Goal: Task Accomplishment & Management: Manage account settings

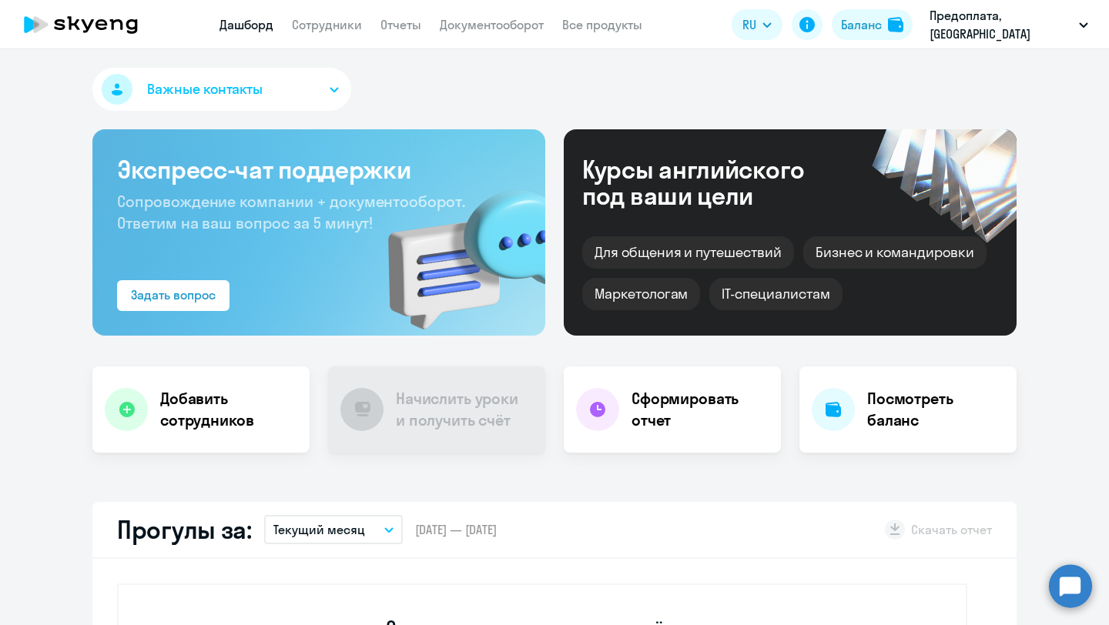
select select "30"
click at [339, 94] on button "Важные контакты" at bounding box center [221, 89] width 259 height 43
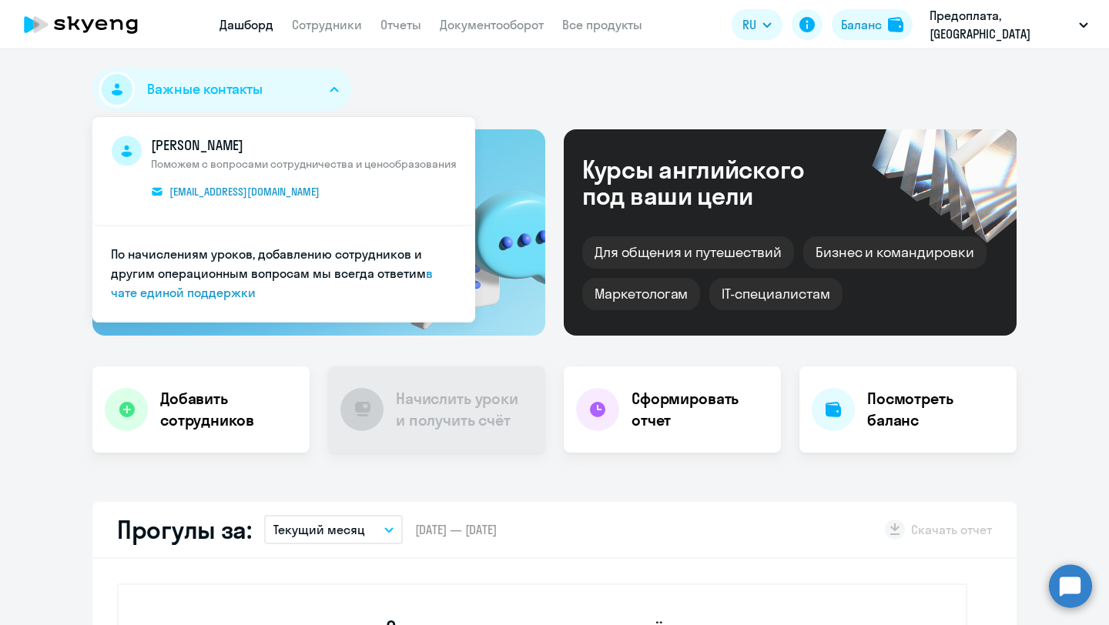
click at [339, 94] on button "Важные контакты" at bounding box center [221, 89] width 259 height 43
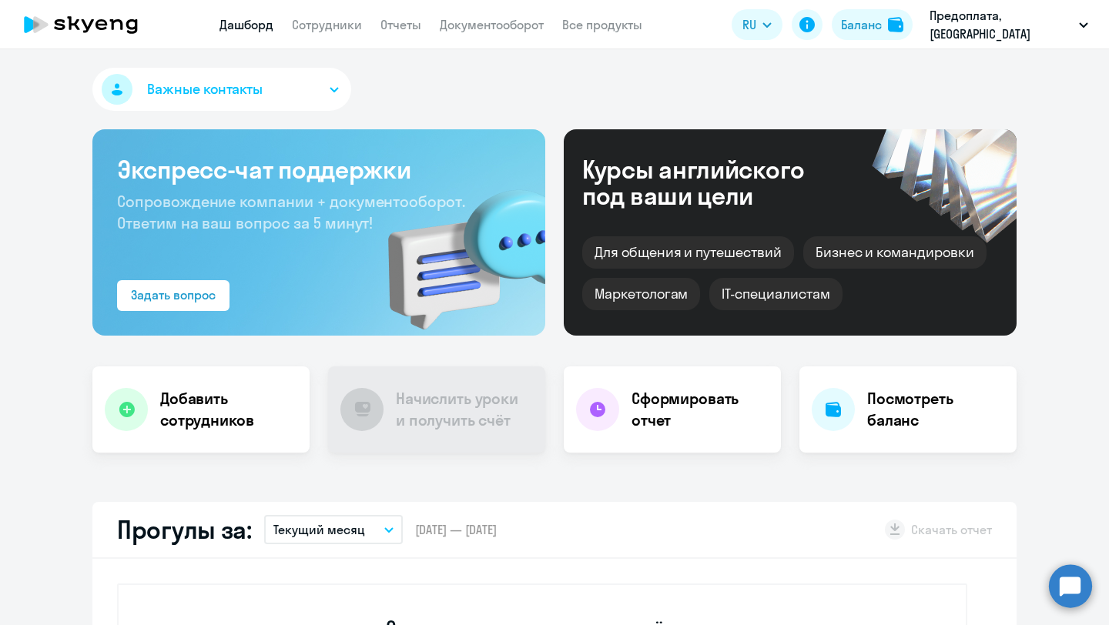
click at [342, 32] on app-menu-item-link "Сотрудники" at bounding box center [327, 24] width 70 height 19
click at [343, 28] on link "Сотрудники" at bounding box center [327, 24] width 70 height 15
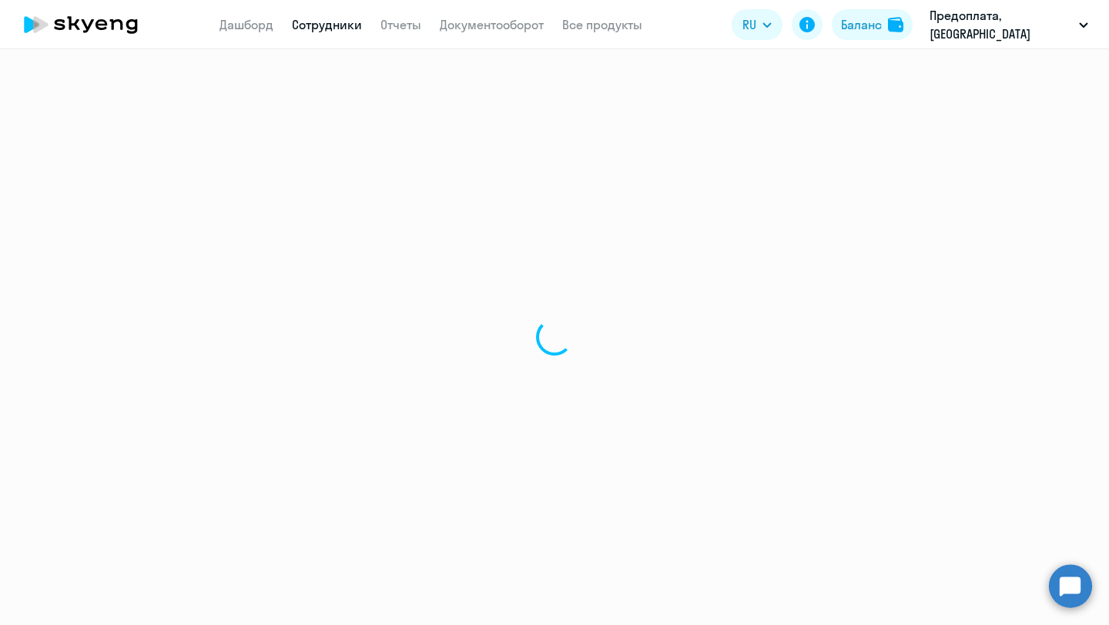
select select "30"
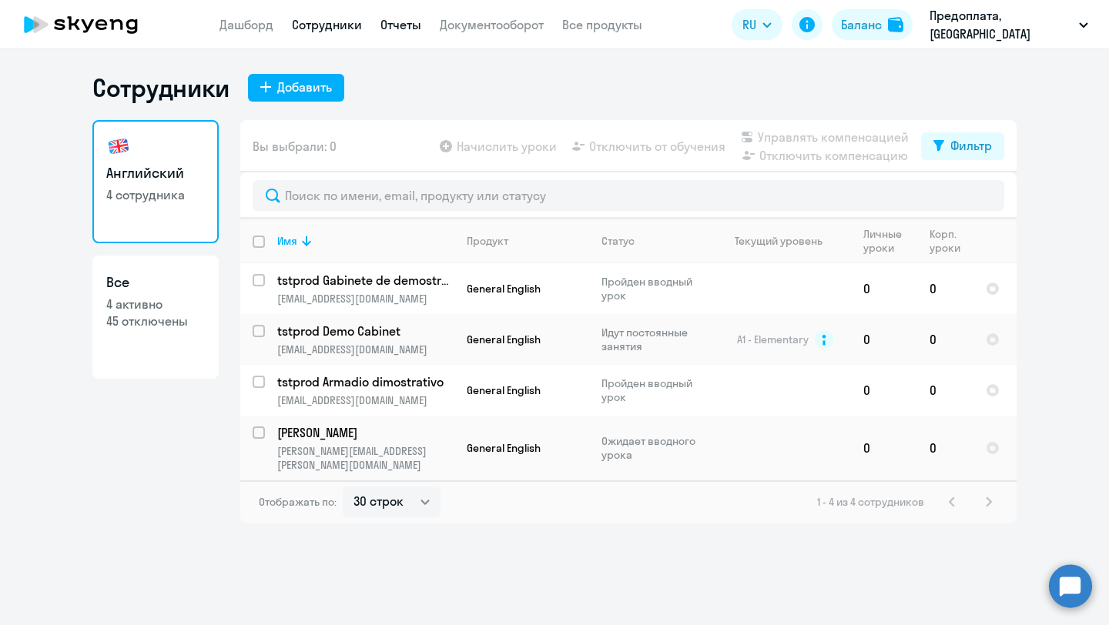
click at [403, 25] on link "Отчеты" at bounding box center [400, 24] width 41 height 15
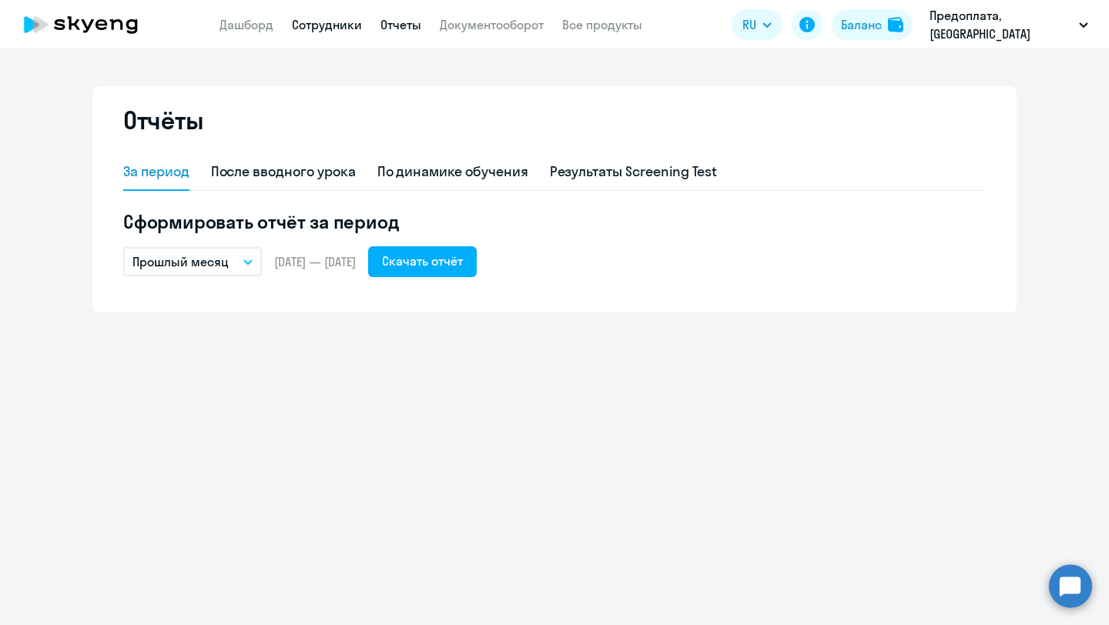
click at [321, 30] on link "Сотрудники" at bounding box center [327, 24] width 70 height 15
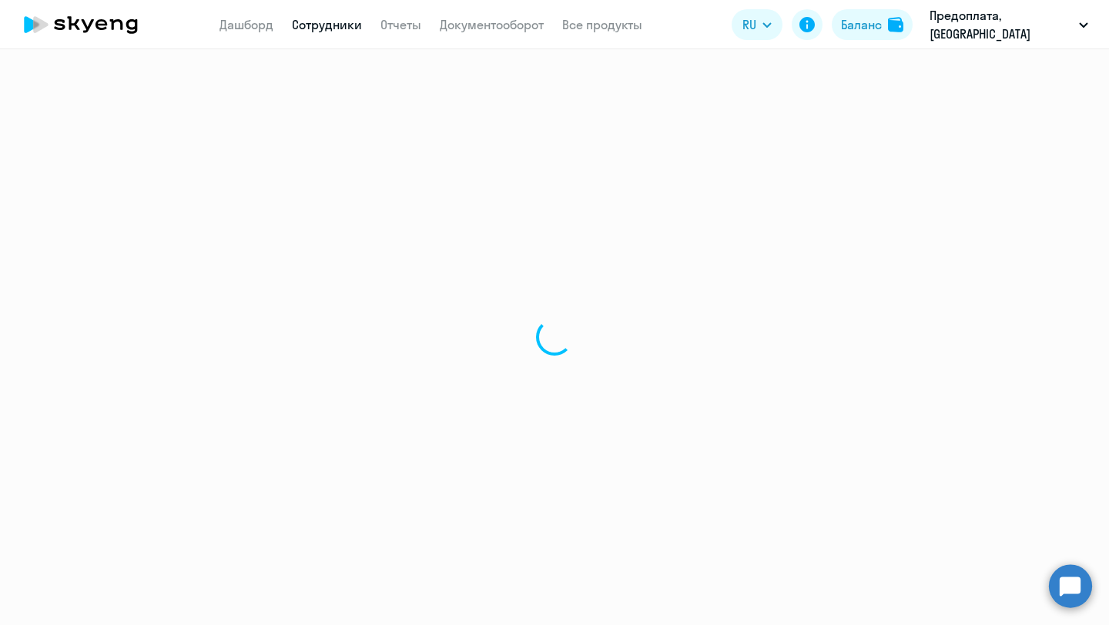
select select "30"
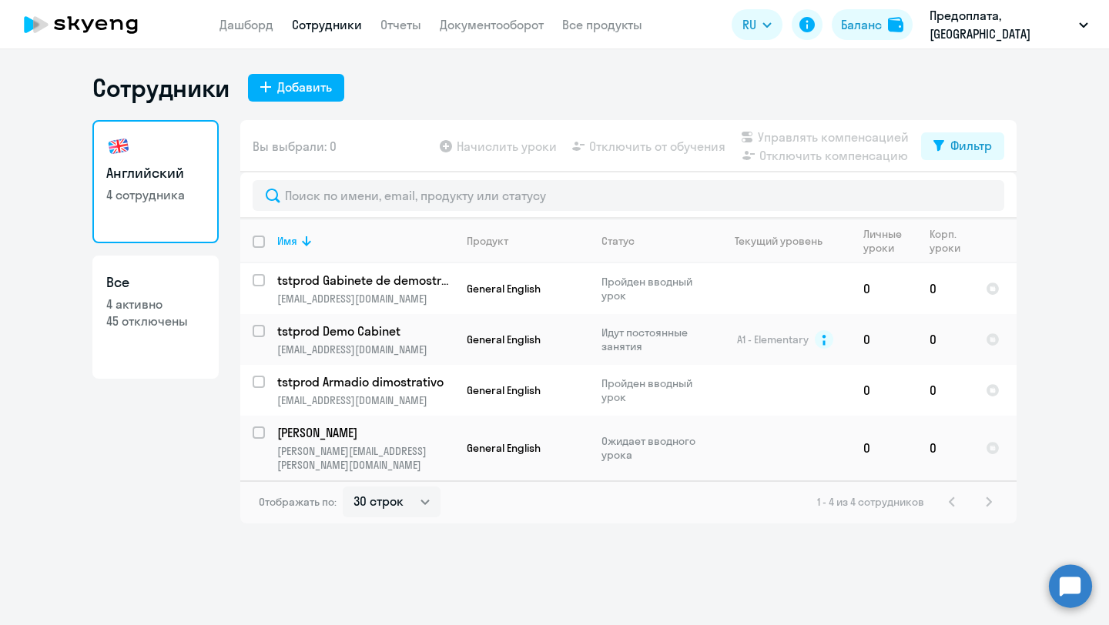
click at [169, 308] on p "4 активно" at bounding box center [155, 304] width 99 height 17
select select "30"
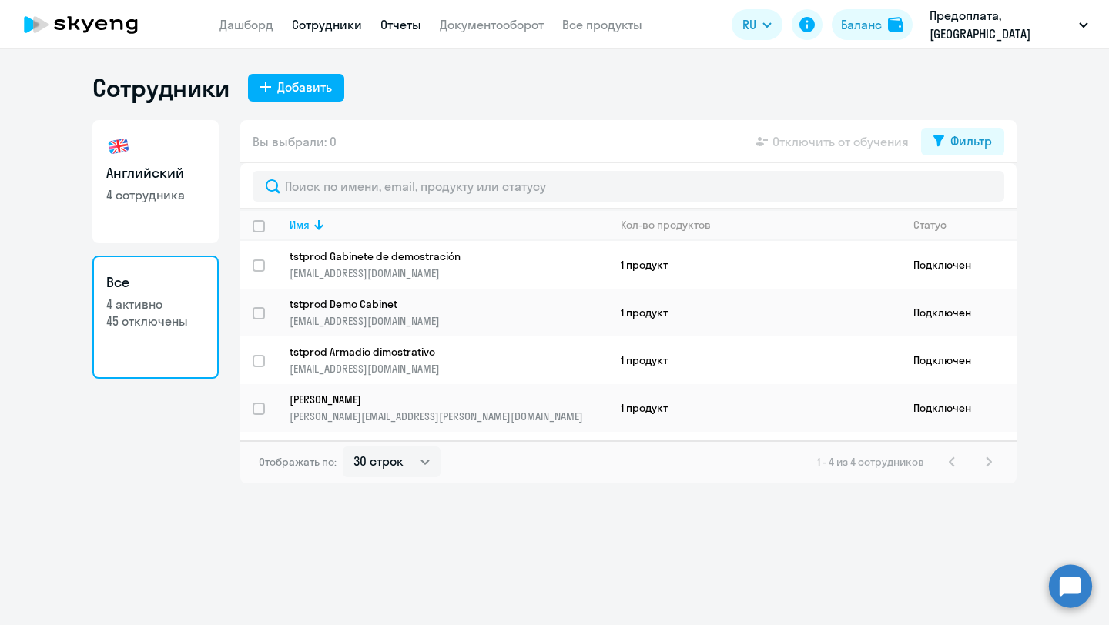
click at [407, 19] on link "Отчеты" at bounding box center [400, 24] width 41 height 15
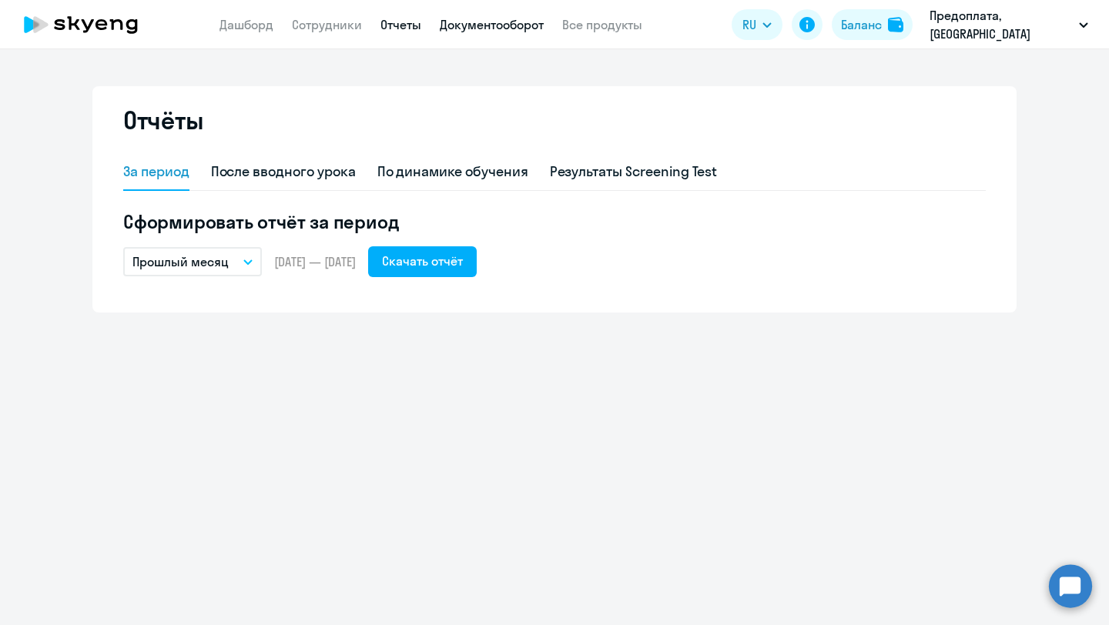
click at [481, 26] on link "Документооборот" at bounding box center [492, 24] width 104 height 15
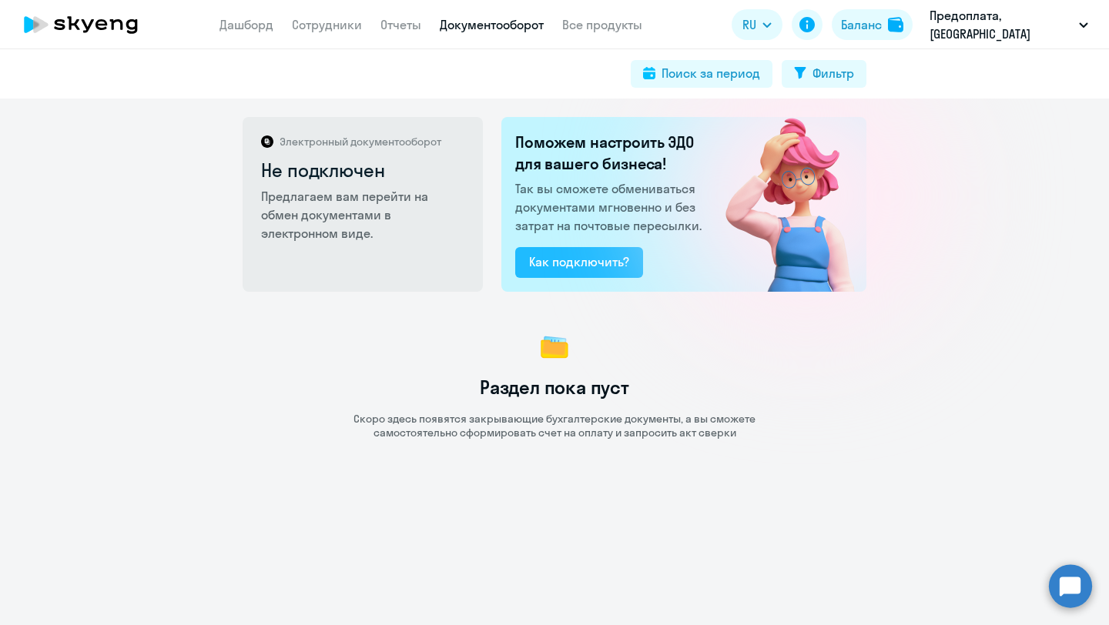
click at [557, 268] on div "Как подключить?" at bounding box center [579, 262] width 100 height 18
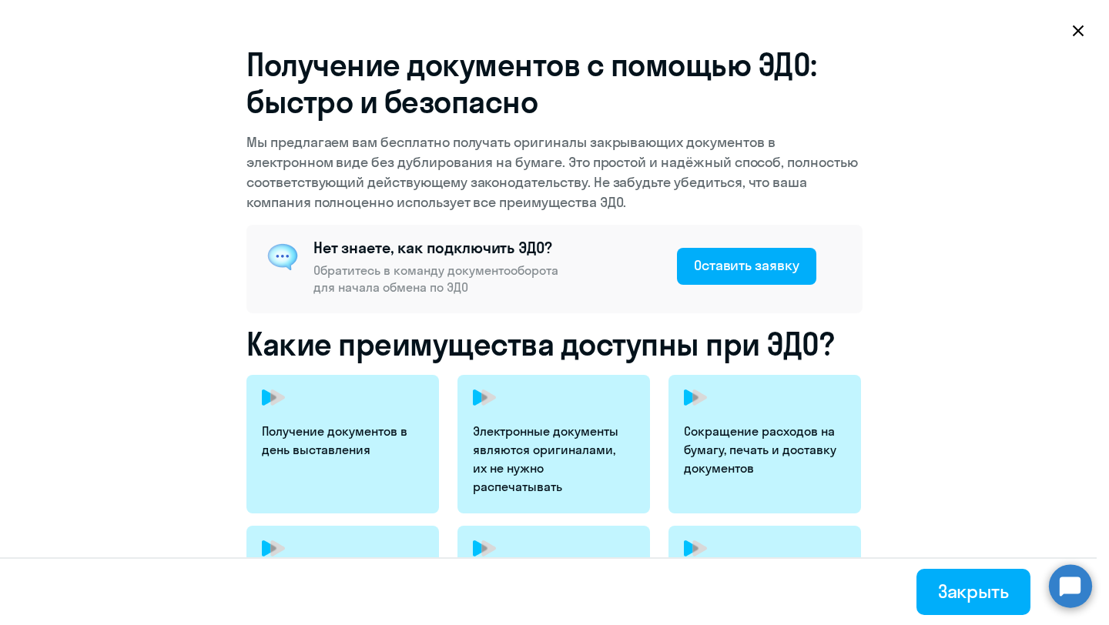
click at [1079, 28] on icon at bounding box center [1077, 30] width 11 height 11
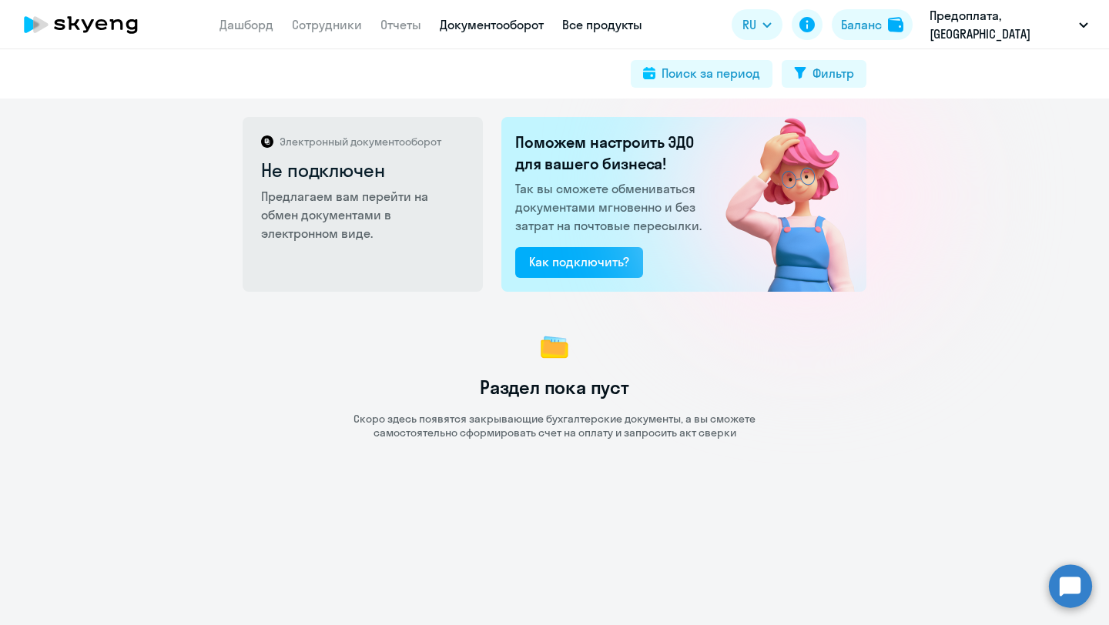
click at [611, 30] on link "Все продукты" at bounding box center [602, 24] width 80 height 15
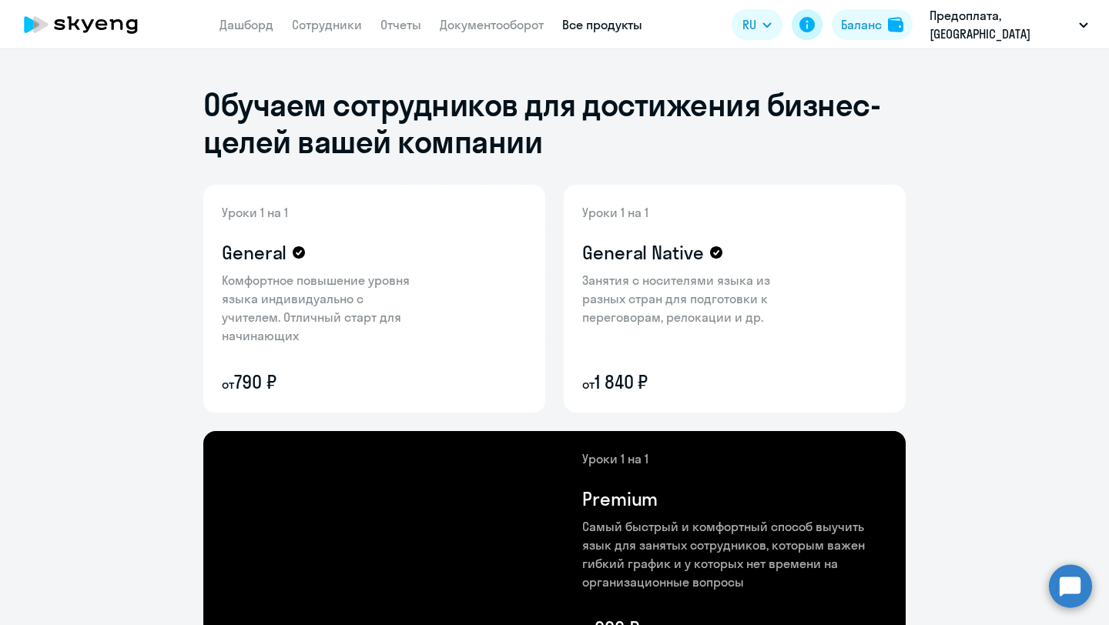
click at [815, 27] on icon at bounding box center [806, 24] width 15 height 15
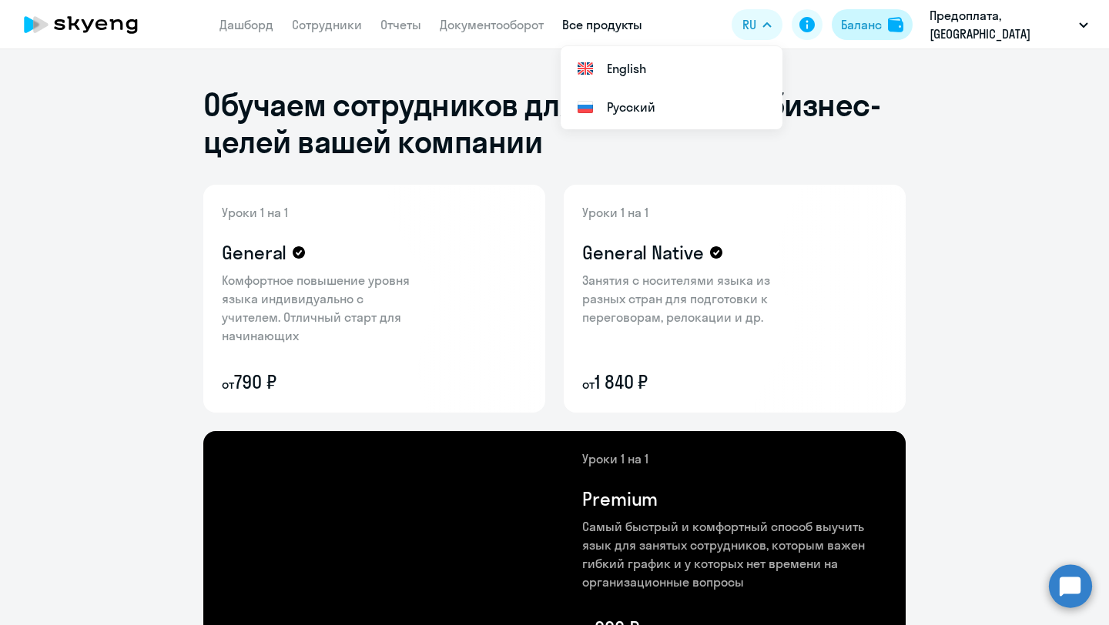
click at [882, 33] on div "Баланс" at bounding box center [861, 24] width 41 height 18
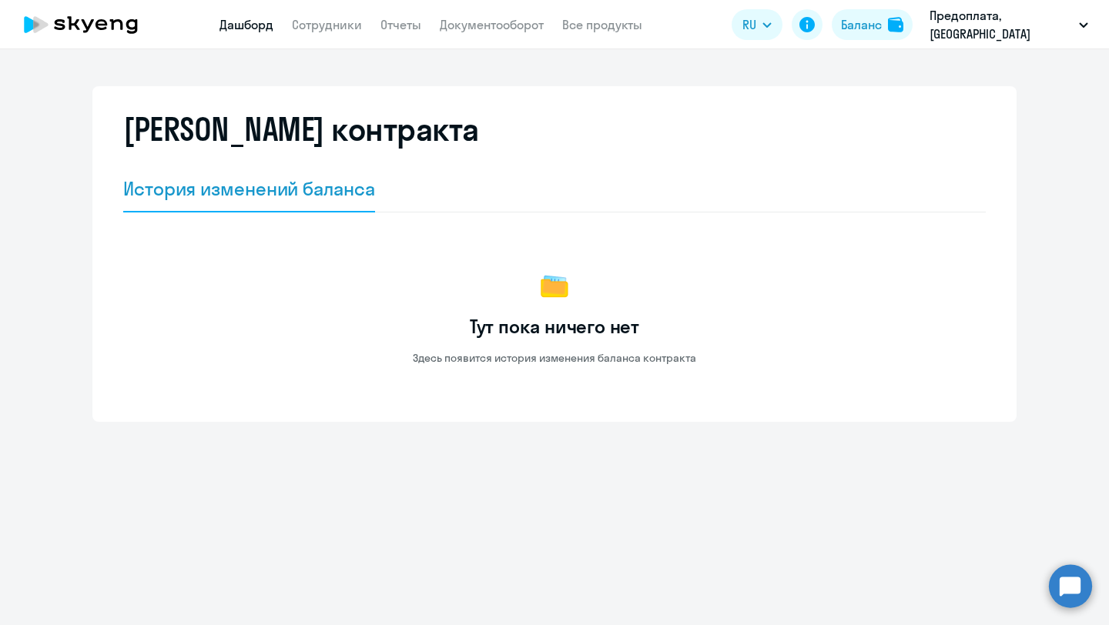
click at [262, 22] on link "Дашборд" at bounding box center [246, 24] width 54 height 15
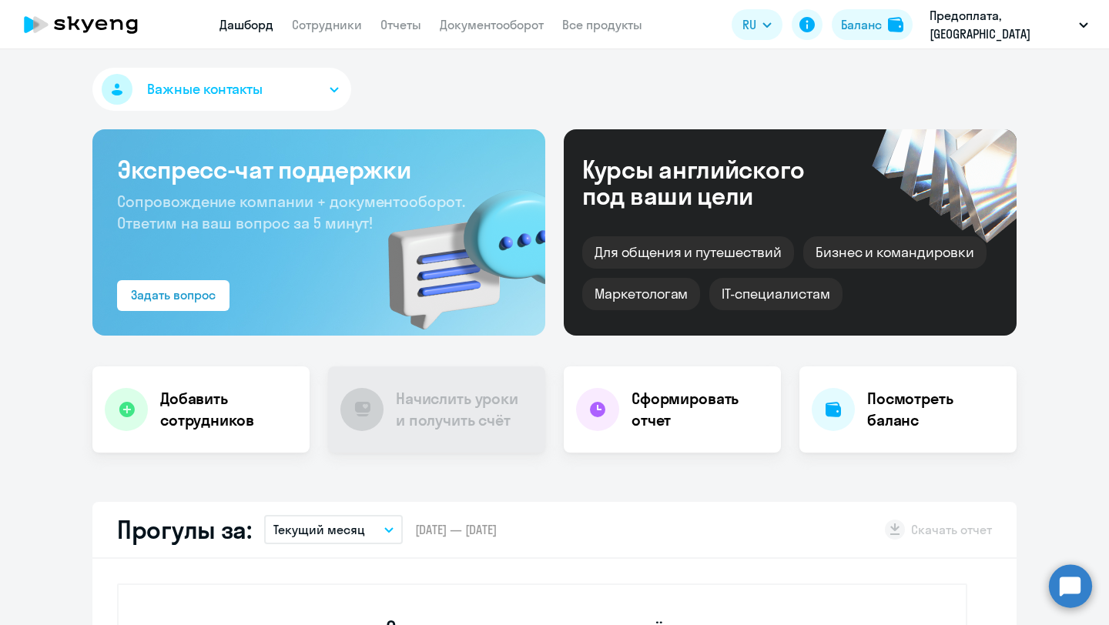
select select "30"
click at [101, 17] on icon at bounding box center [81, 24] width 136 height 38
click at [102, 25] on icon at bounding box center [101, 24] width 12 height 11
click at [30, 25] on icon at bounding box center [31, 24] width 15 height 17
click at [264, 95] on button "Важные контакты" at bounding box center [221, 89] width 259 height 43
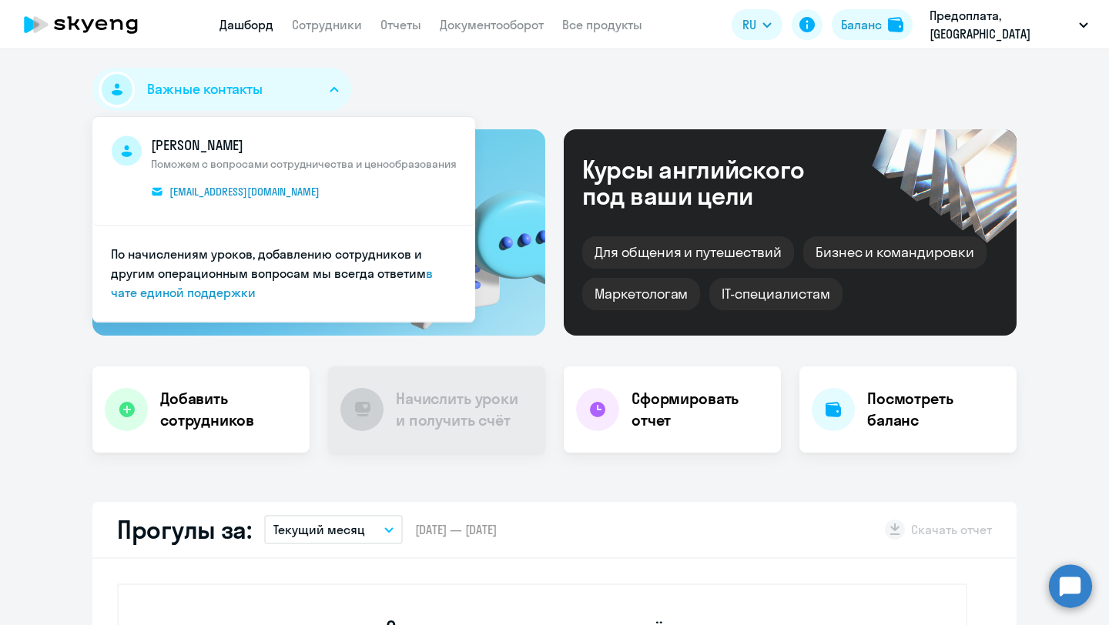
click at [443, 78] on div "Важные контакты Елена Дерябина Поможем с вопросами сотрудничества и ценообразов…" at bounding box center [554, 92] width 924 height 49
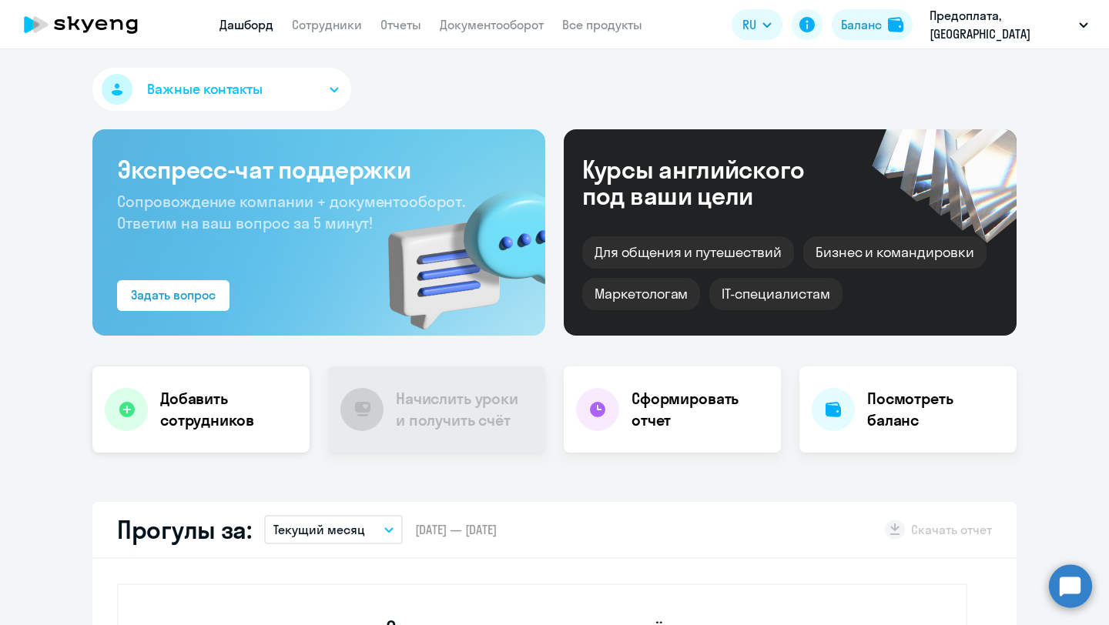
click at [229, 419] on h4 "Добавить сотрудников" at bounding box center [228, 409] width 137 height 43
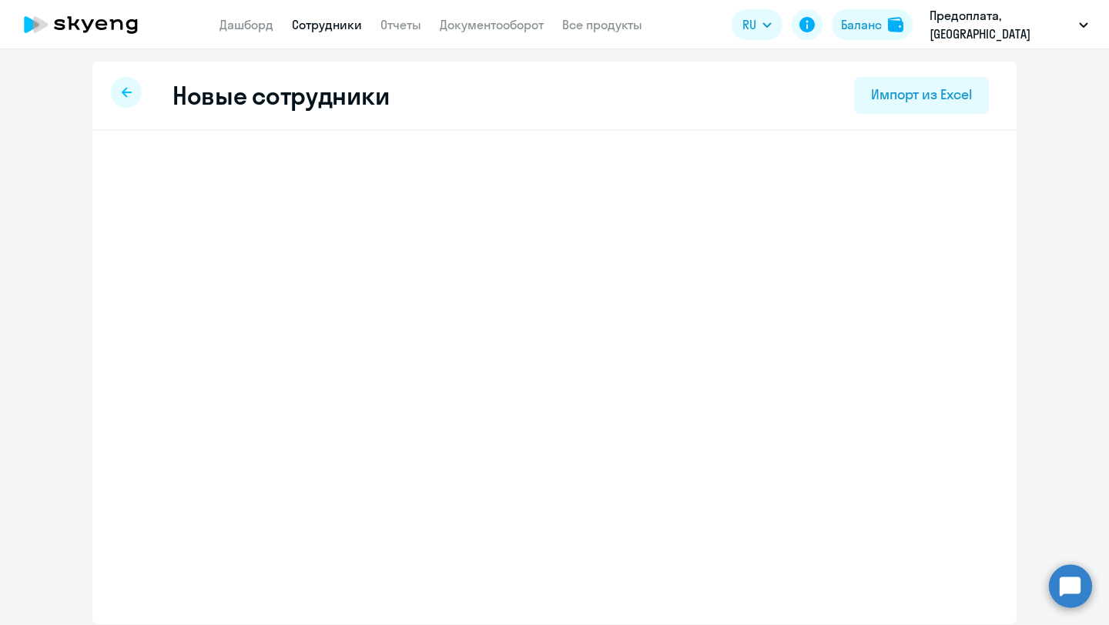
select select "english_adult_not_native_speaker"
select select "3"
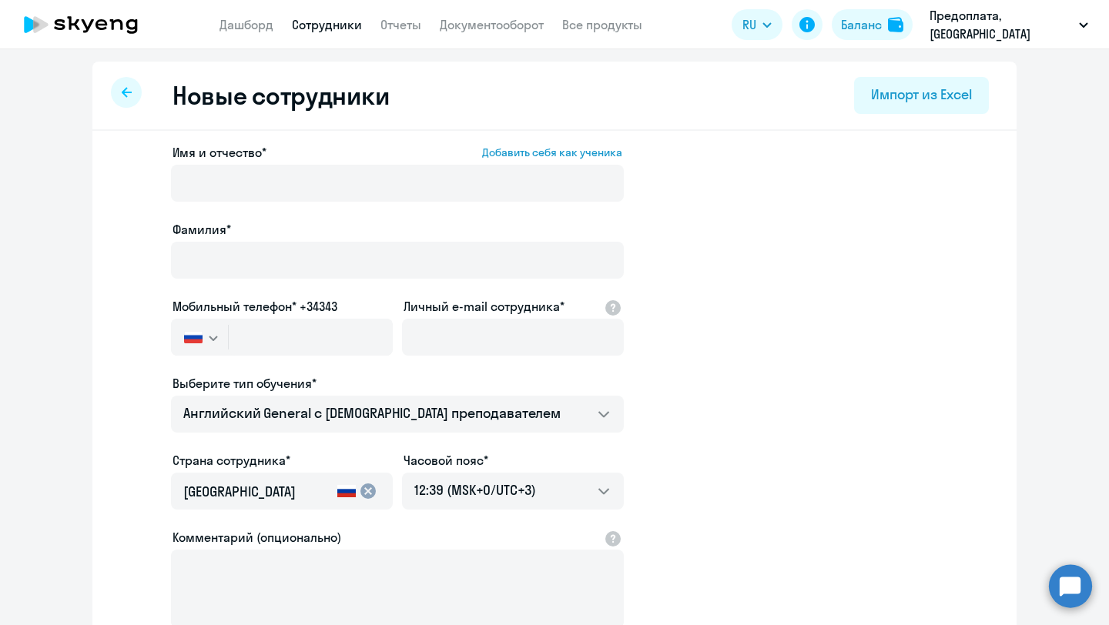
click at [122, 92] on icon at bounding box center [127, 92] width 10 height 10
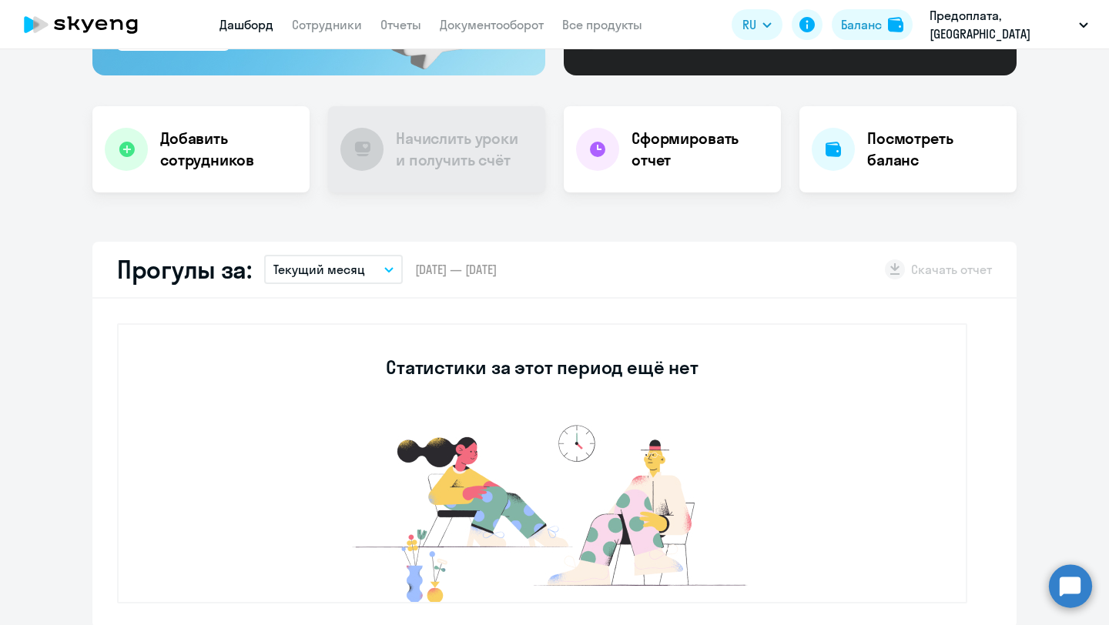
scroll to position [307, 0]
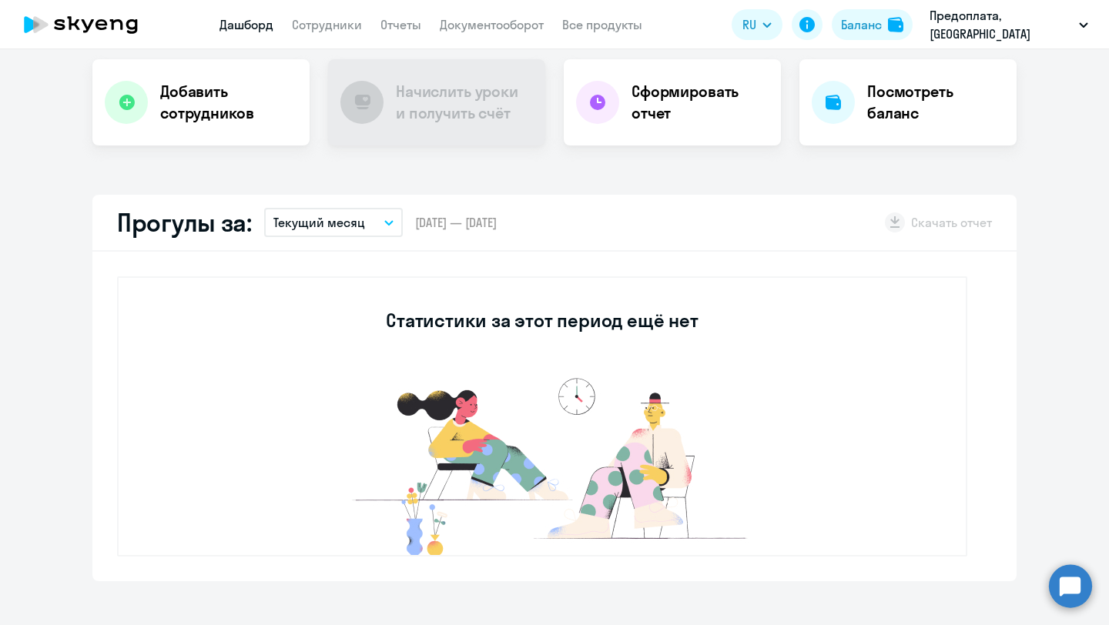
select select "30"
click at [355, 229] on p "Текущий месяц" at bounding box center [319, 222] width 92 height 18
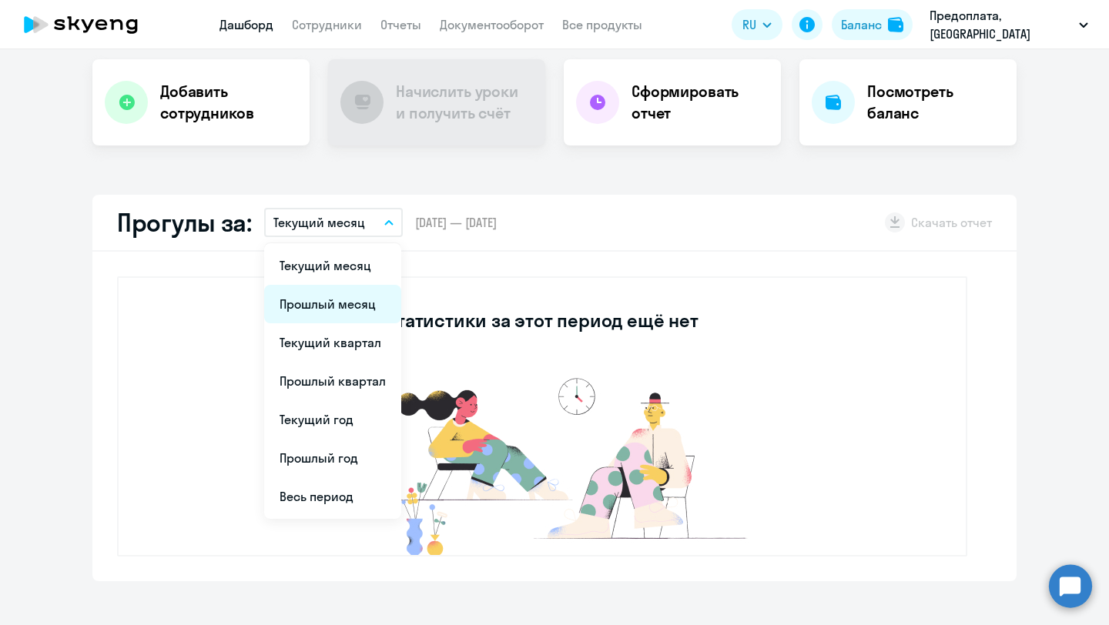
click at [351, 299] on li "Прошлый месяц" at bounding box center [332, 304] width 137 height 38
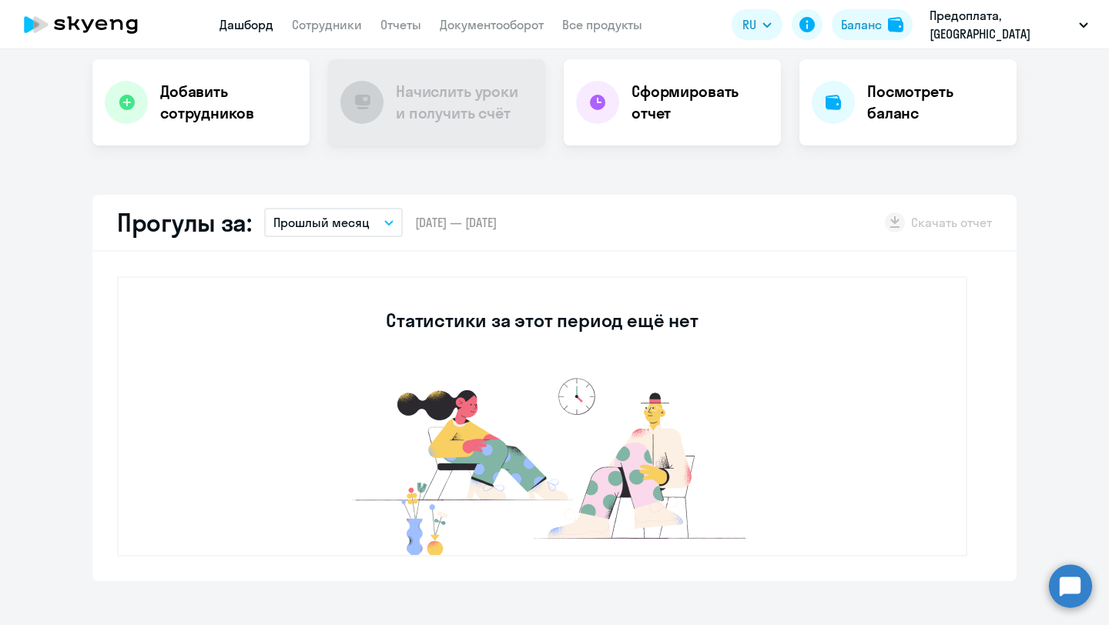
click at [367, 225] on button "Прошлый месяц" at bounding box center [333, 222] width 139 height 29
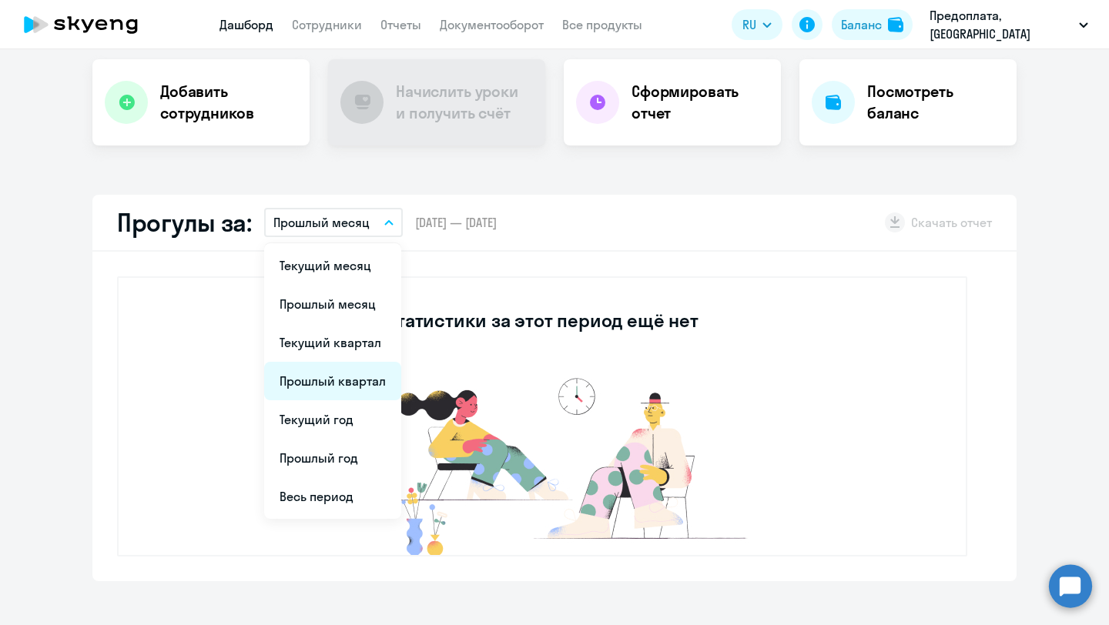
click at [347, 376] on li "Прошлый квартал" at bounding box center [332, 381] width 137 height 38
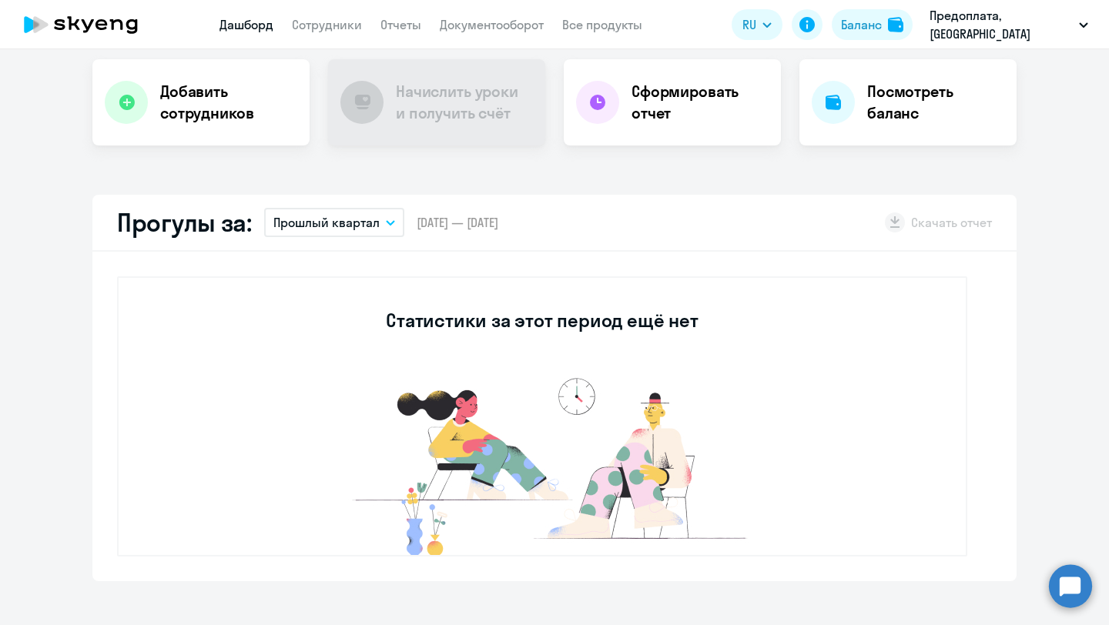
click at [389, 212] on button "Прошлый квартал" at bounding box center [334, 222] width 140 height 29
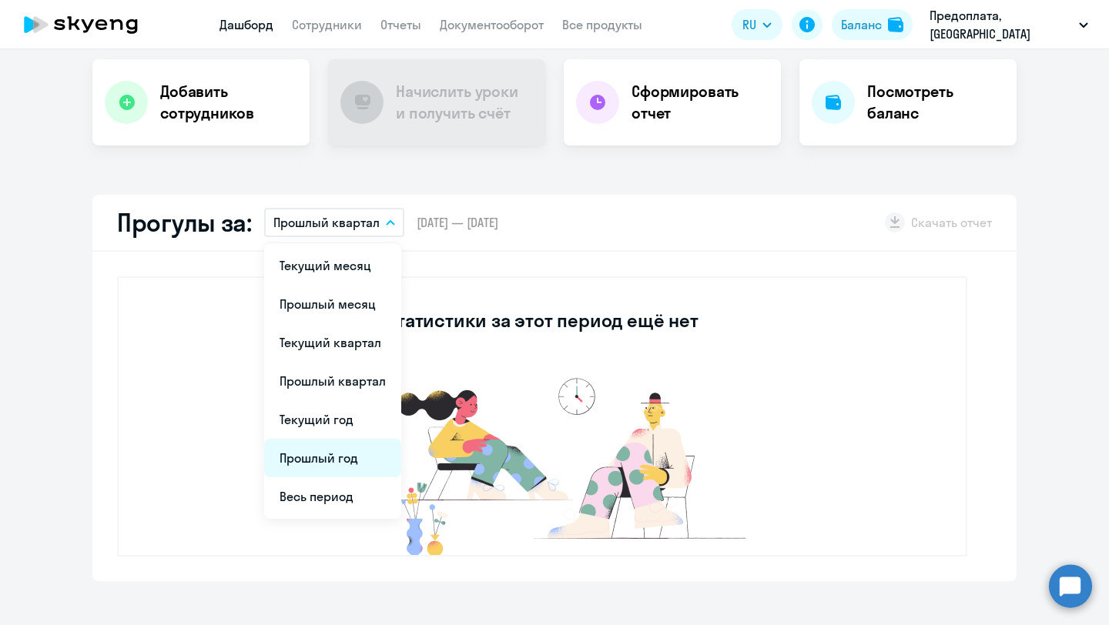
click at [326, 460] on li "Прошлый год" at bounding box center [332, 458] width 137 height 38
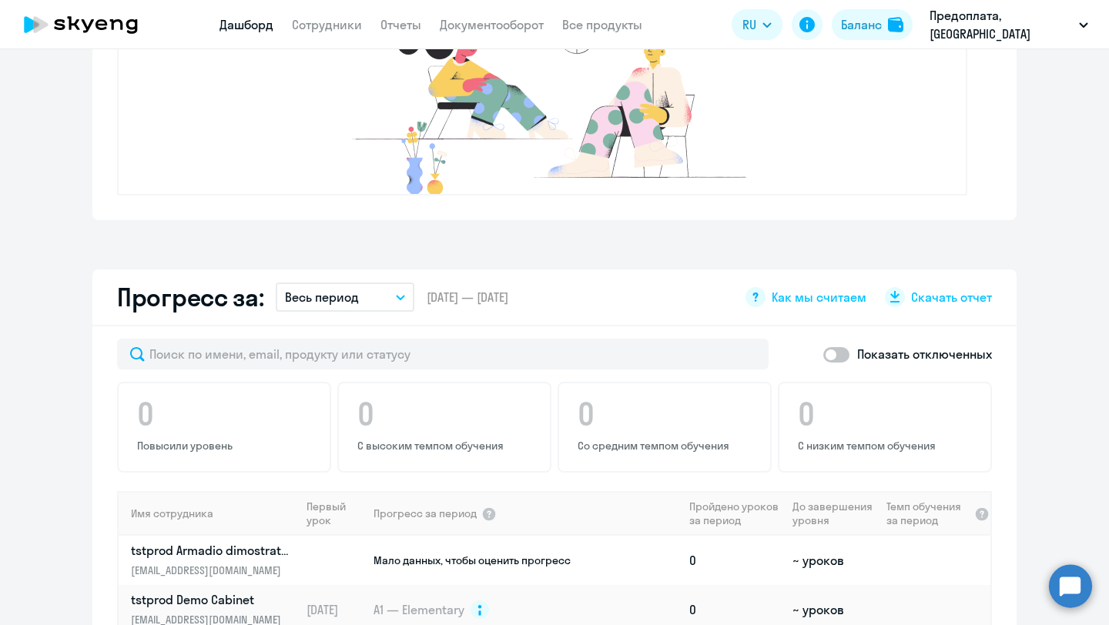
scroll to position [765, 0]
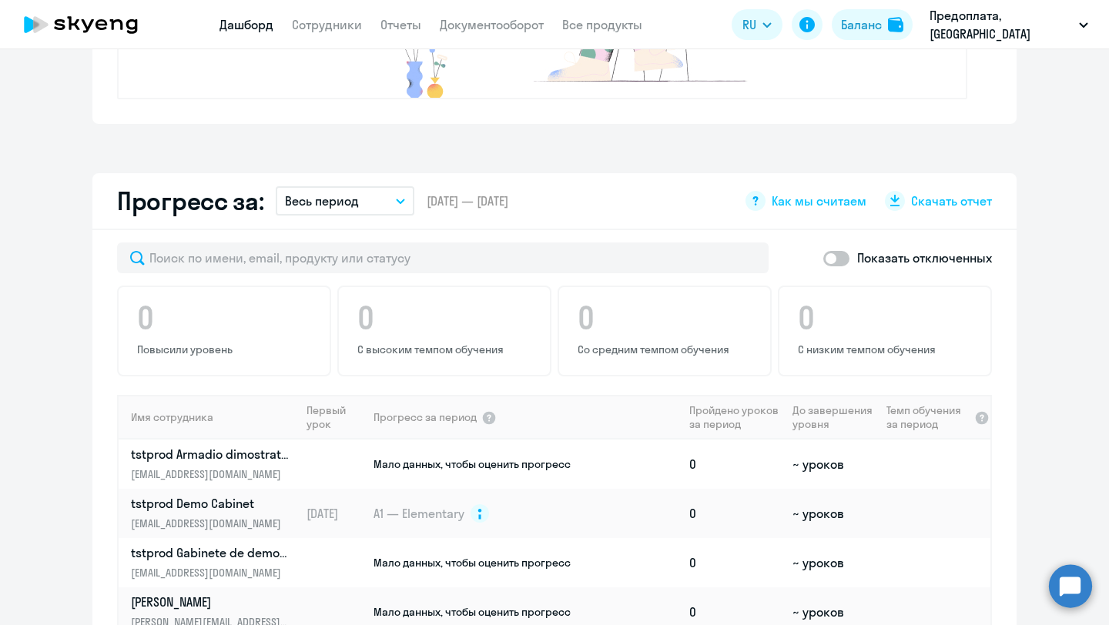
click at [393, 199] on button "Весь период" at bounding box center [345, 200] width 139 height 29
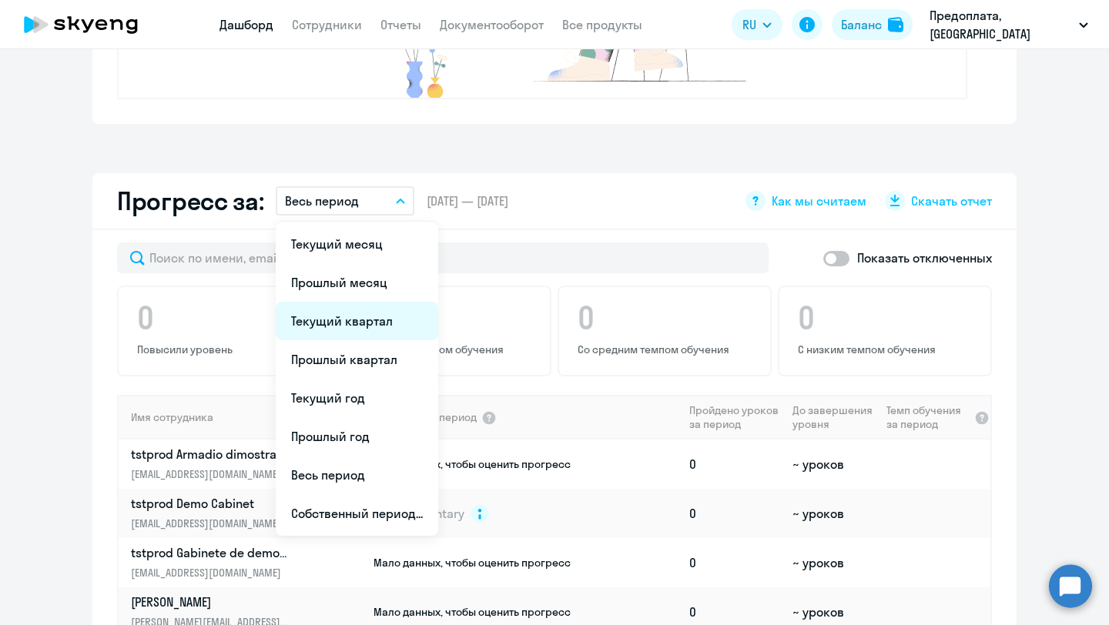
click at [366, 330] on li "Текущий квартал" at bounding box center [357, 321] width 162 height 38
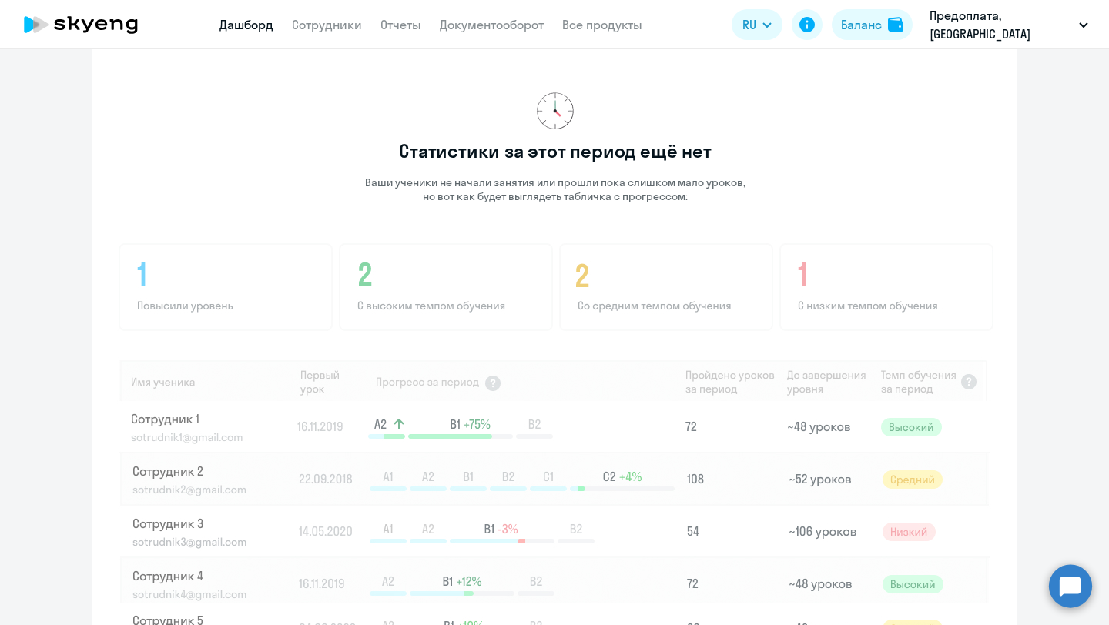
scroll to position [706, 0]
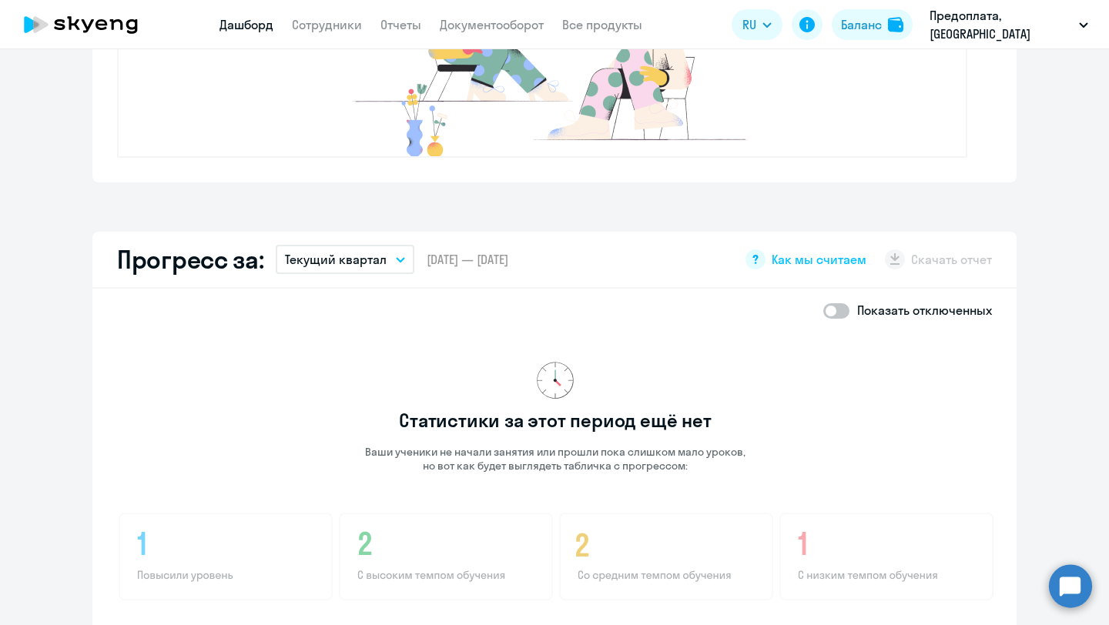
click at [373, 256] on p "Текущий квартал" at bounding box center [336, 259] width 102 height 18
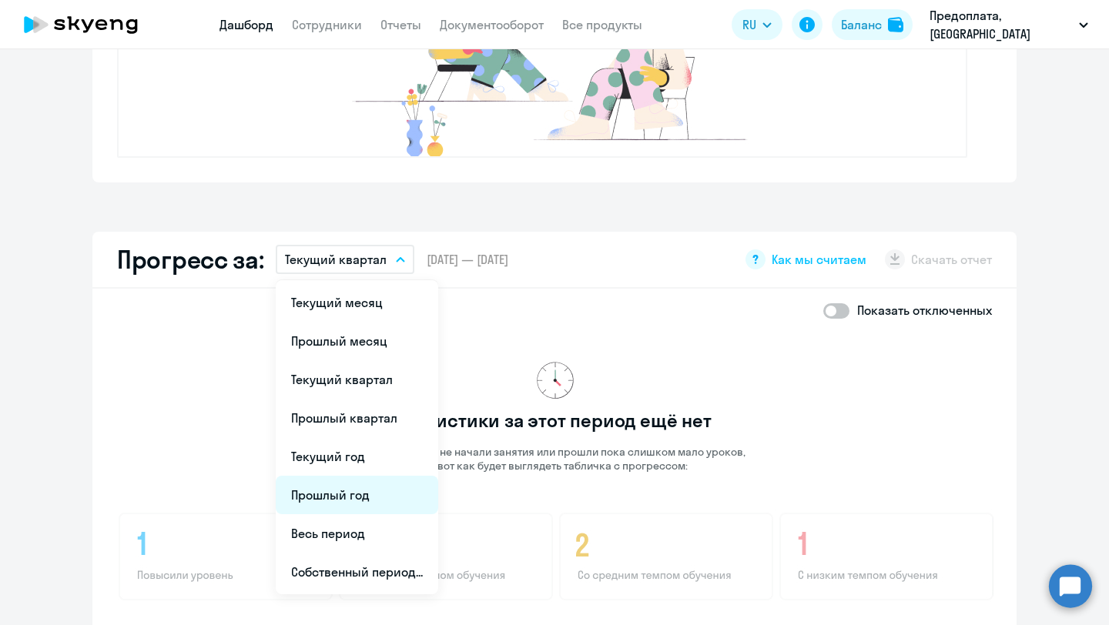
click at [348, 497] on li "Прошлый год" at bounding box center [357, 495] width 162 height 38
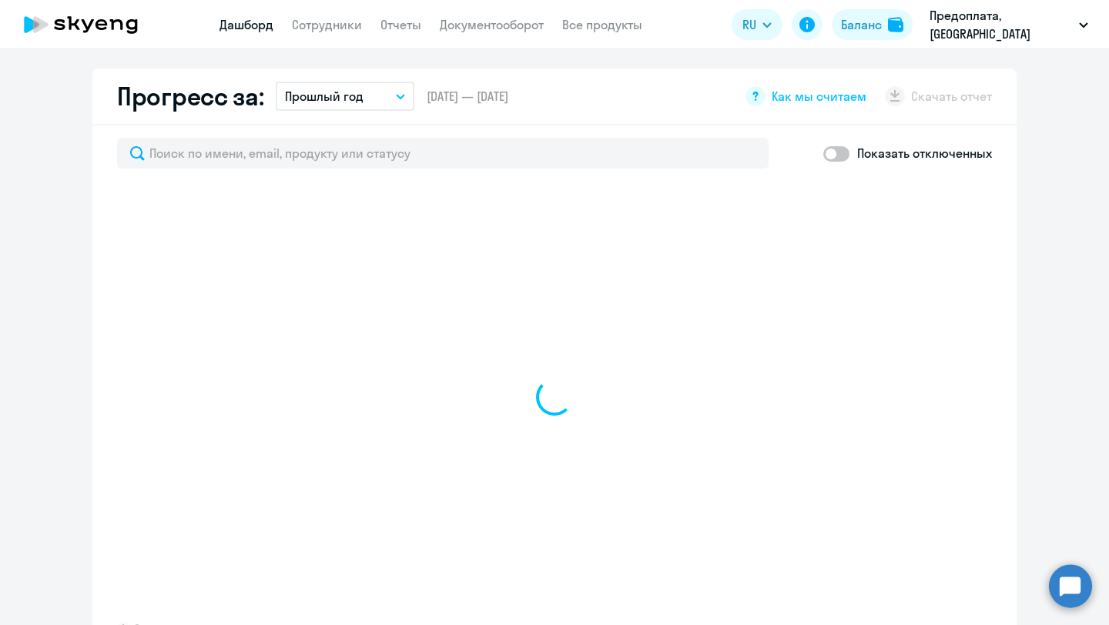
scroll to position [805, 0]
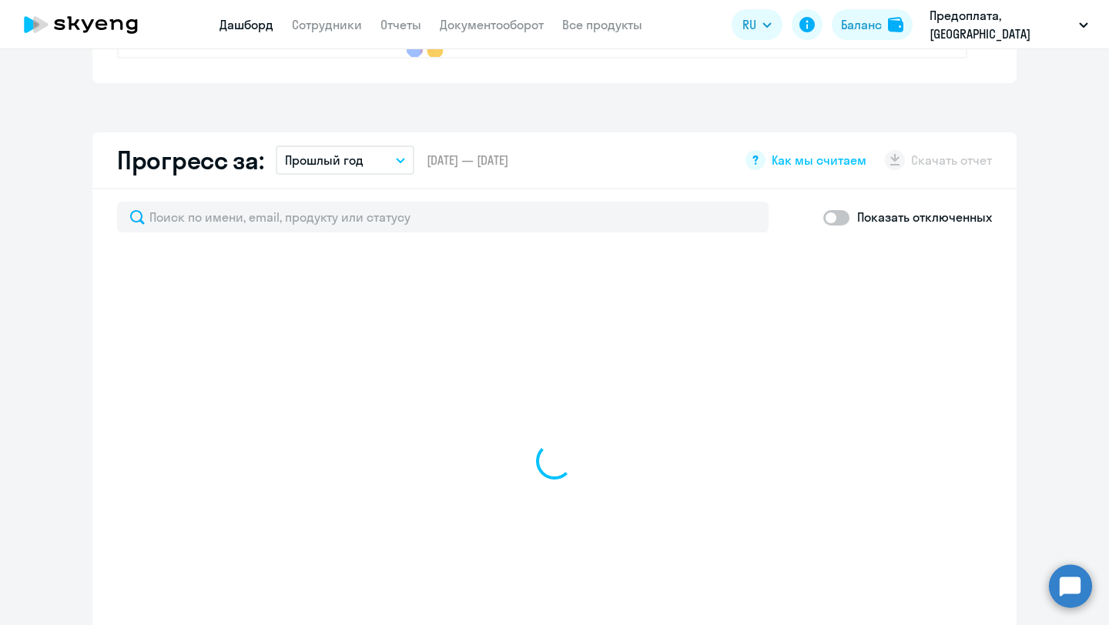
click at [403, 158] on icon "button" at bounding box center [400, 160] width 9 height 5
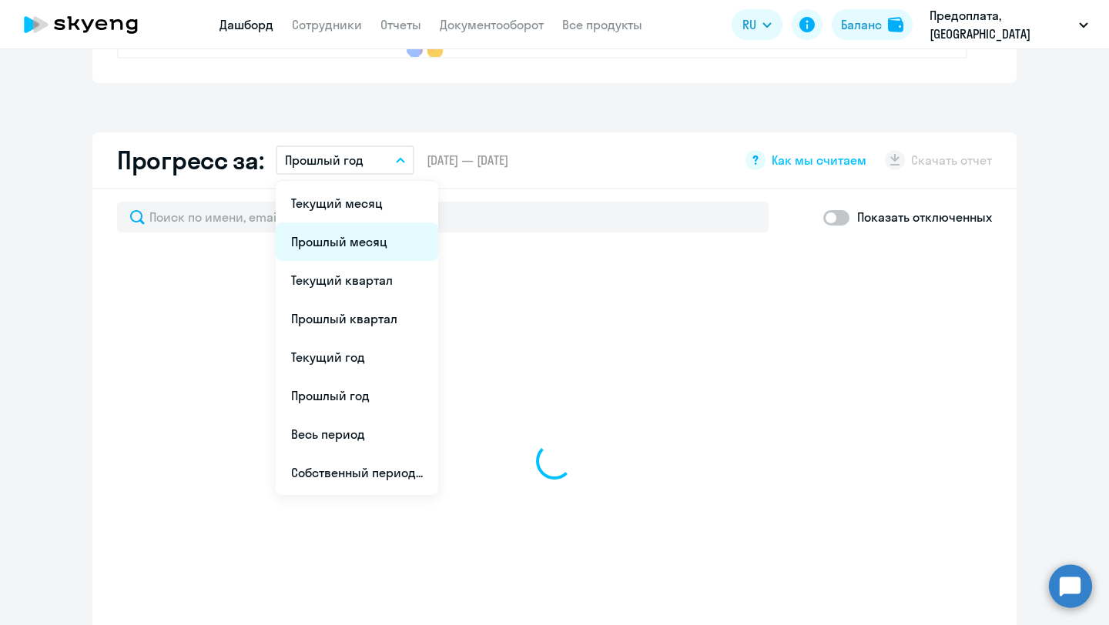
click at [368, 243] on li "Прошлый месяц" at bounding box center [357, 242] width 162 height 38
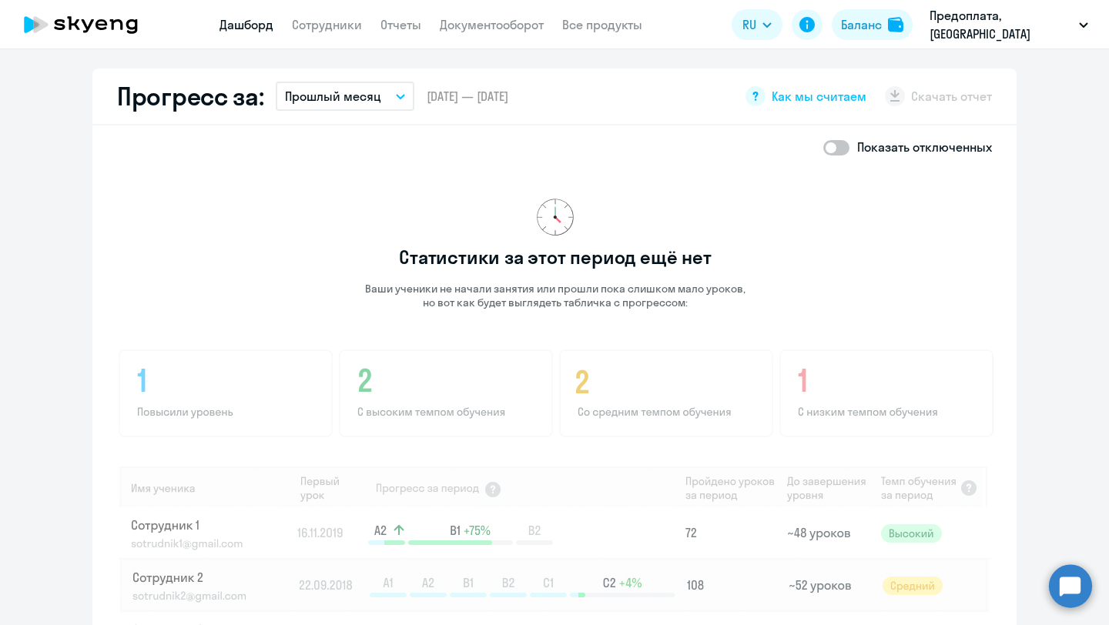
scroll to position [855, 0]
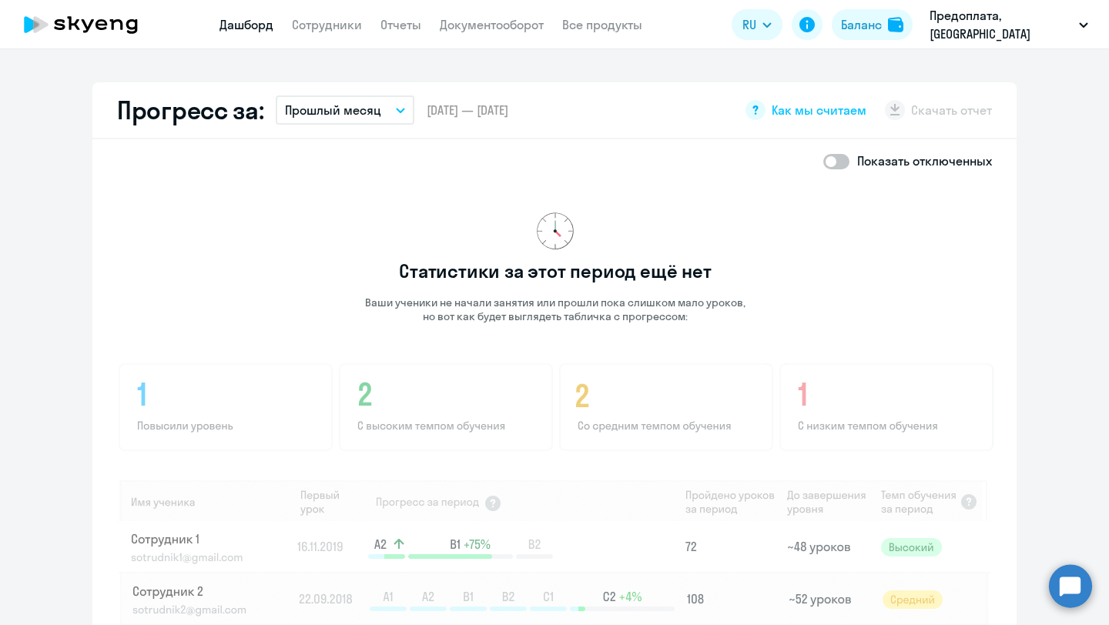
click at [403, 113] on button "Прошлый месяц" at bounding box center [345, 109] width 139 height 29
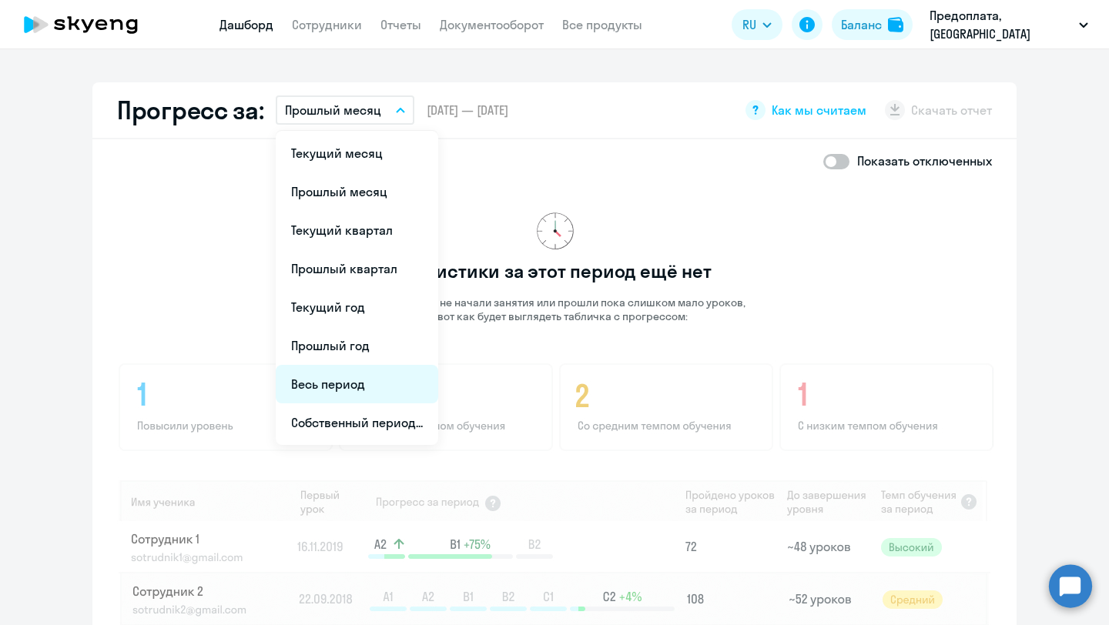
click at [357, 381] on li "Весь период" at bounding box center [357, 384] width 162 height 38
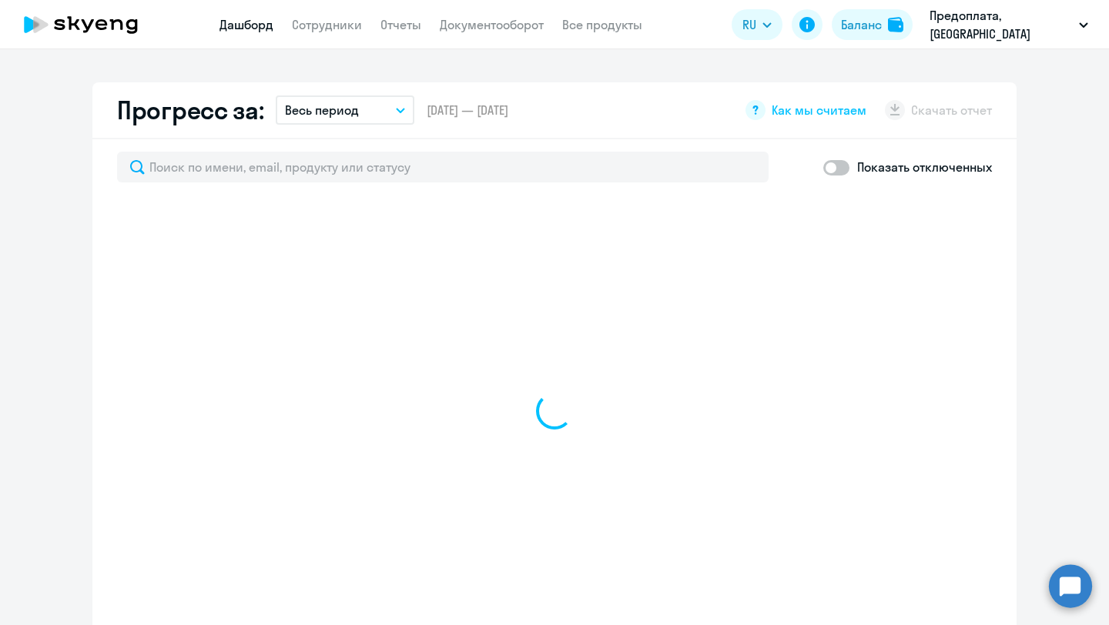
select select "30"
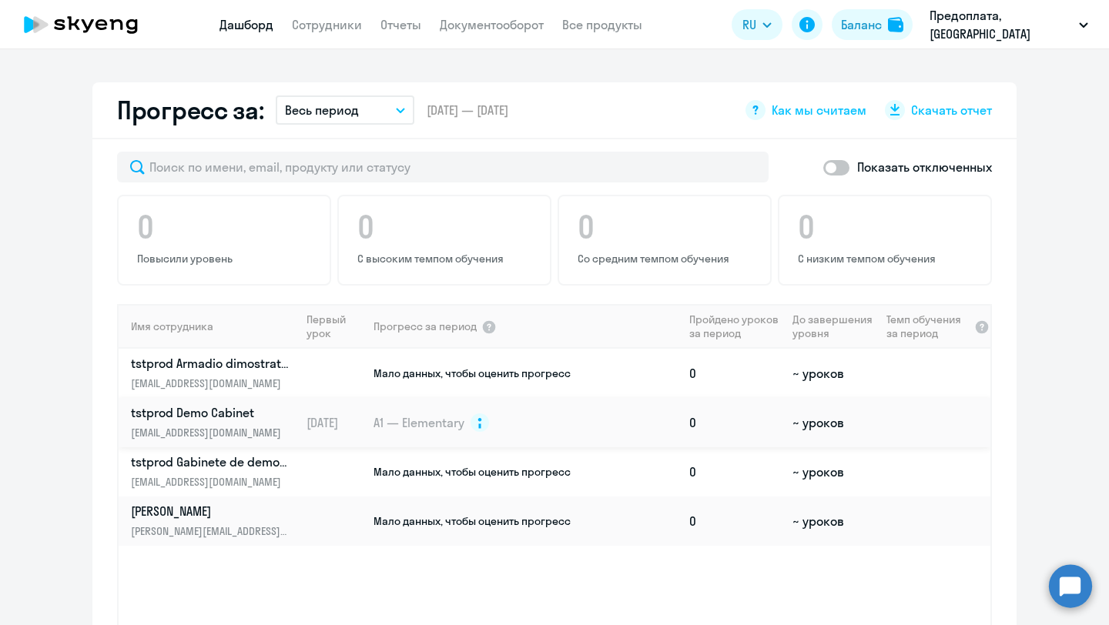
click at [429, 432] on td "A1 — Elementary" at bounding box center [527, 422] width 311 height 49
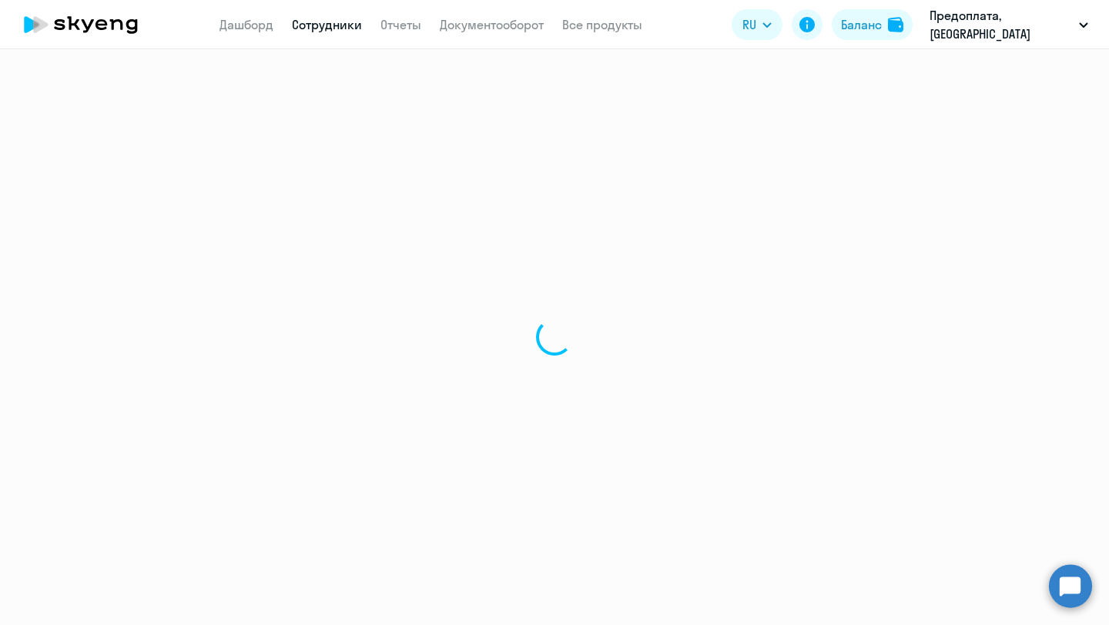
select select "english"
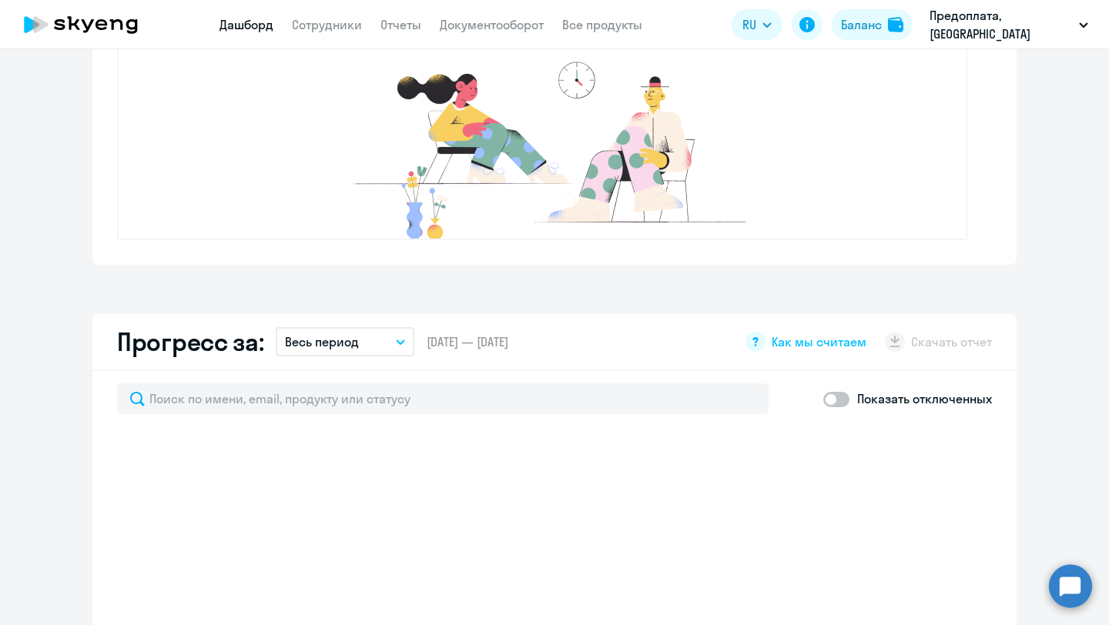
scroll to position [964, 0]
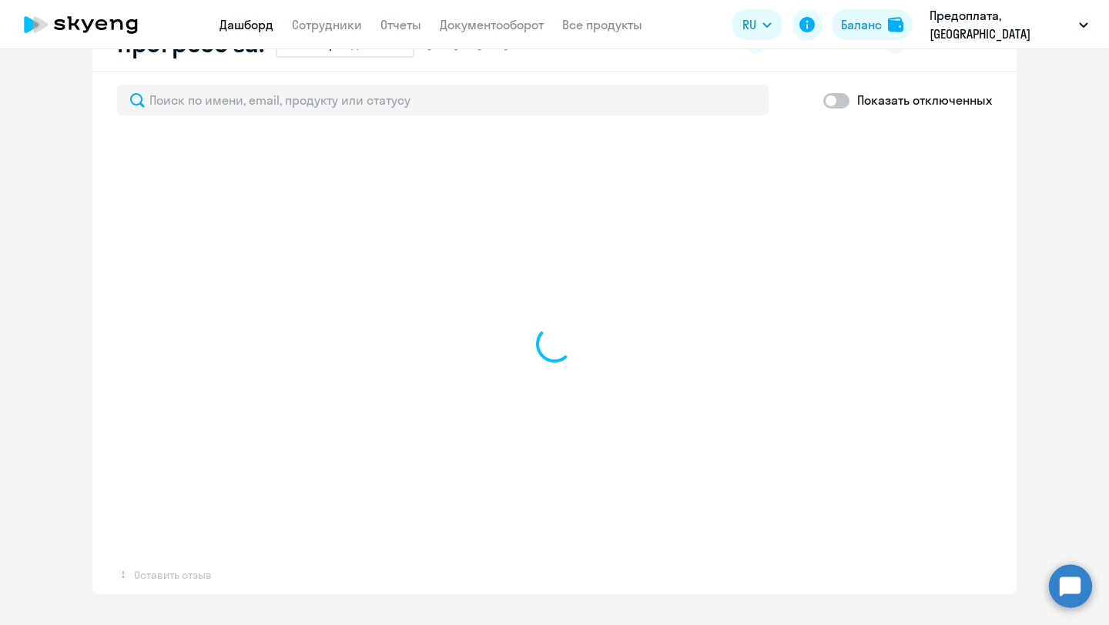
select select "30"
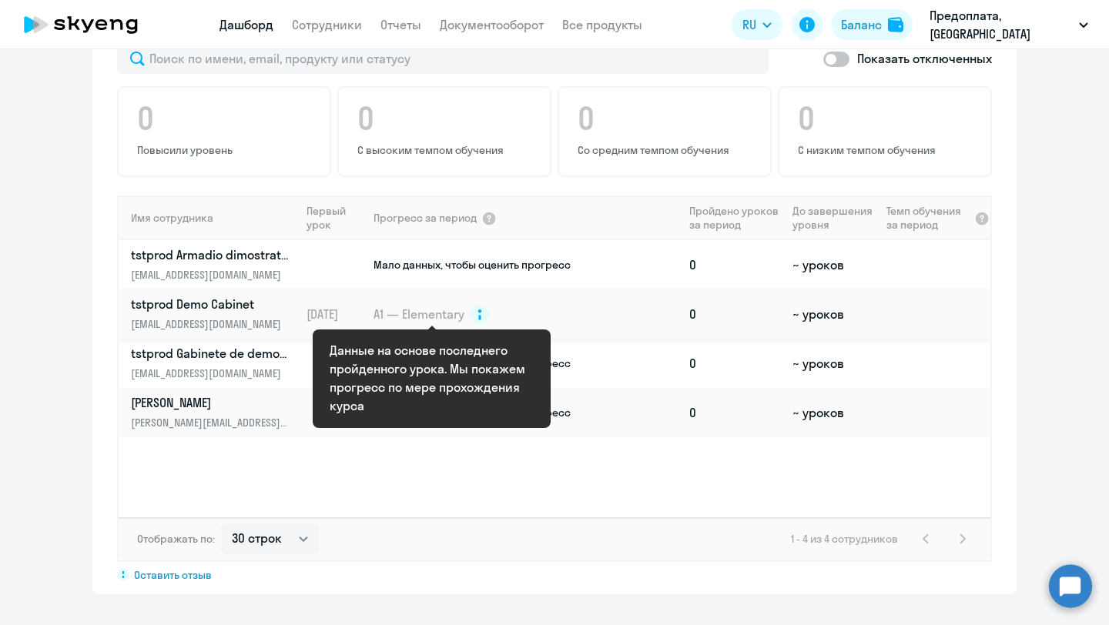
click at [484, 314] on circle at bounding box center [479, 314] width 18 height 18
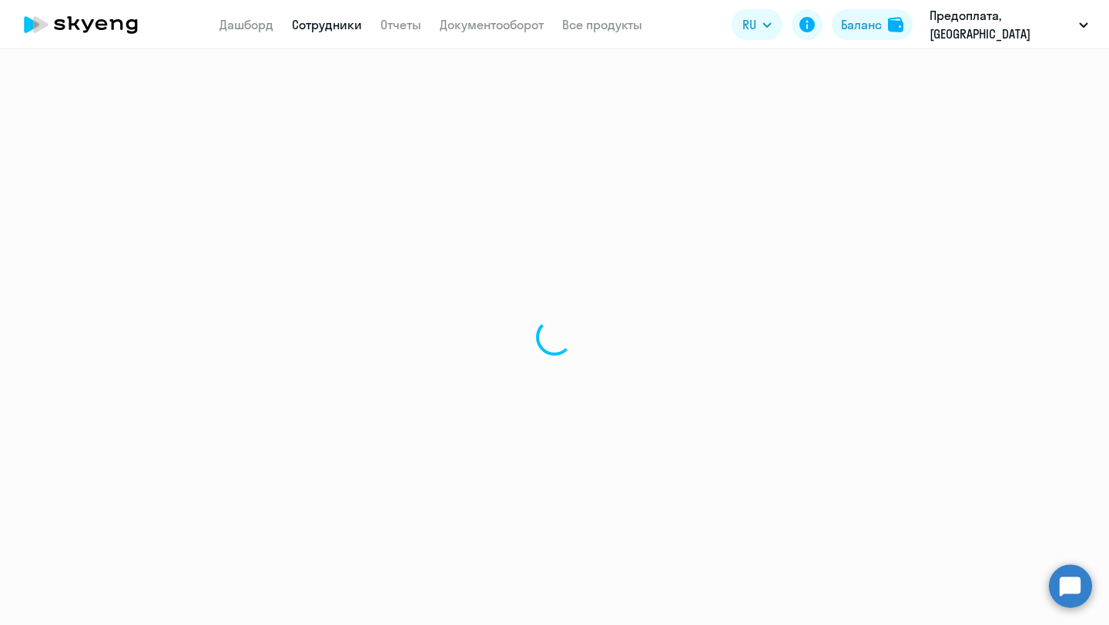
select select "english"
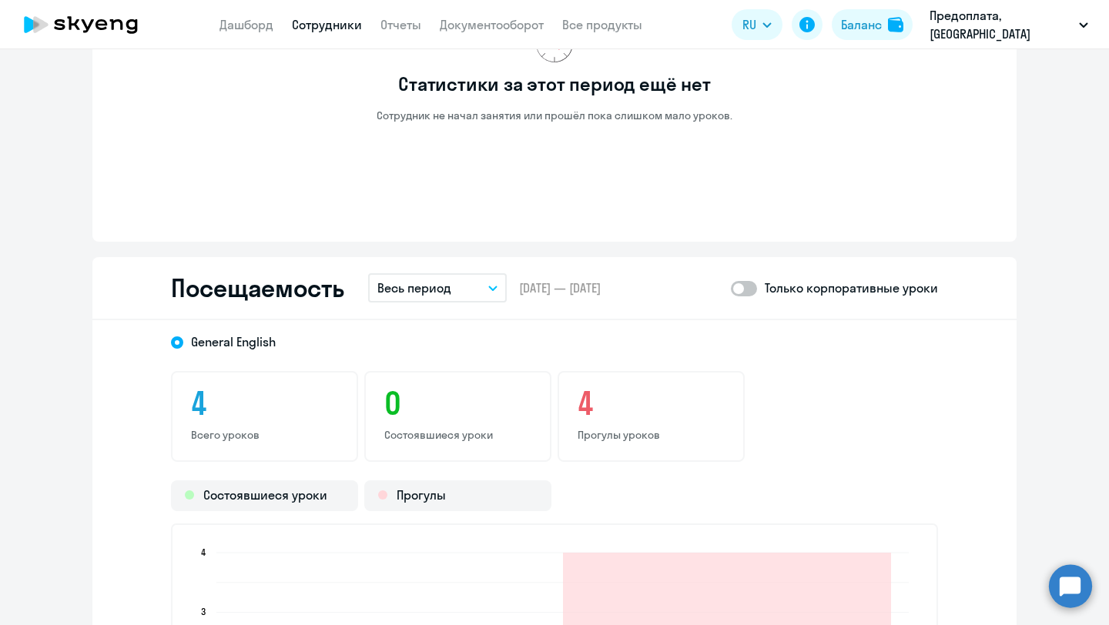
scroll to position [1284, 0]
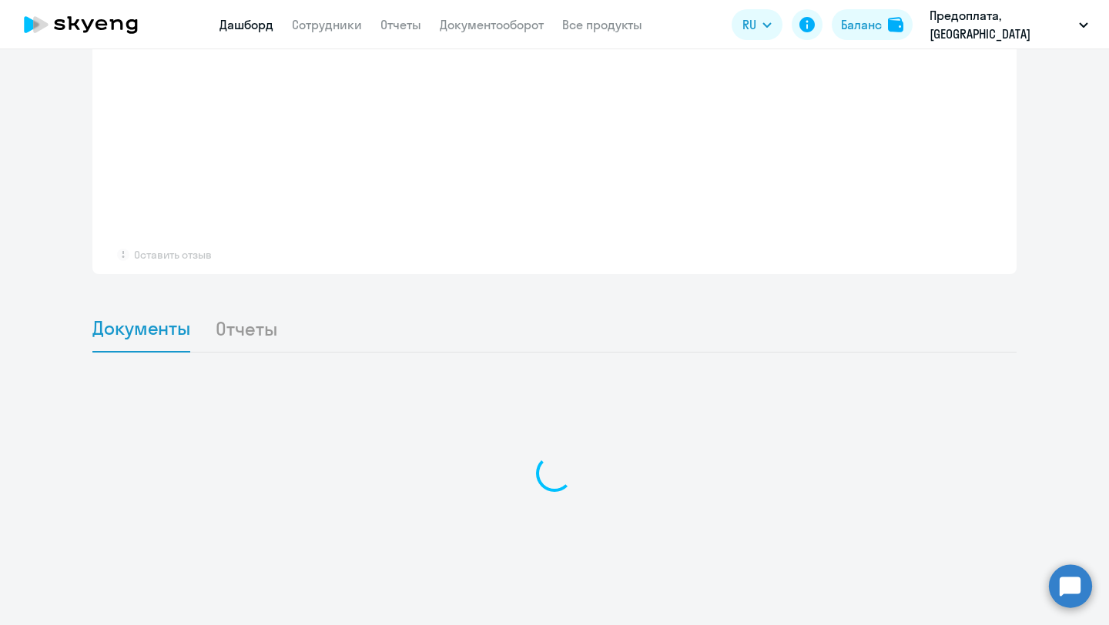
scroll to position [922, 0]
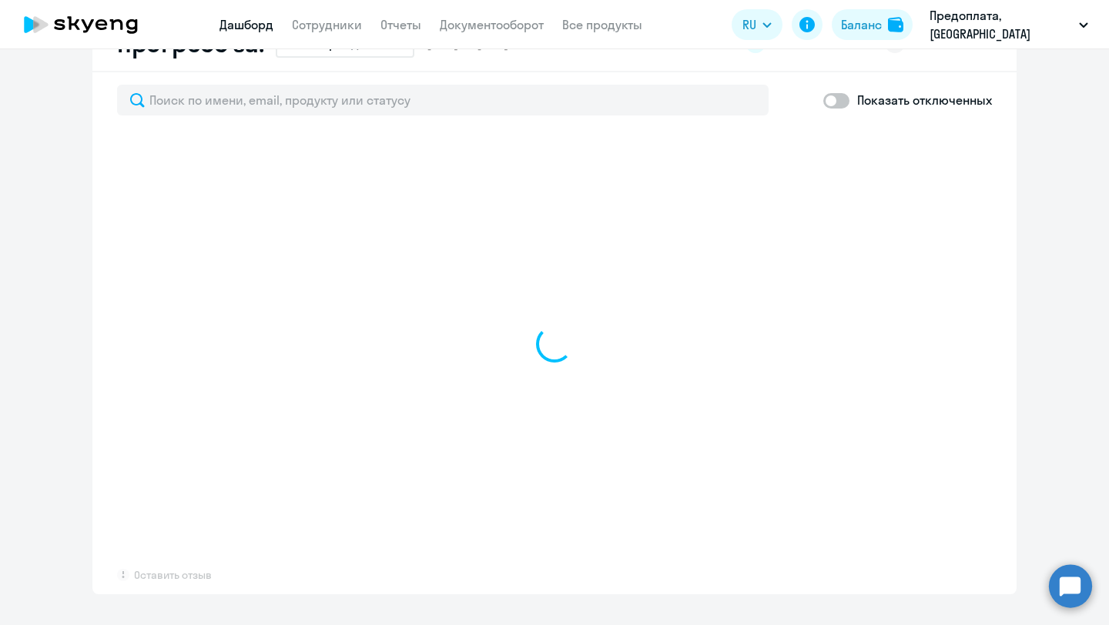
select select "30"
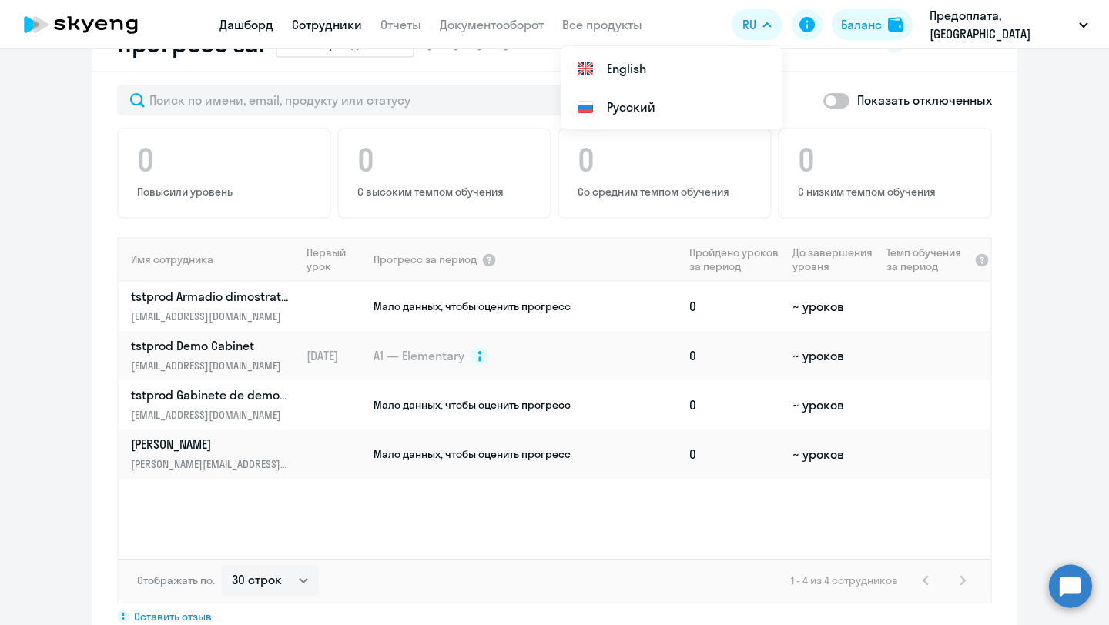
click at [350, 29] on link "Сотрудники" at bounding box center [327, 24] width 70 height 15
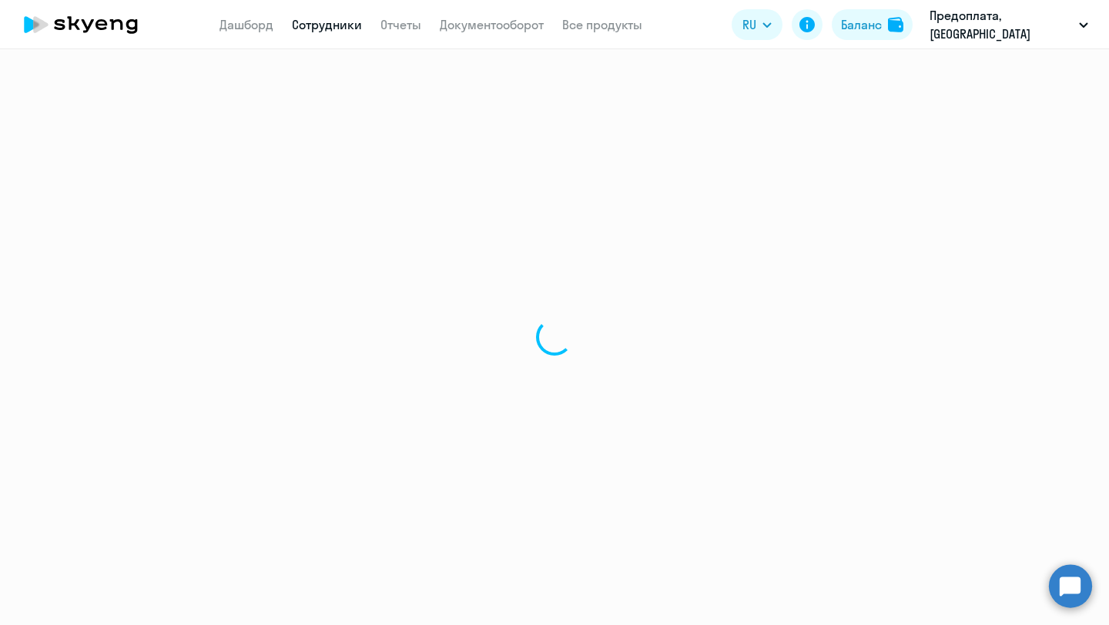
select select "30"
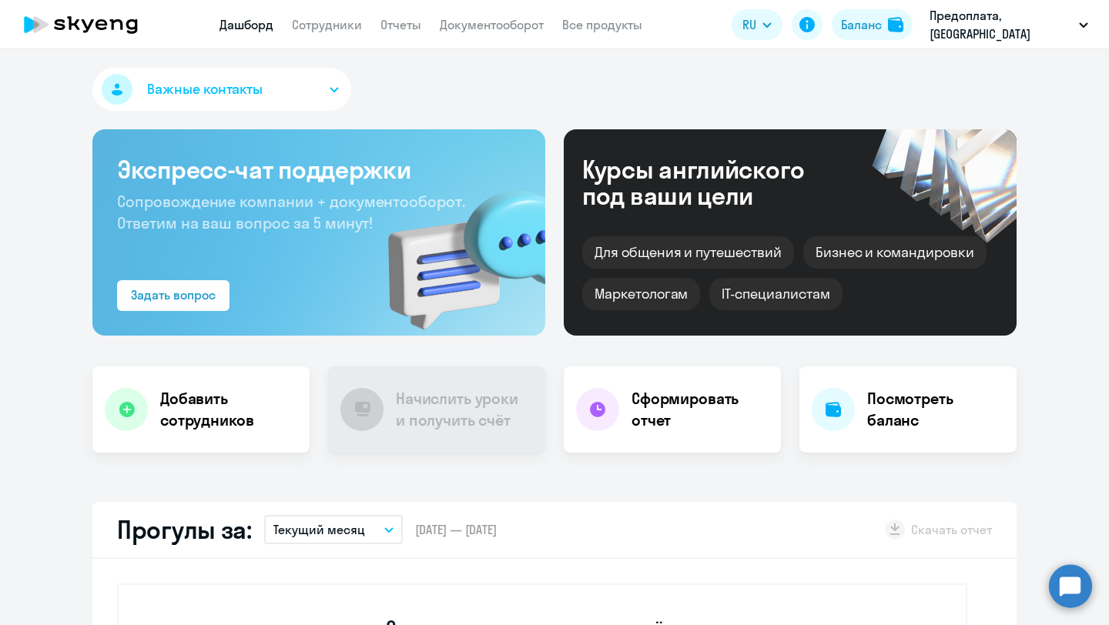
select select "30"
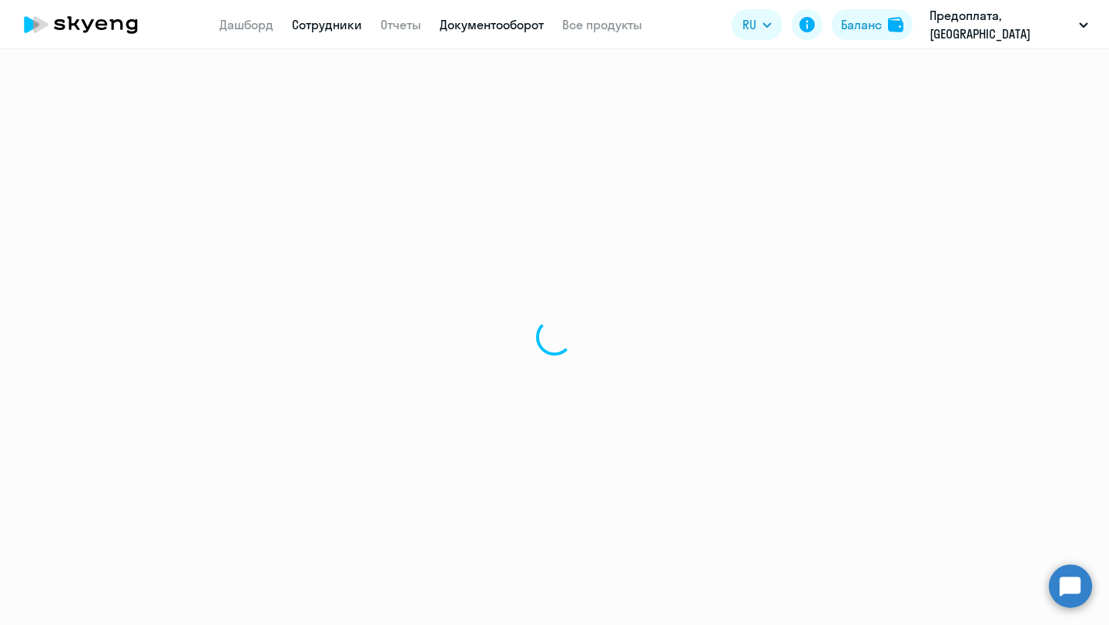
select select "30"
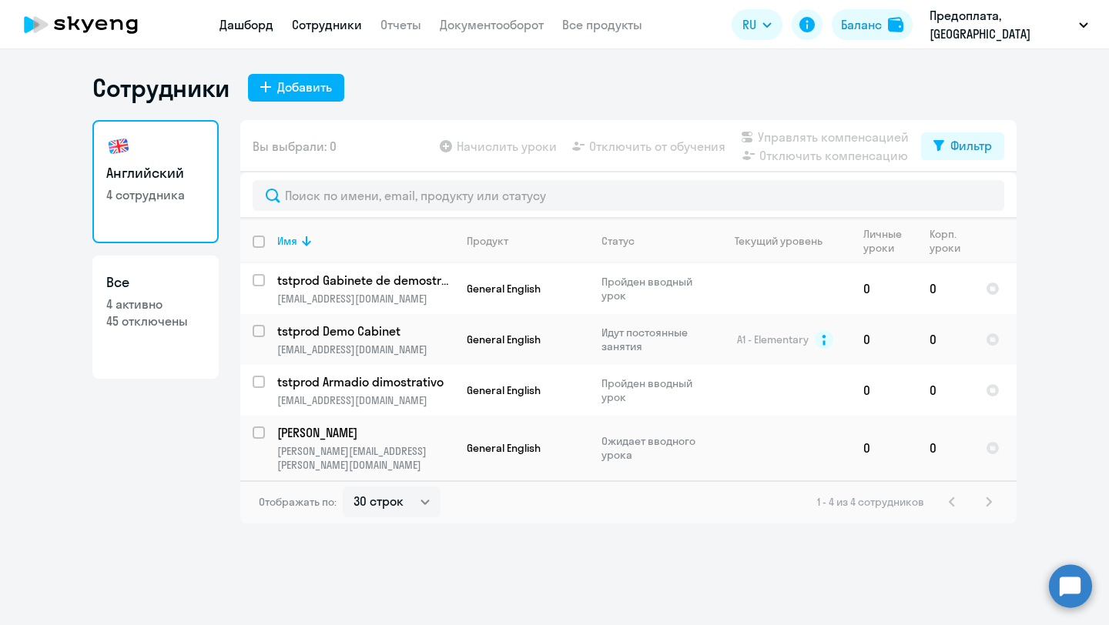
click at [251, 28] on link "Дашборд" at bounding box center [246, 24] width 54 height 15
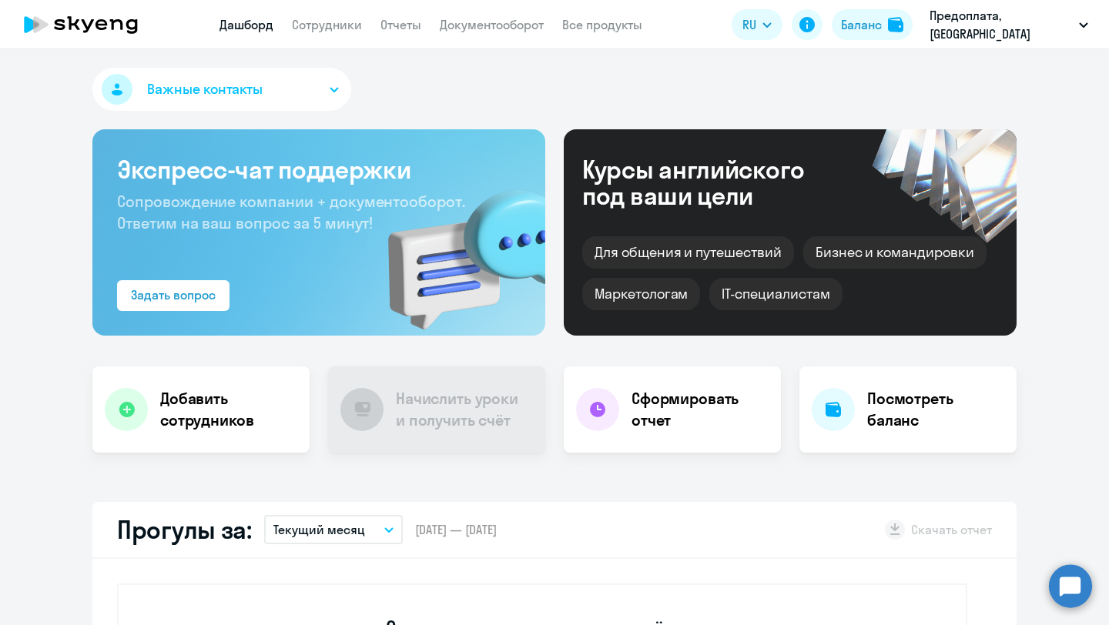
select select "30"
click at [691, 187] on div "Курсы английского под ваши цели" at bounding box center [713, 182] width 263 height 52
click at [364, 236] on div "Экспресс-чат поддержки Сопровождение компании + документооборот. Ответим на ваш…" at bounding box center [318, 232] width 453 height 206
click at [323, 223] on span "Сопровождение компании + документооборот. Ответим на ваш вопрос за 5 минут!" at bounding box center [291, 212] width 348 height 41
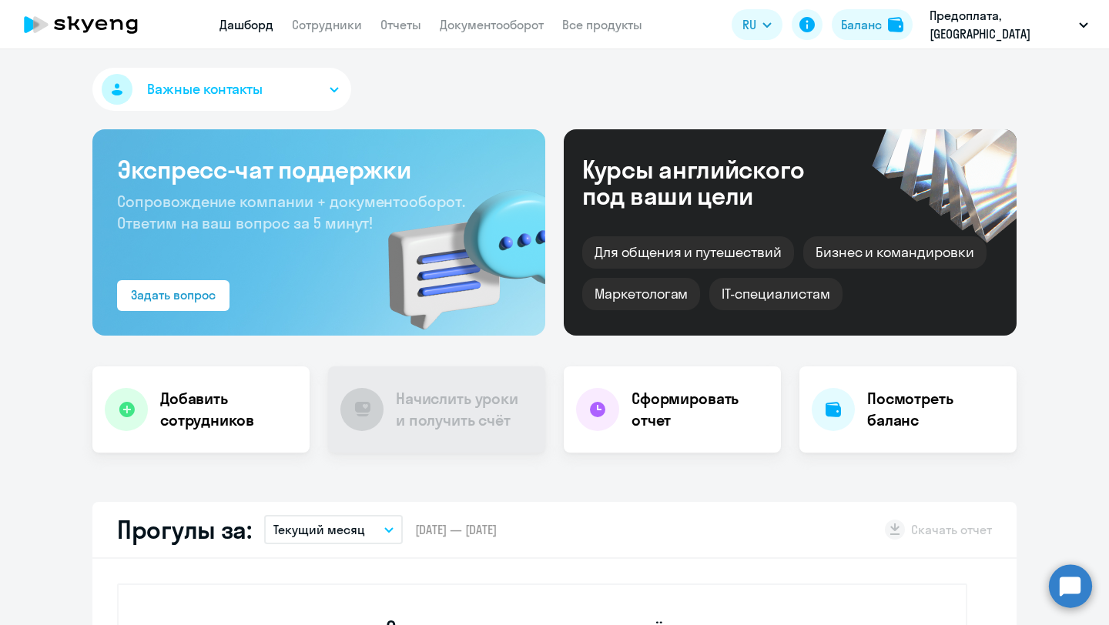
click at [222, 220] on span "Сопровождение компании + документооборот. Ответим на ваш вопрос за 5 минут!" at bounding box center [291, 212] width 348 height 41
click at [184, 303] on div "Задать вопрос" at bounding box center [173, 295] width 85 height 18
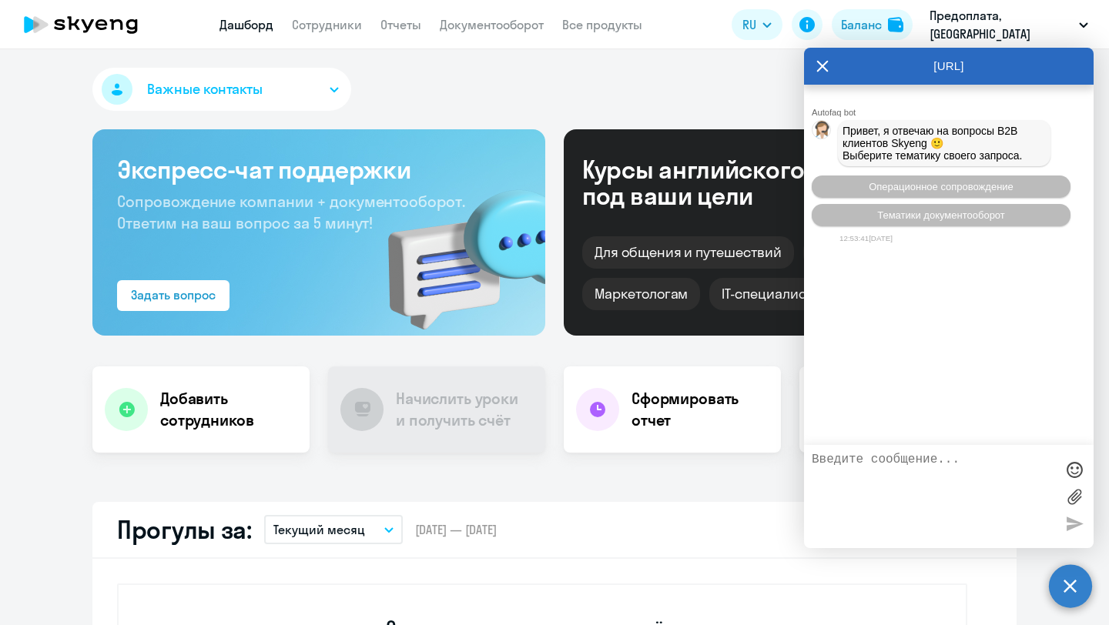
click at [821, 62] on icon at bounding box center [822, 66] width 12 height 37
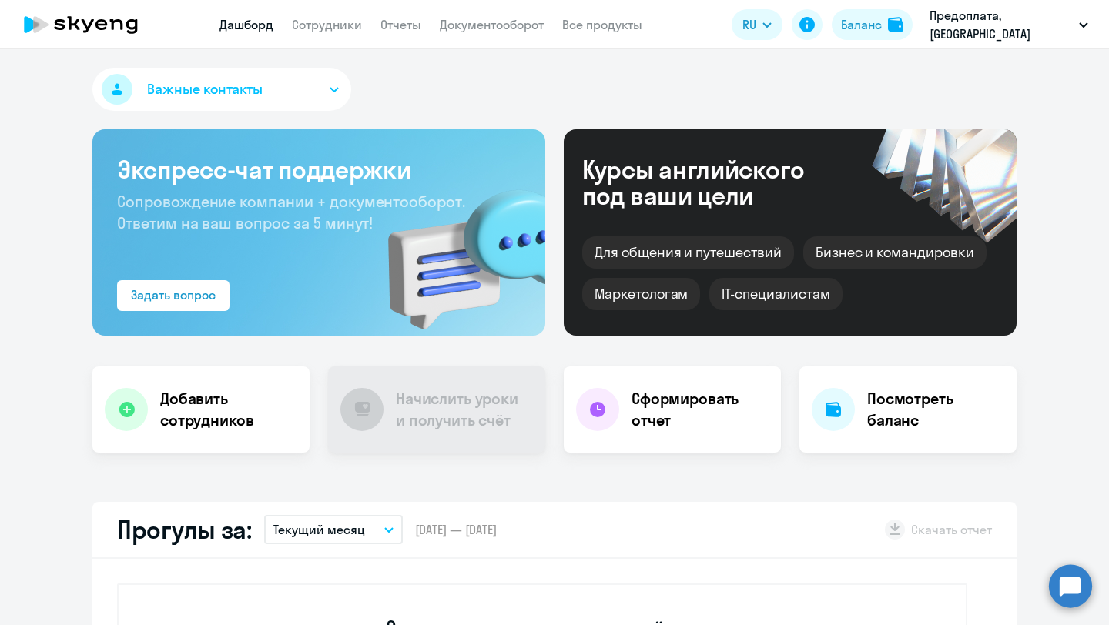
click at [694, 239] on div "Для общения и путешествий" at bounding box center [688, 252] width 212 height 32
click at [662, 293] on div "Маркетологам" at bounding box center [641, 294] width 118 height 32
click at [707, 163] on div "Курсы английского под ваши цели" at bounding box center [713, 182] width 263 height 52
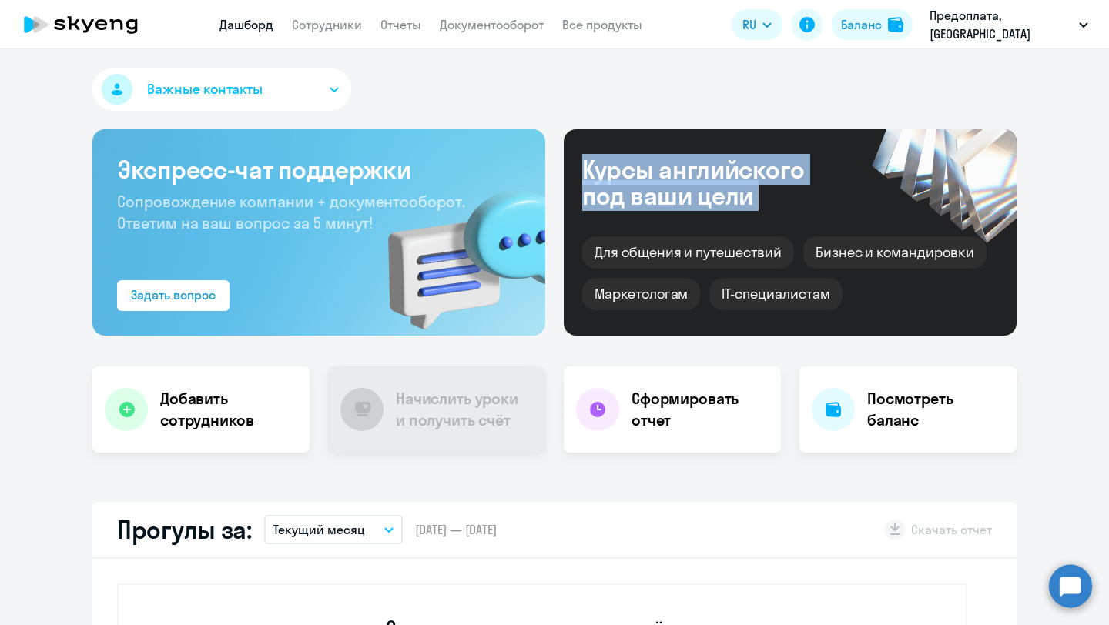
click at [707, 163] on div "Курсы английского под ваши цели" at bounding box center [713, 182] width 263 height 52
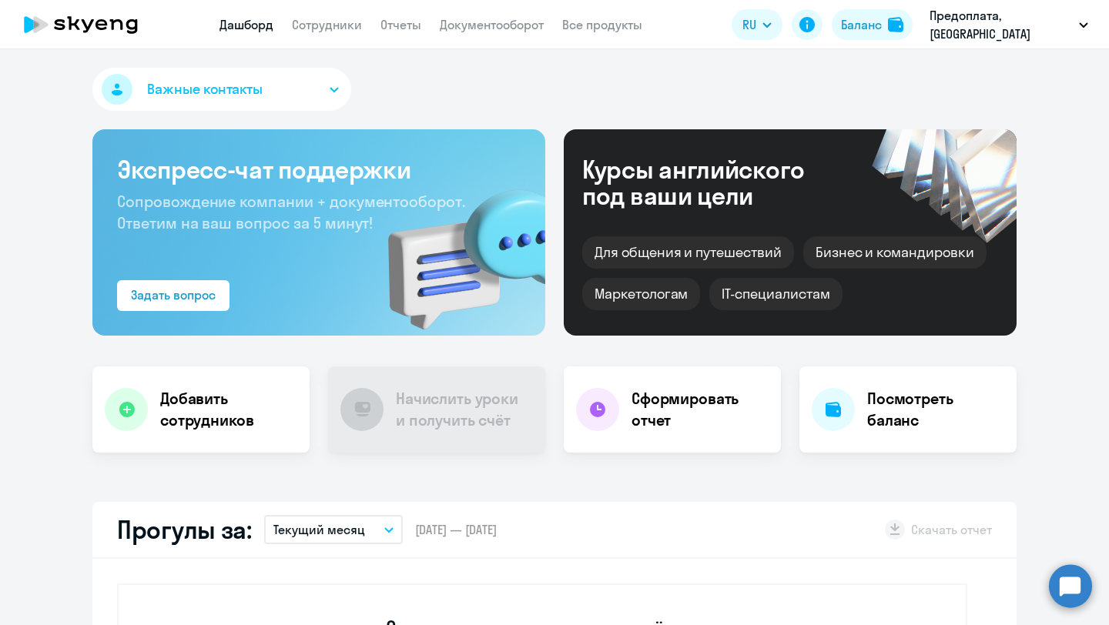
click at [718, 82] on div "Важные контакты" at bounding box center [554, 92] width 924 height 49
click at [361, 17] on link "Сотрудники" at bounding box center [327, 24] width 70 height 15
select select "30"
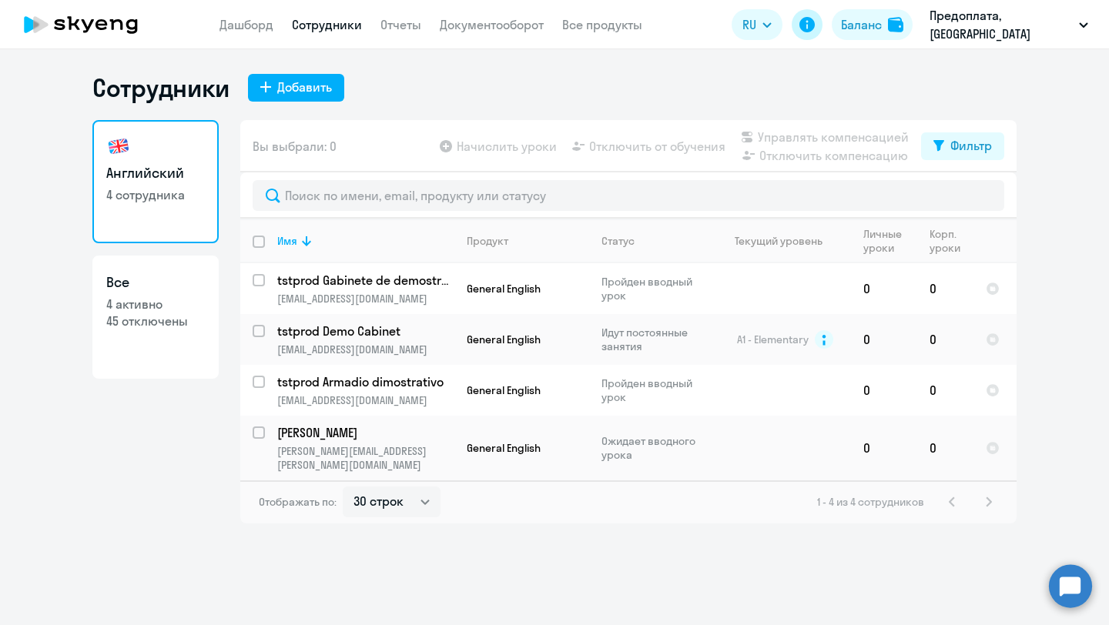
click at [815, 26] on icon at bounding box center [806, 24] width 15 height 15
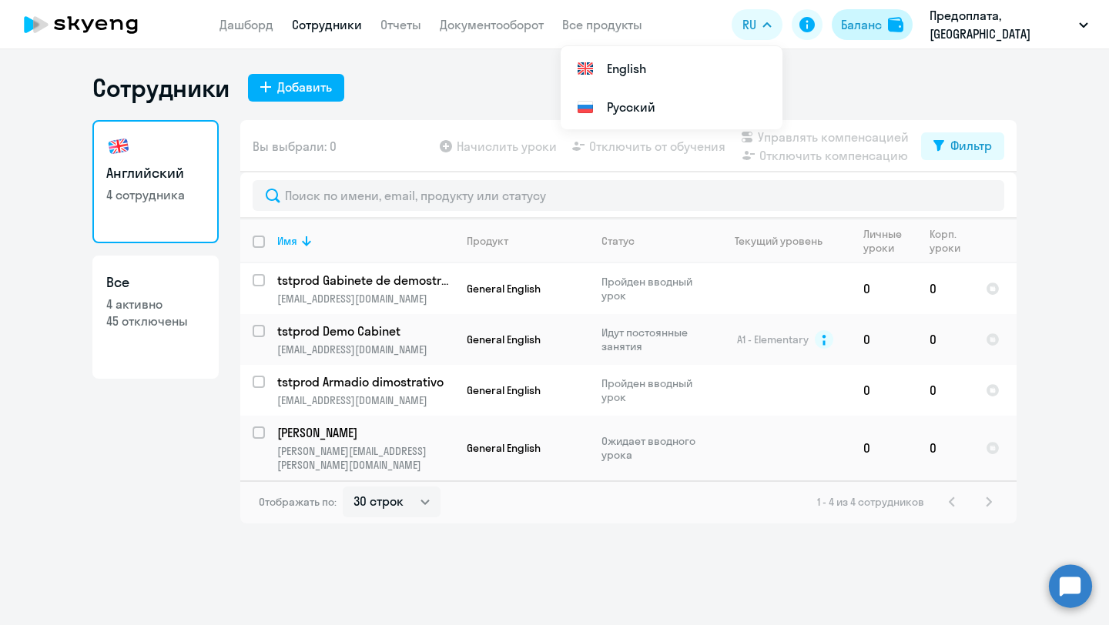
click at [892, 18] on button "Баланс" at bounding box center [872, 24] width 81 height 31
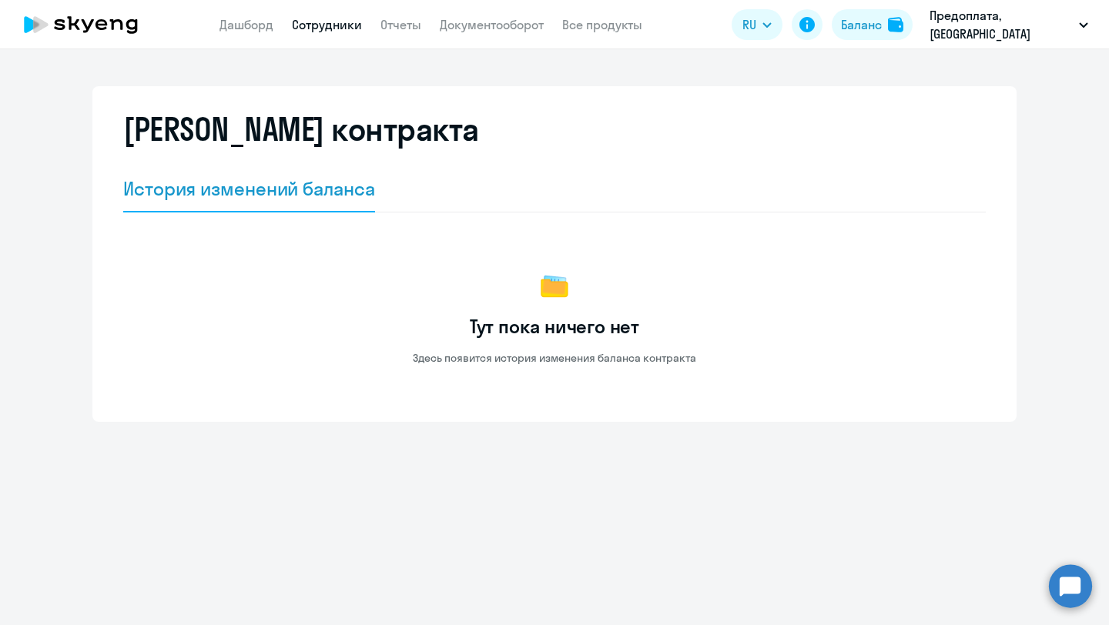
click at [335, 22] on link "Сотрудники" at bounding box center [327, 24] width 70 height 15
select select "30"
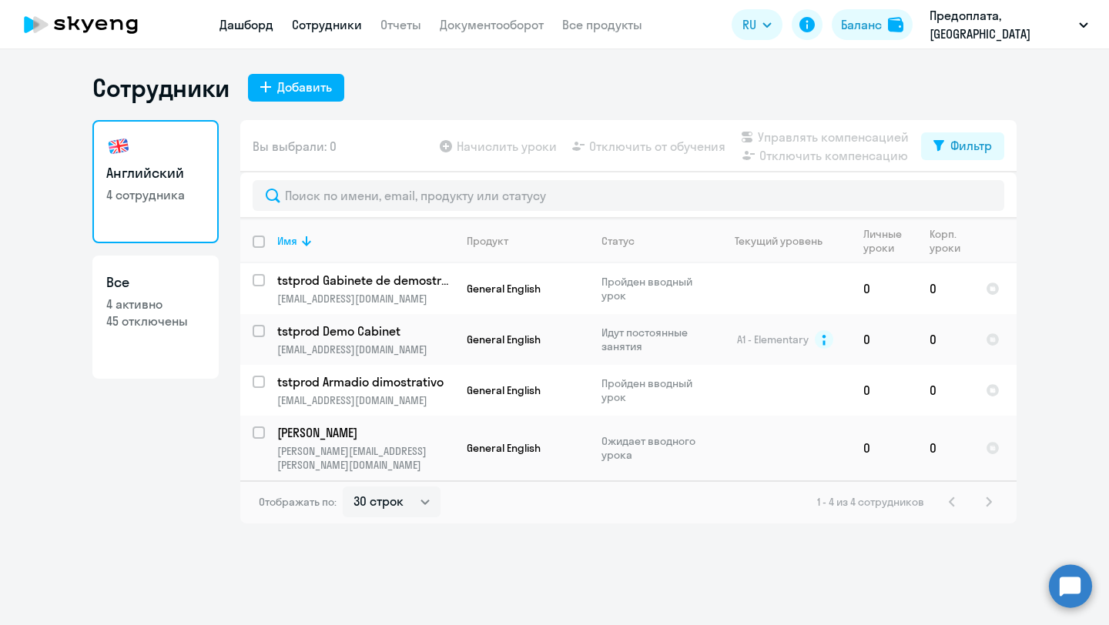
click at [265, 22] on link "Дашборд" at bounding box center [246, 24] width 54 height 15
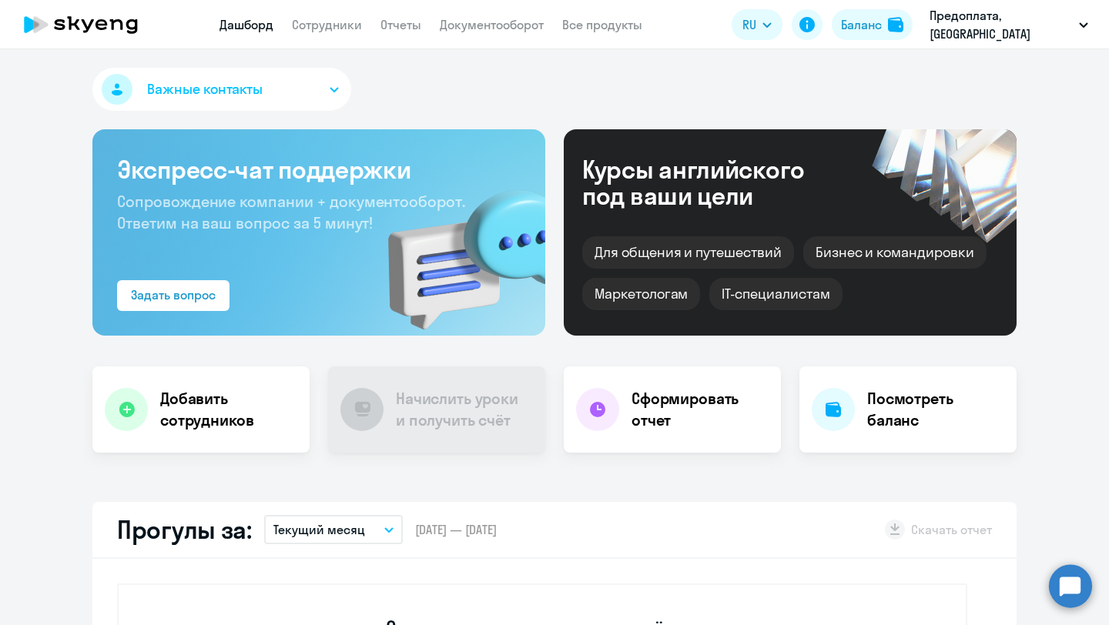
select select "30"
click at [293, 94] on button "Важные контакты" at bounding box center [221, 89] width 259 height 43
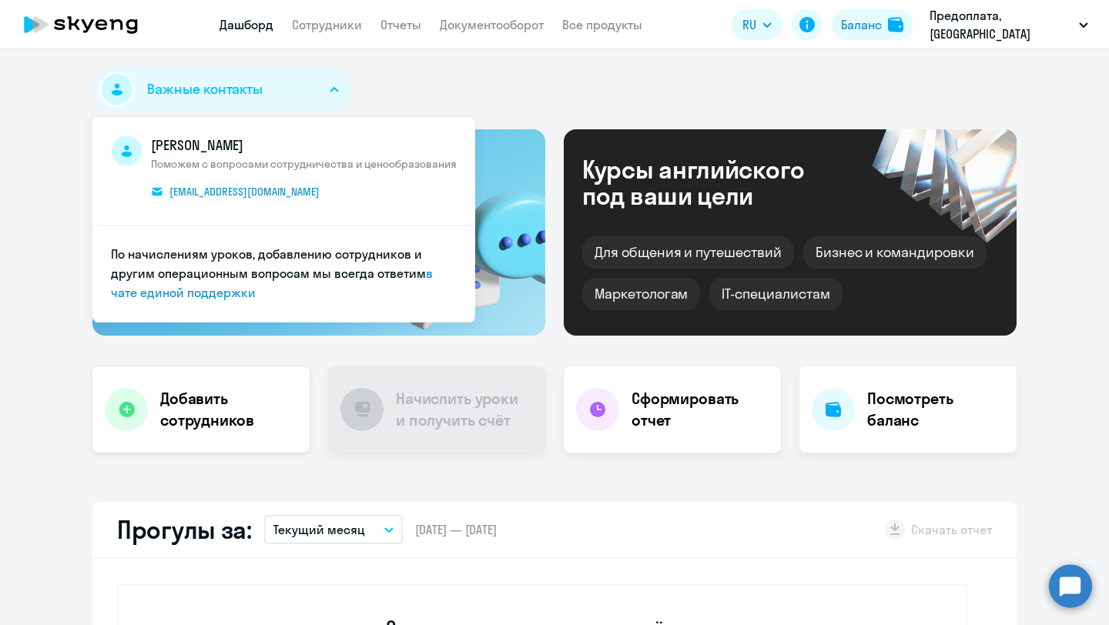
click at [198, 423] on h4 "Добавить сотрудников" at bounding box center [228, 409] width 137 height 43
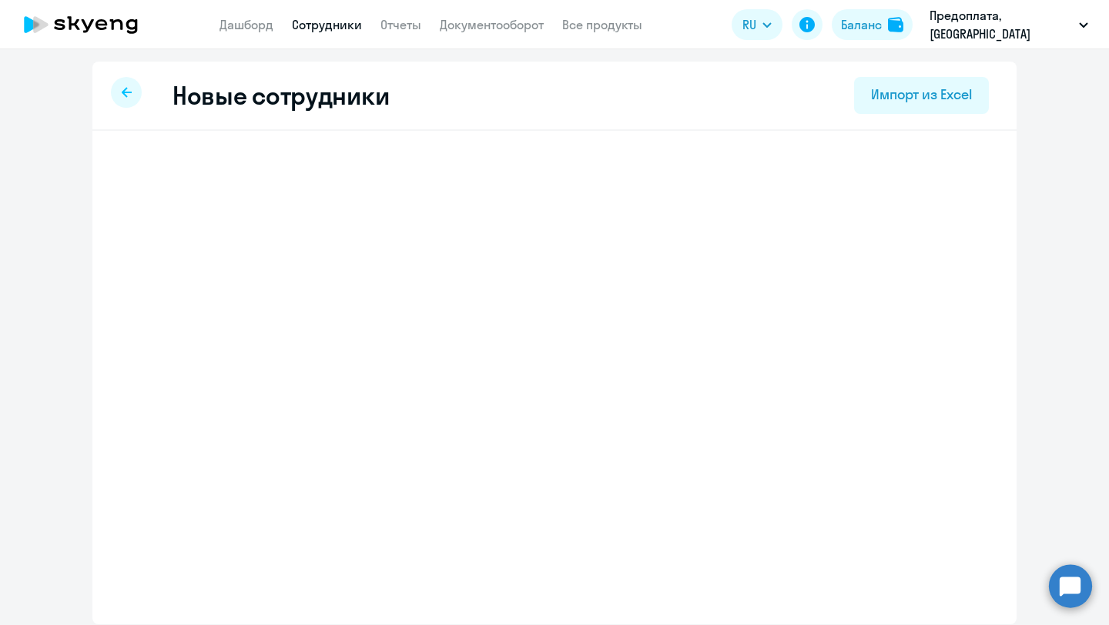
select select "english_adult_not_native_speaker"
select select "3"
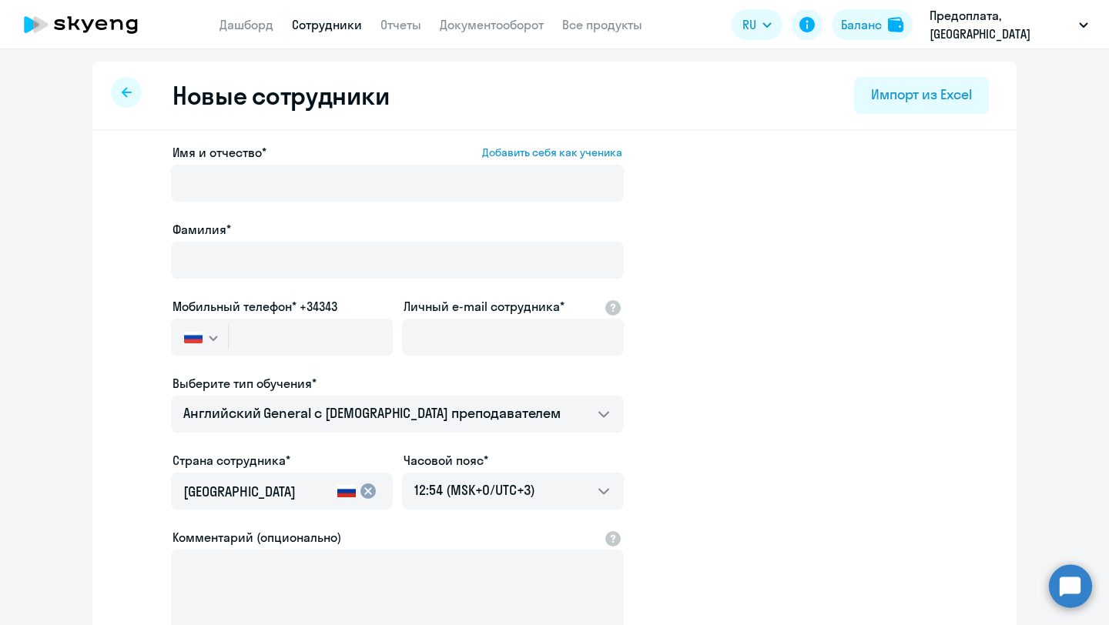
click at [120, 95] on div at bounding box center [126, 92] width 31 height 31
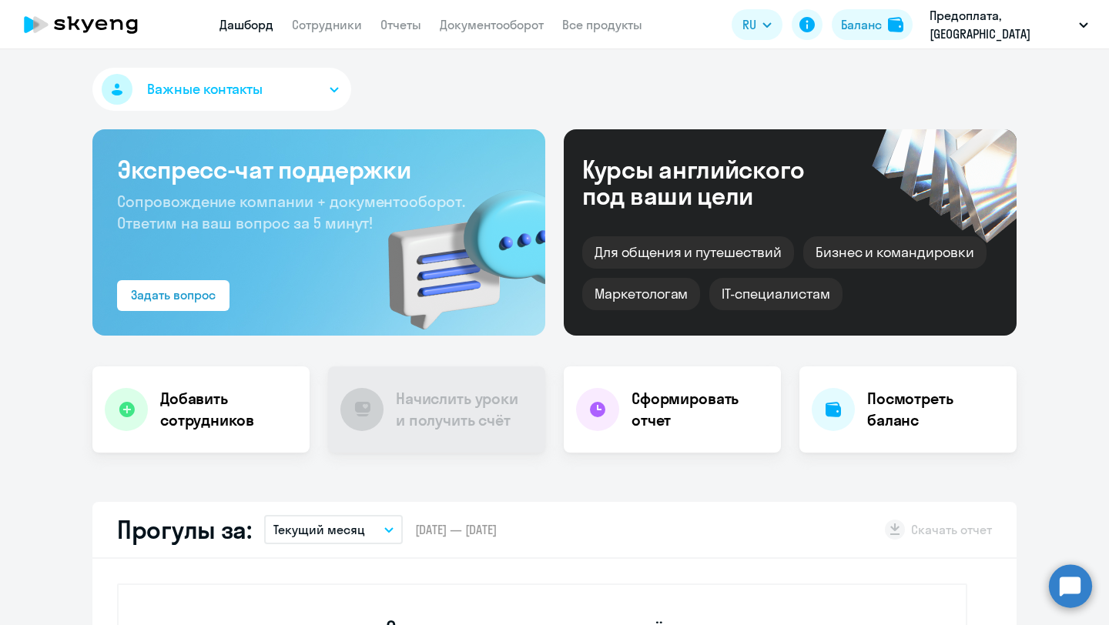
select select "30"
click at [721, 421] on h4 "Сформировать отчет" at bounding box center [699, 409] width 137 height 43
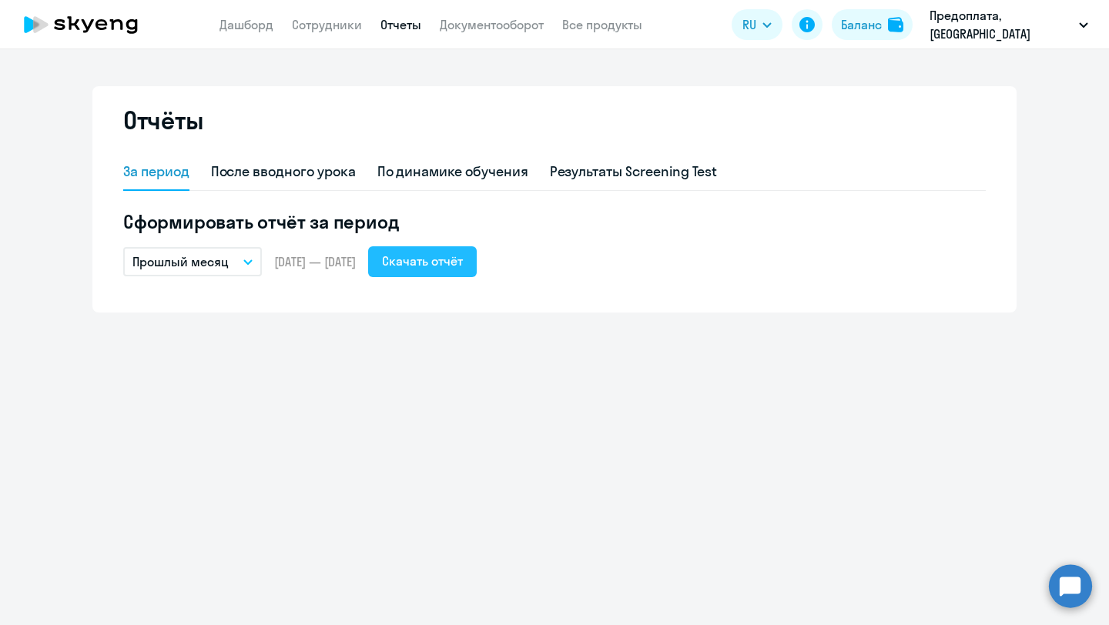
click at [421, 259] on button "Скачать отчёт" at bounding box center [422, 261] width 109 height 31
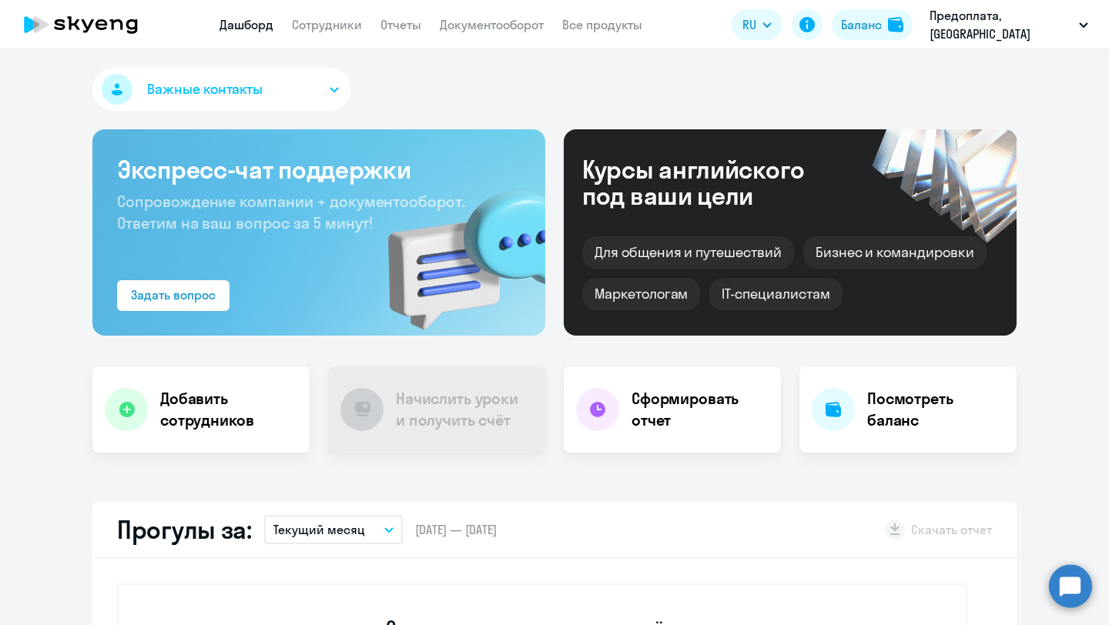
click at [84, 14] on icon at bounding box center [81, 24] width 136 height 38
select select "30"
click at [703, 272] on div "Для общения и путешествий [PERSON_NAME] и командировки Маркетологам IT-специали…" at bounding box center [790, 268] width 416 height 83
click at [632, 17] on link "Все продукты" at bounding box center [602, 24] width 80 height 15
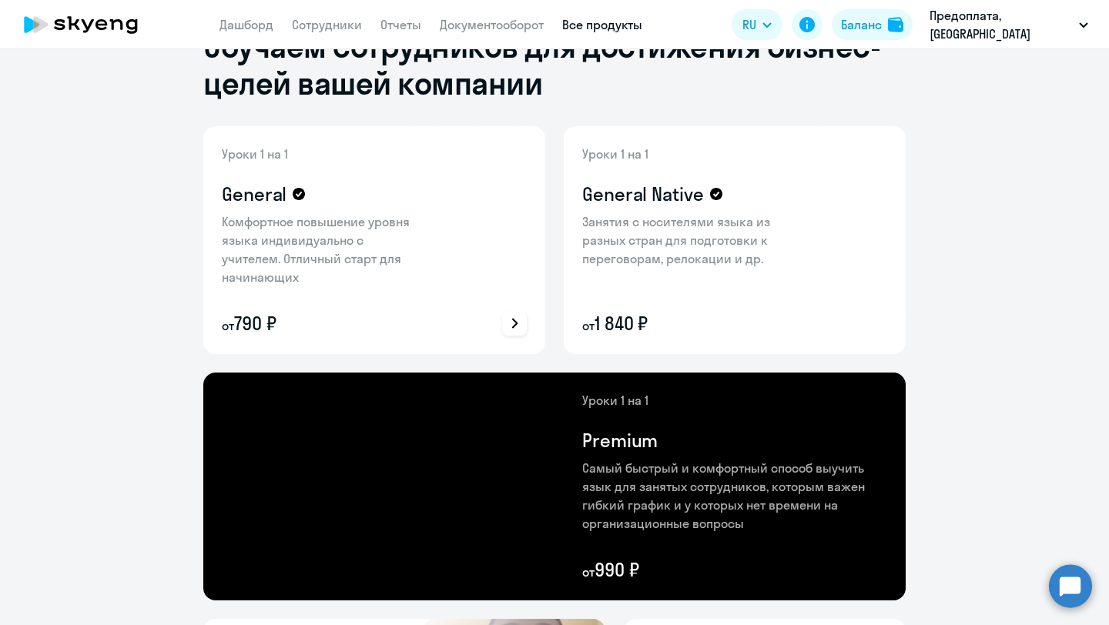
scroll to position [60, 0]
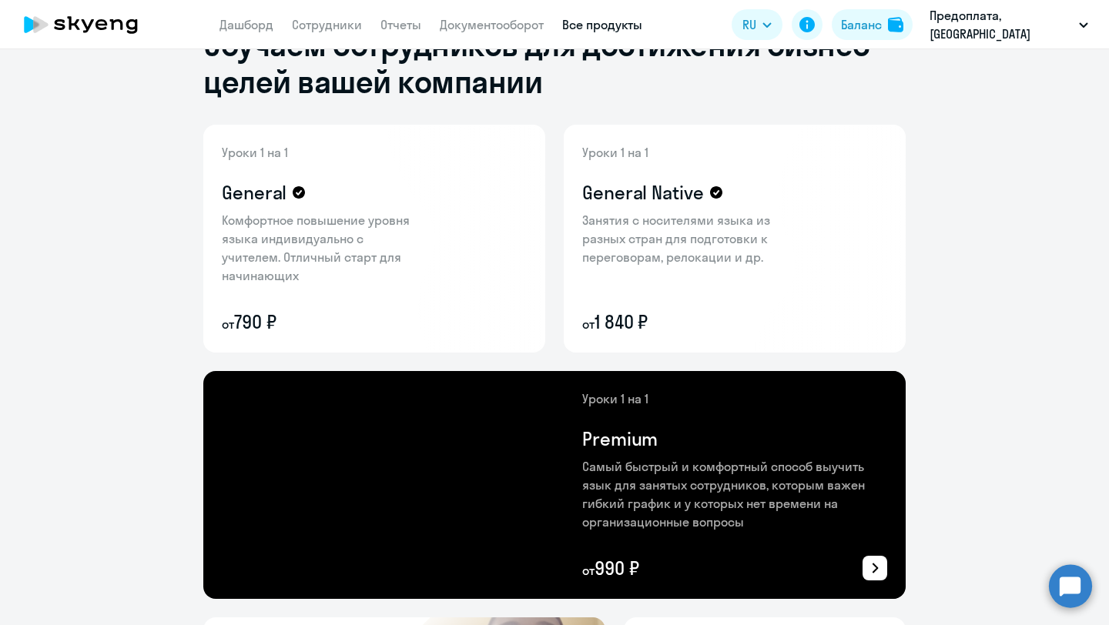
click at [468, 461] on img at bounding box center [636, 485] width 537 height 228
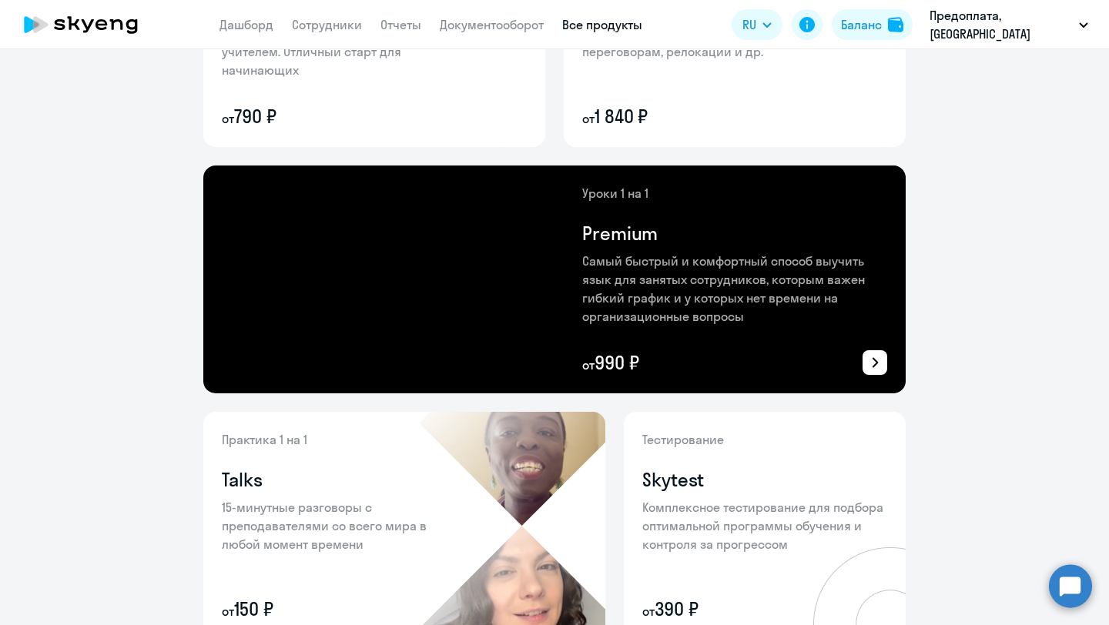
scroll to position [333, 0]
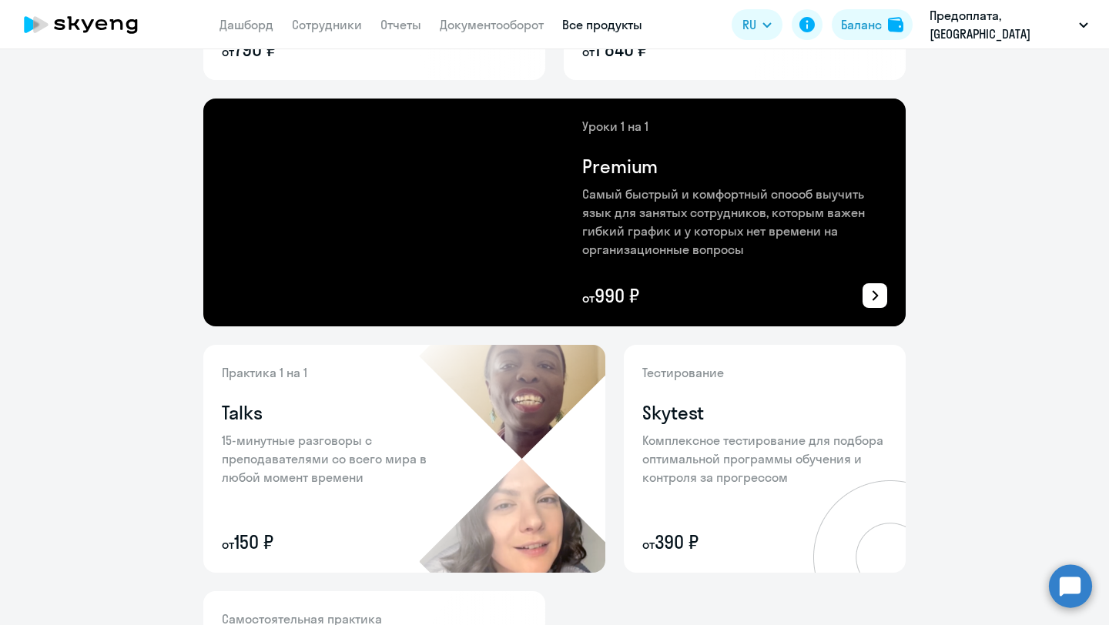
click at [467, 469] on img at bounding box center [512, 459] width 186 height 228
click at [700, 480] on p "Комплексное тестирование для подбора оптимальной программы обучения и контроля …" at bounding box center [764, 458] width 245 height 55
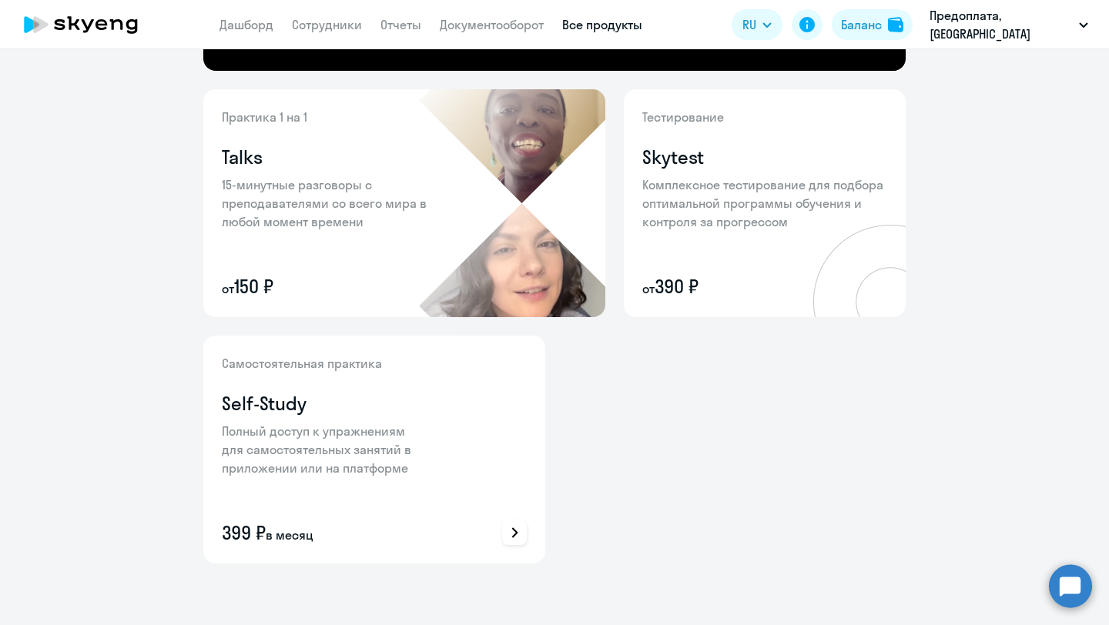
click at [476, 420] on div at bounding box center [466, 450] width 157 height 228
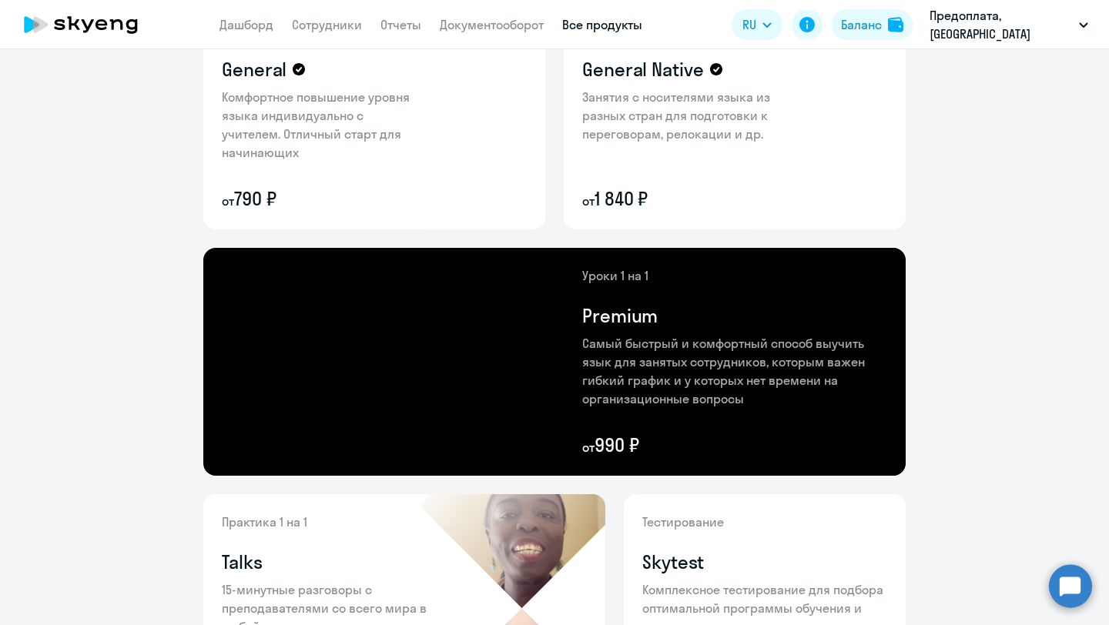
scroll to position [14, 0]
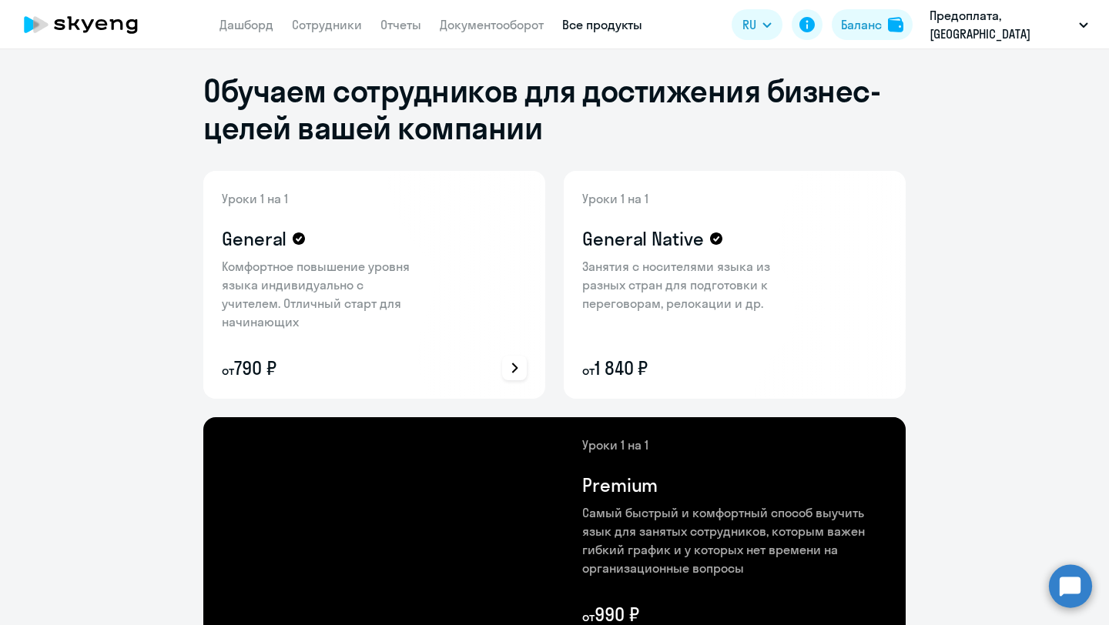
click at [488, 303] on div at bounding box center [463, 285] width 163 height 228
click at [676, 298] on p "Занятия с носителями языка из разных стран для подготовки к переговорам, релока…" at bounding box center [682, 284] width 200 height 55
click at [870, 373] on icon at bounding box center [874, 368] width 11 height 11
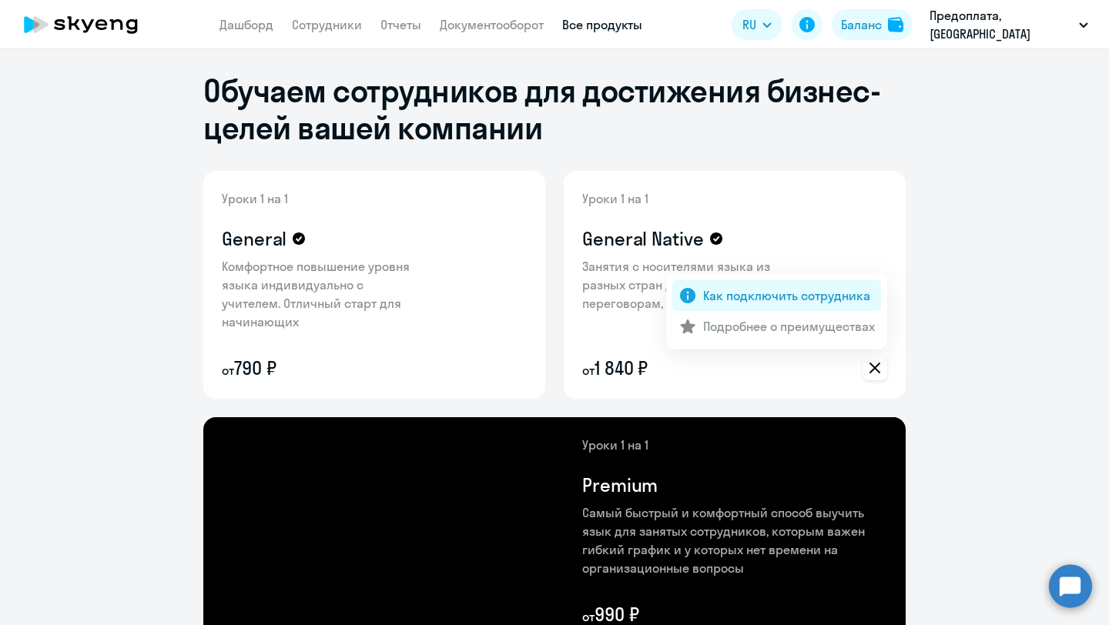
click at [845, 297] on p "Как подключить сотрудника" at bounding box center [786, 295] width 167 height 18
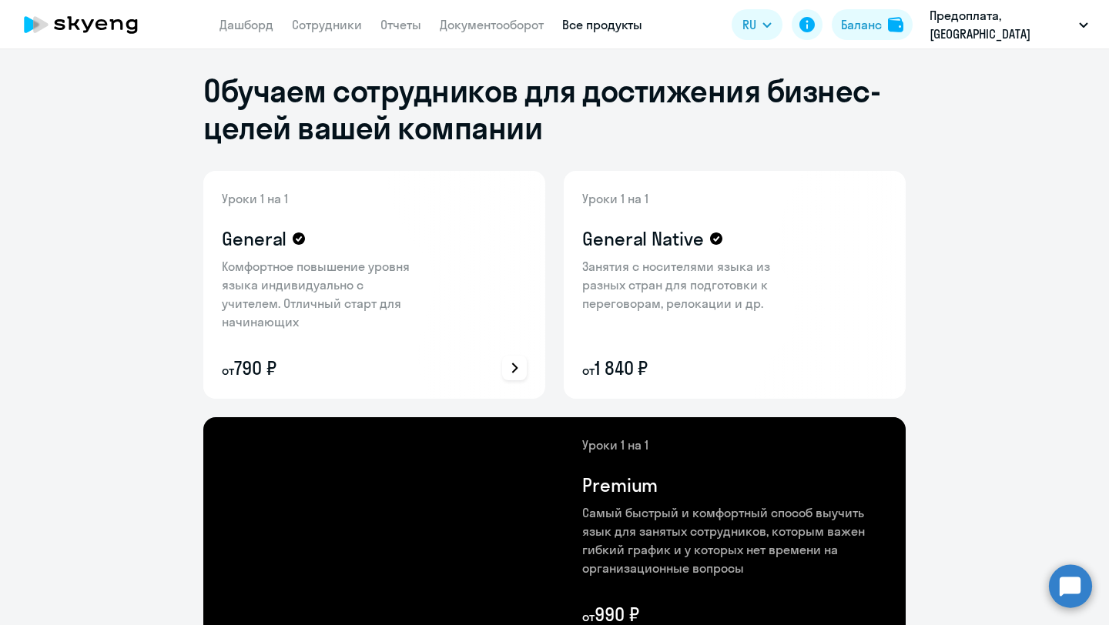
click at [521, 369] on icon at bounding box center [514, 368] width 18 height 18
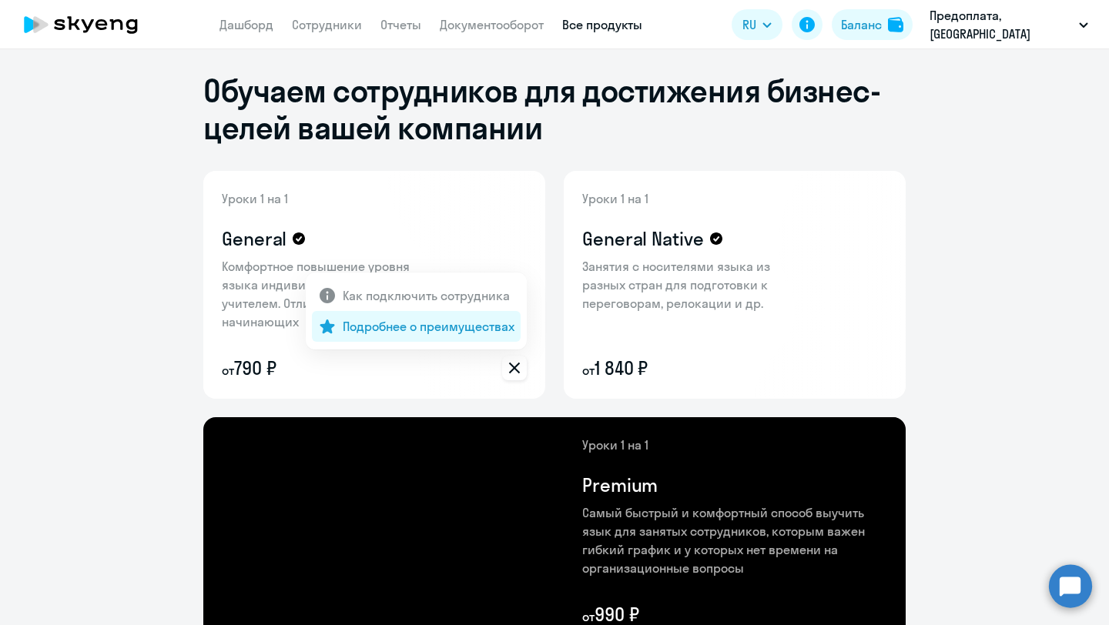
click at [488, 326] on p "Подробнее о преимуществах" at bounding box center [429, 326] width 172 height 18
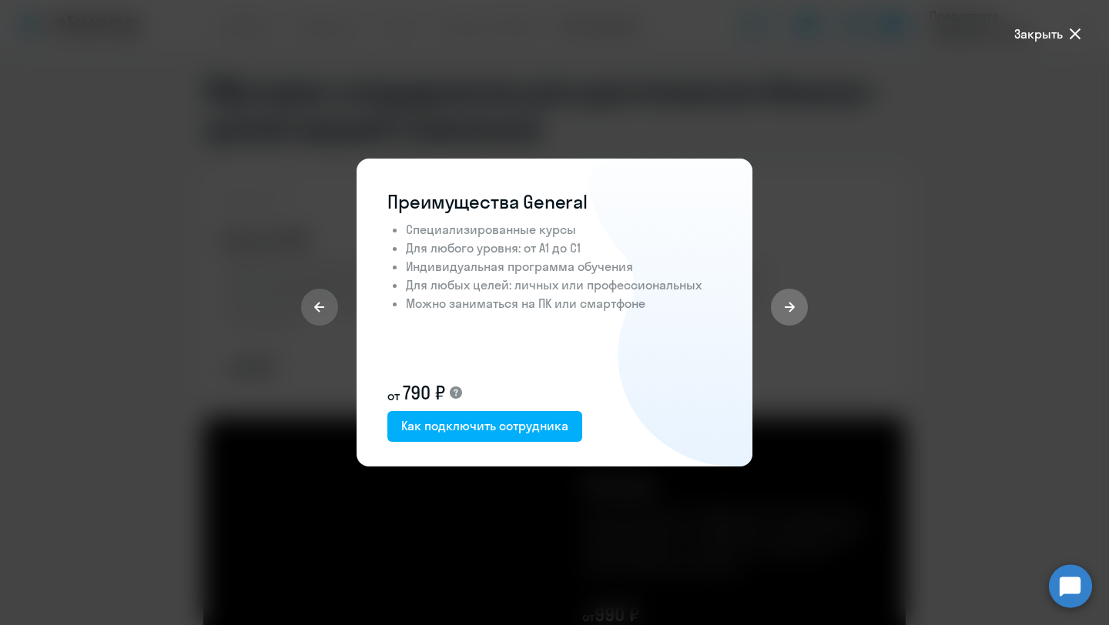
click at [788, 304] on icon at bounding box center [789, 307] width 12 height 12
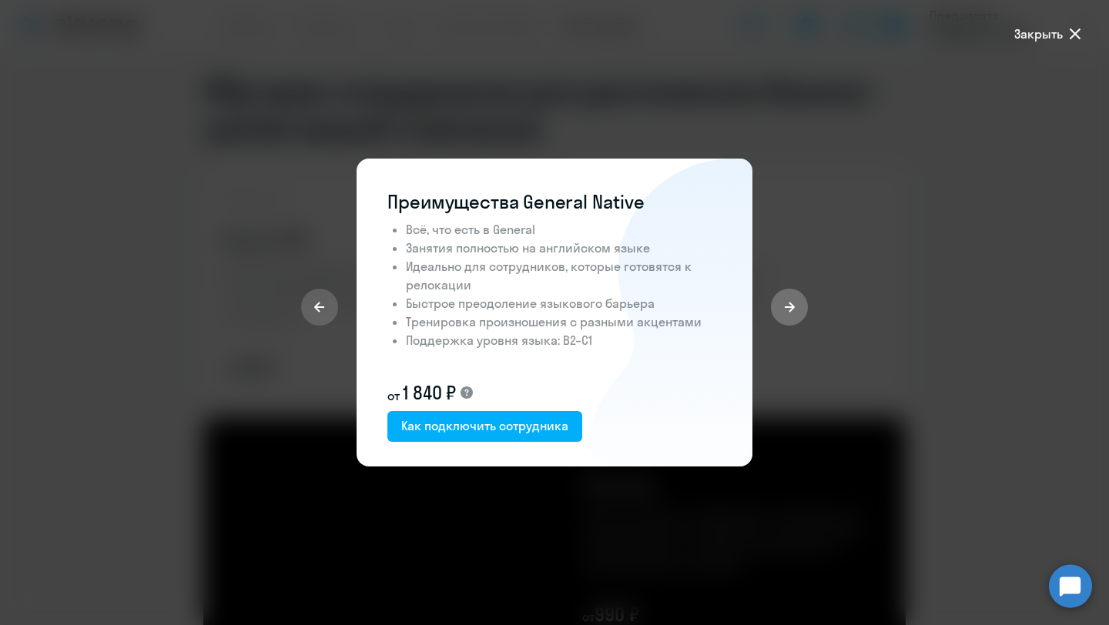
click at [788, 304] on icon at bounding box center [789, 307] width 12 height 12
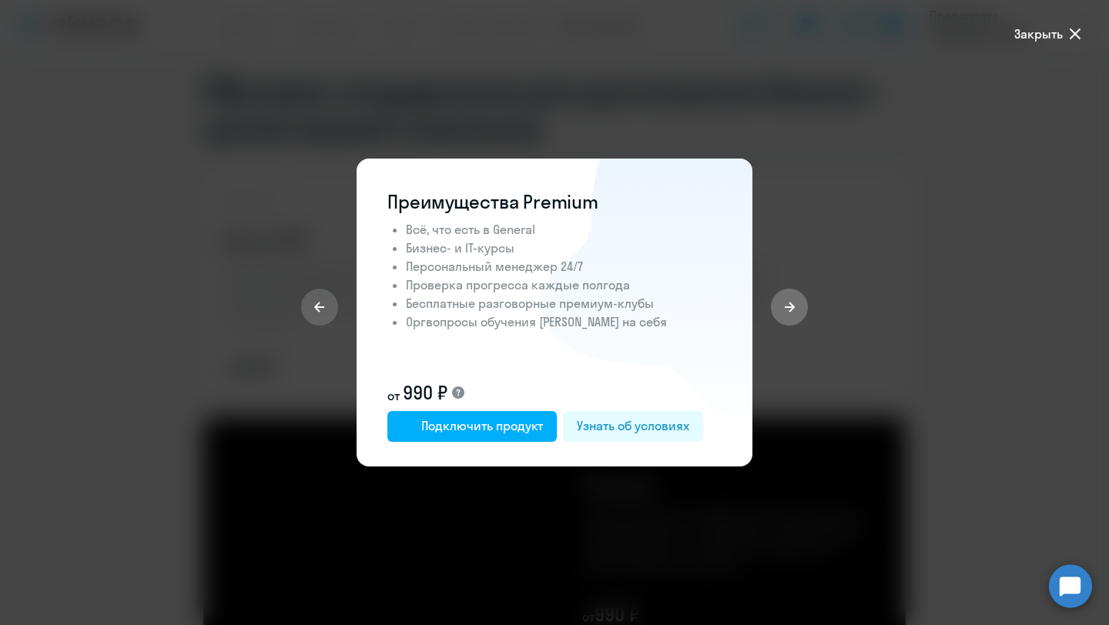
click at [788, 304] on icon at bounding box center [789, 307] width 12 height 12
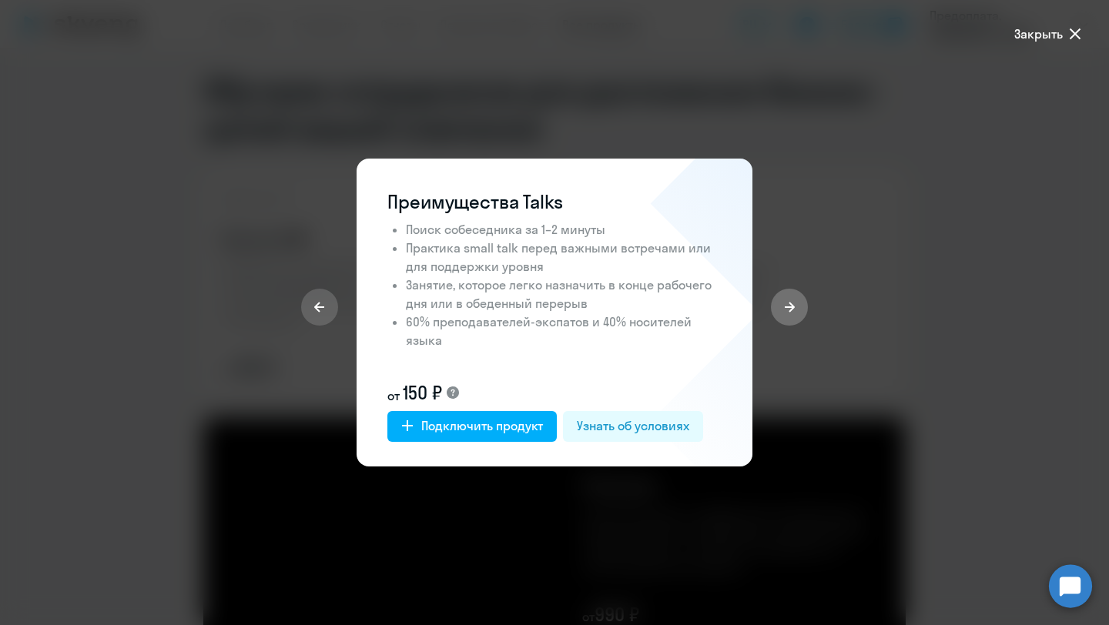
click at [788, 304] on icon at bounding box center [789, 307] width 12 height 12
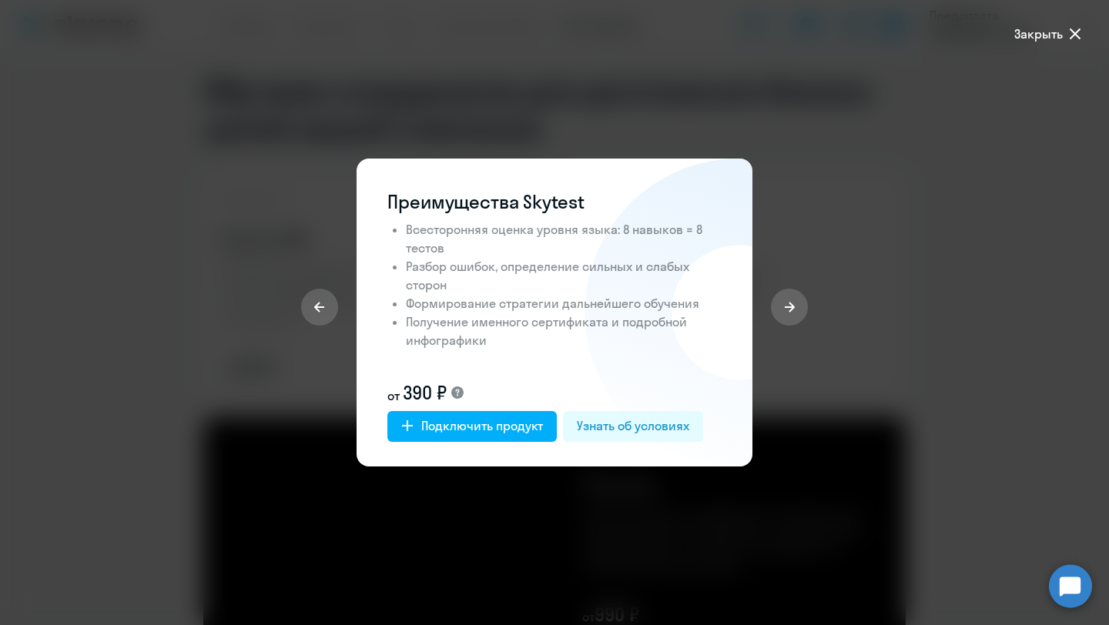
click at [1072, 32] on icon at bounding box center [1074, 33] width 11 height 11
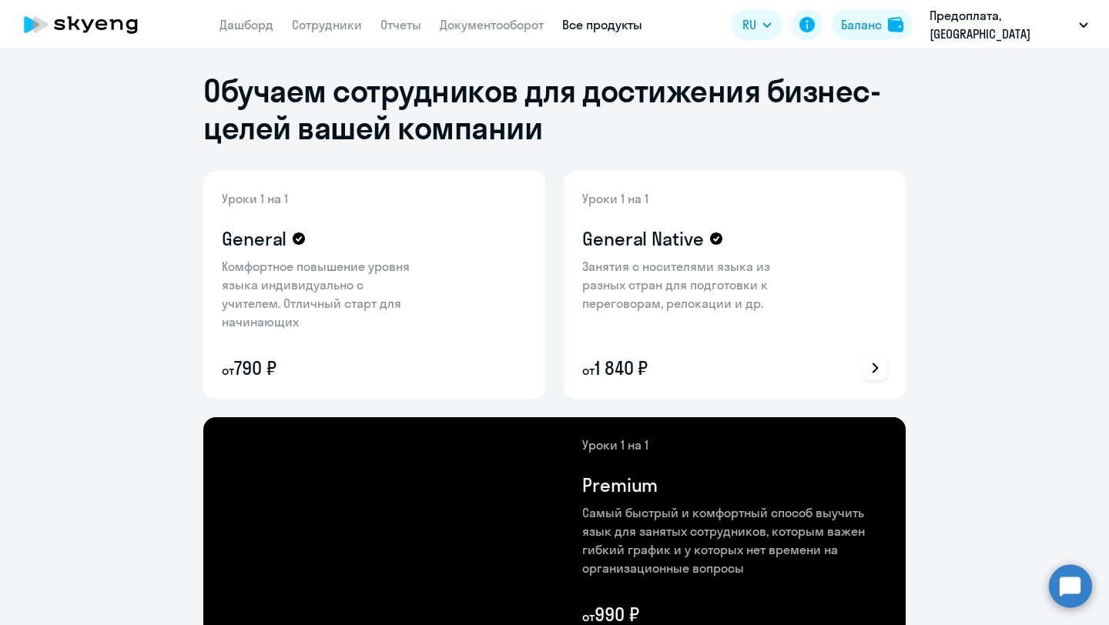
click at [731, 293] on p "Занятия с носителями языка из разных стран для подготовки к переговорам, релока…" at bounding box center [682, 284] width 200 height 55
click at [534, 30] on link "Документооборот" at bounding box center [492, 24] width 104 height 15
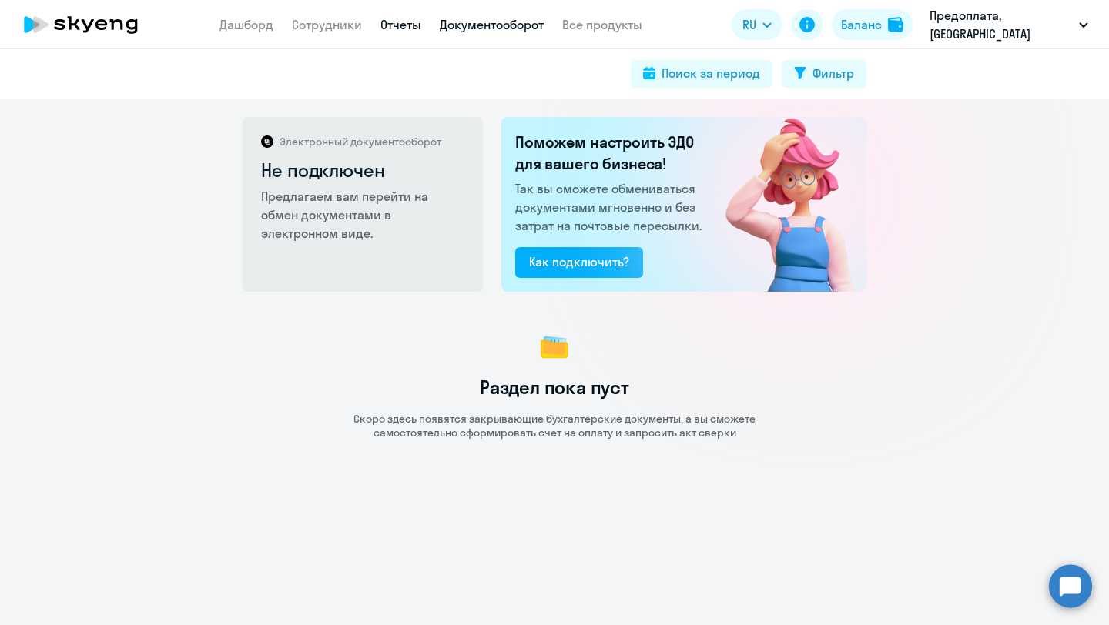
click at [410, 30] on link "Отчеты" at bounding box center [400, 24] width 41 height 15
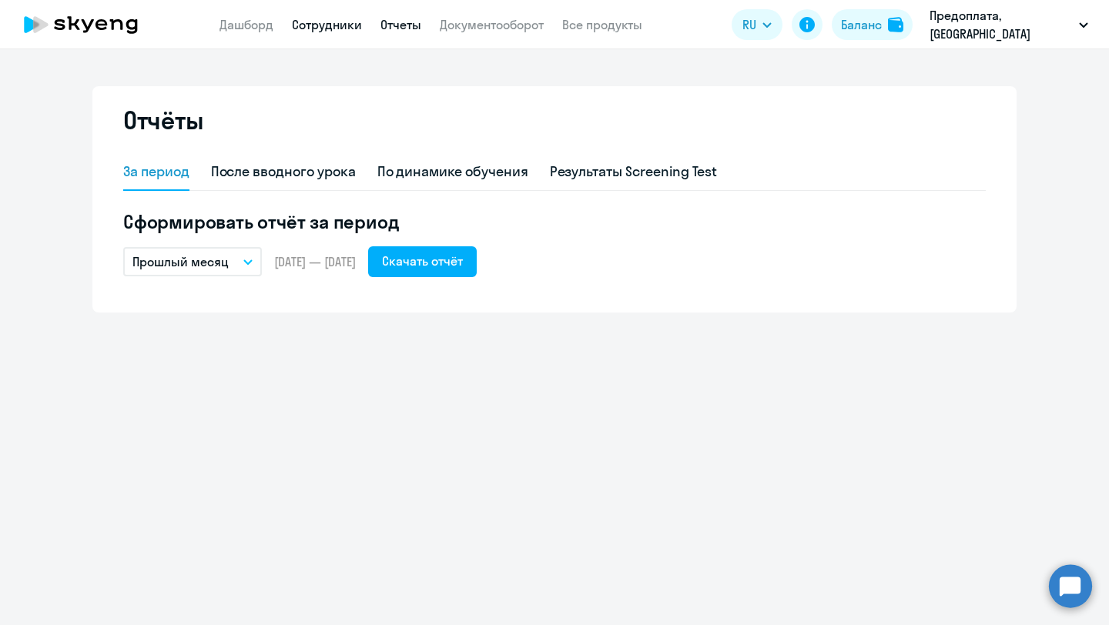
click at [350, 27] on link "Сотрудники" at bounding box center [327, 24] width 70 height 15
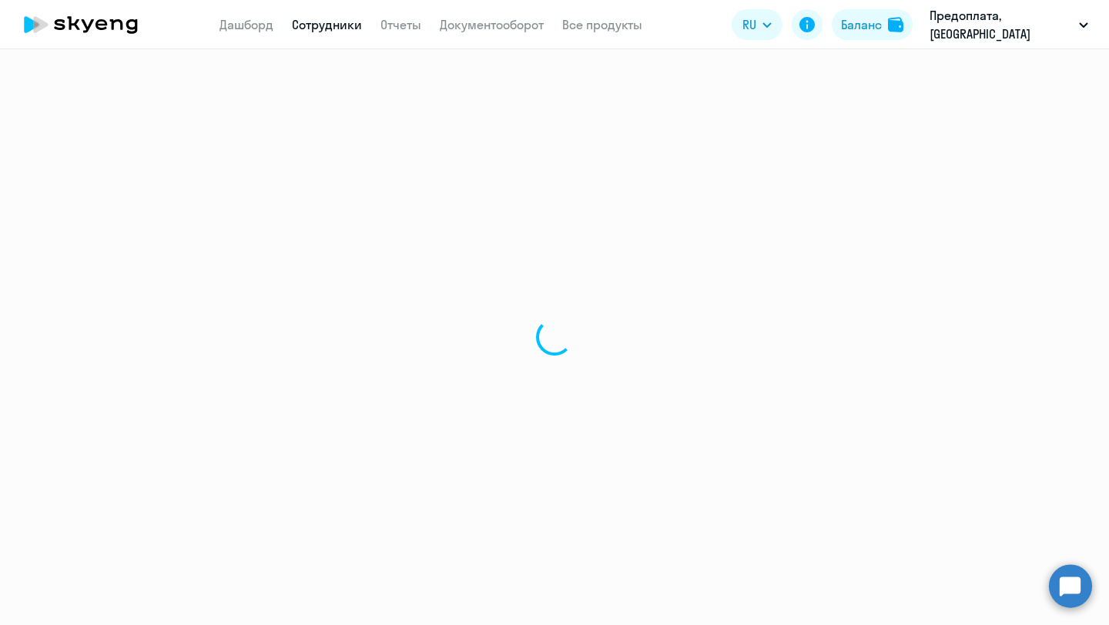
select select "30"
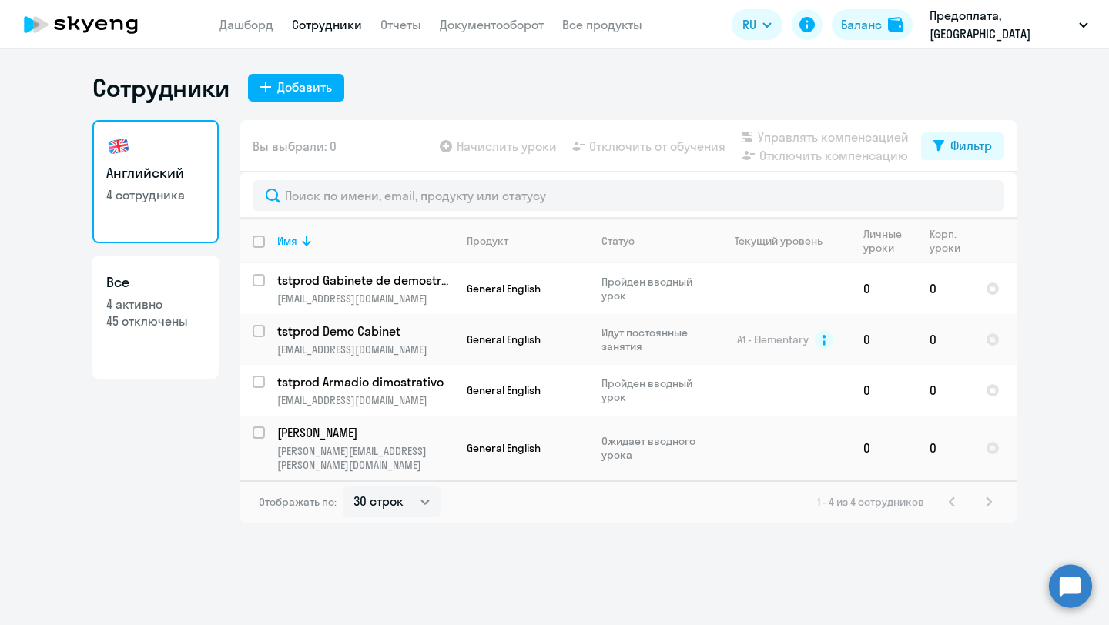
click at [264, 32] on app-menu-item-link "Дашборд" at bounding box center [246, 24] width 54 height 19
click at [874, 29] on div "Баланс" at bounding box center [861, 24] width 41 height 18
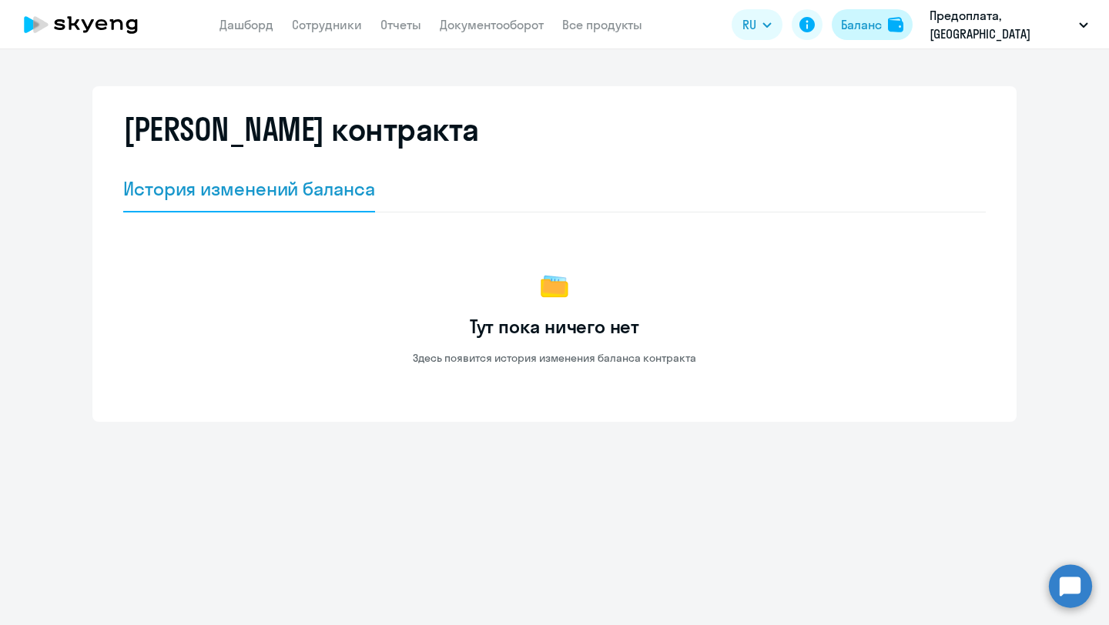
click at [875, 28] on div "Баланс" at bounding box center [861, 24] width 41 height 18
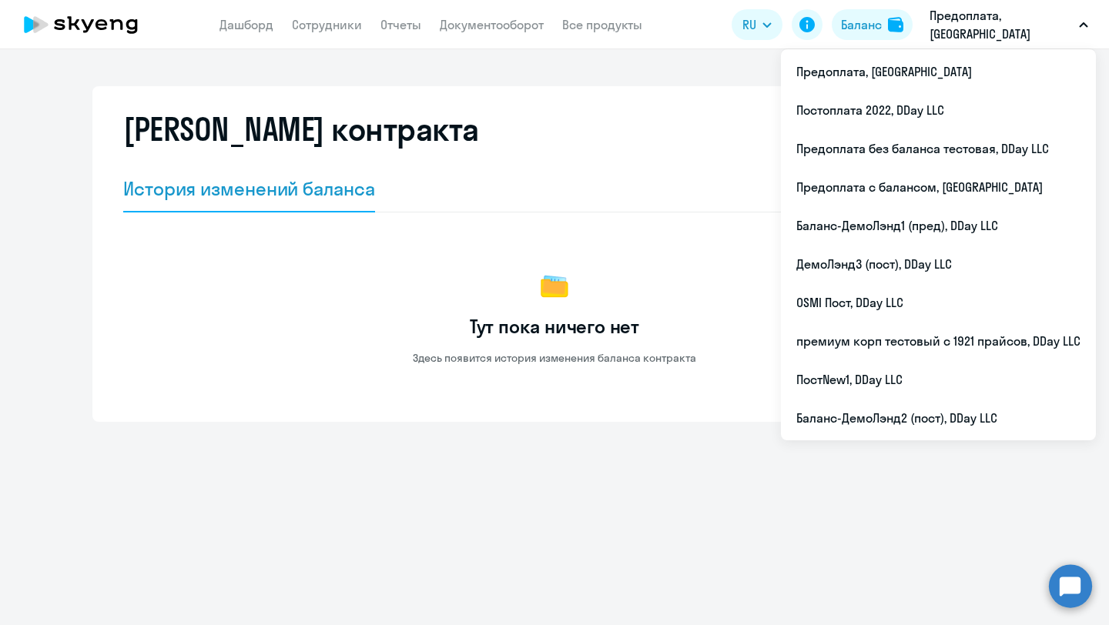
click at [969, 28] on p "Предоплата, [GEOGRAPHIC_DATA]" at bounding box center [1000, 24] width 143 height 37
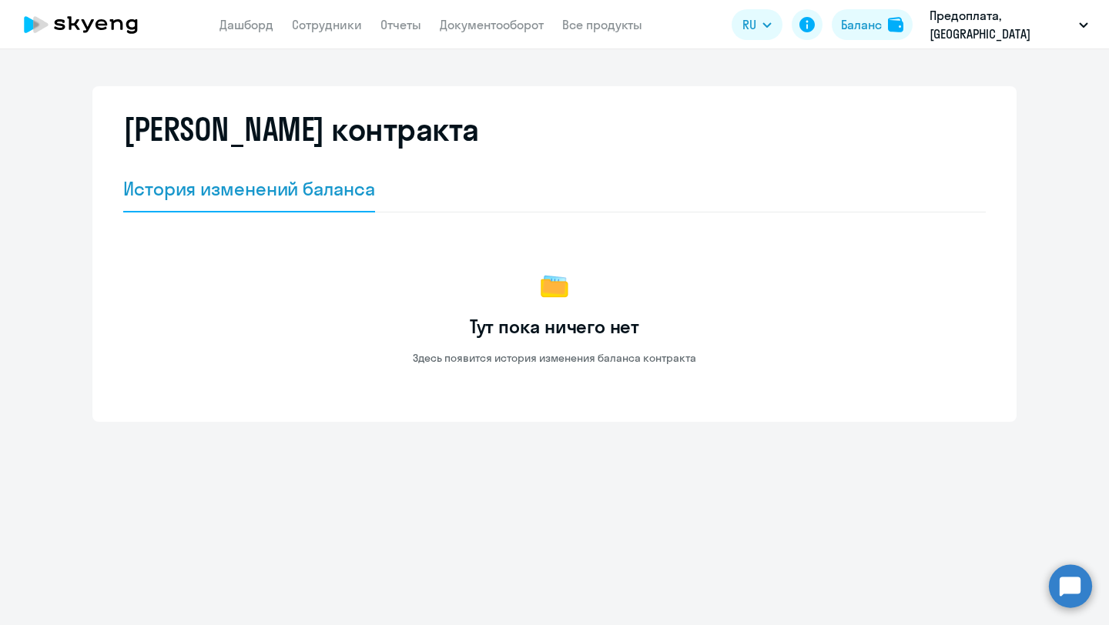
click at [969, 28] on p "Предоплата, [GEOGRAPHIC_DATA]" at bounding box center [1000, 24] width 143 height 37
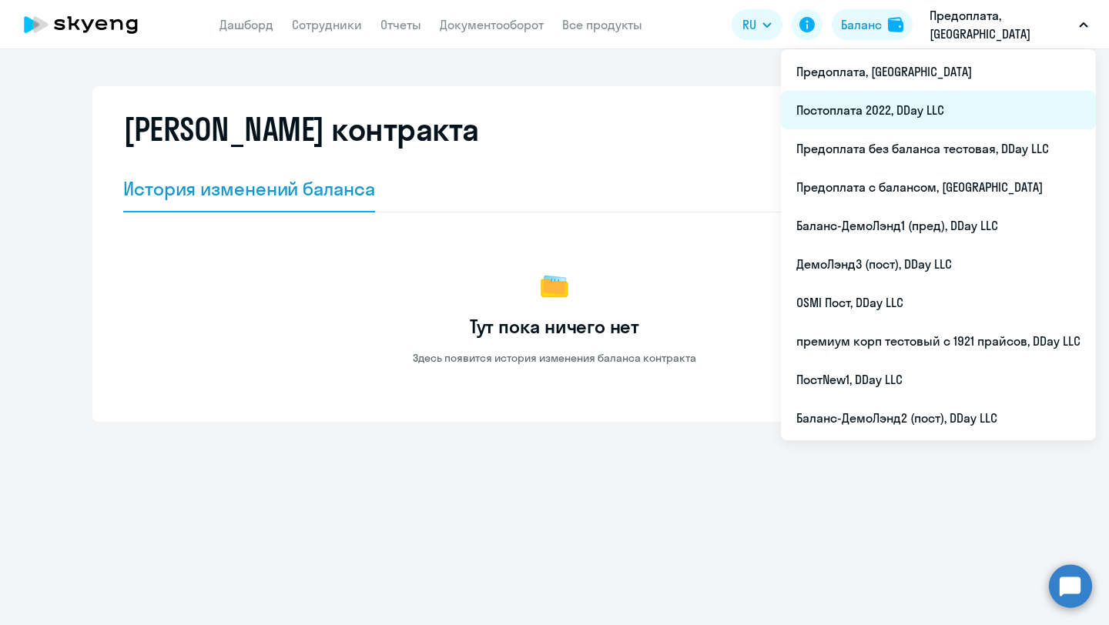
click at [913, 112] on li "Постоплата 2022, DDay LLC" at bounding box center [938, 110] width 315 height 38
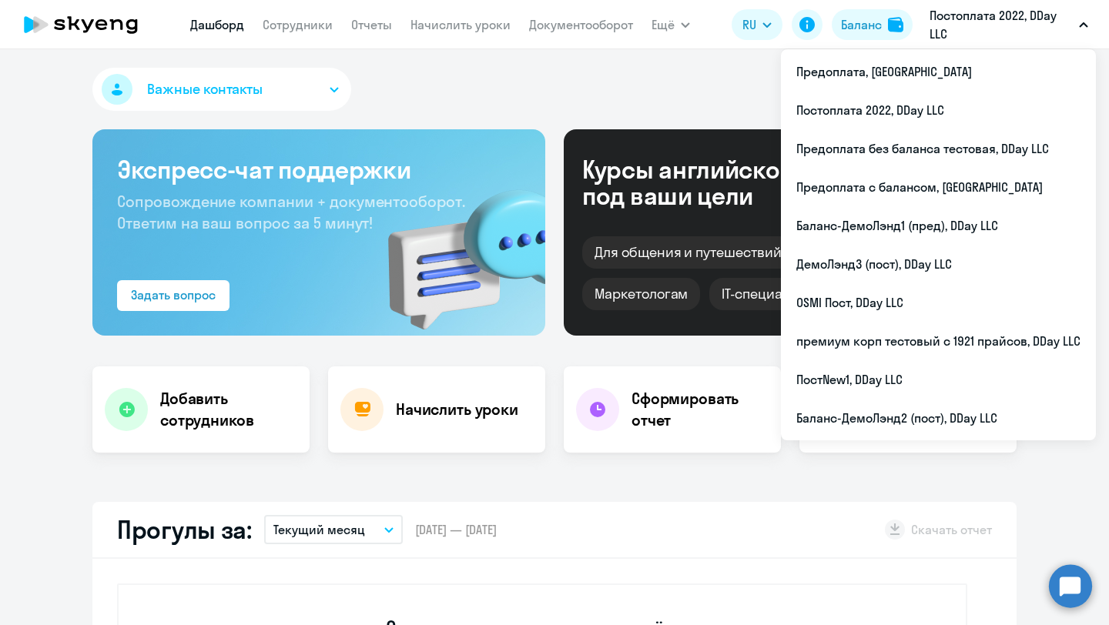
click at [982, 28] on p "Постоплата 2022, DDay LLC" at bounding box center [1000, 24] width 143 height 37
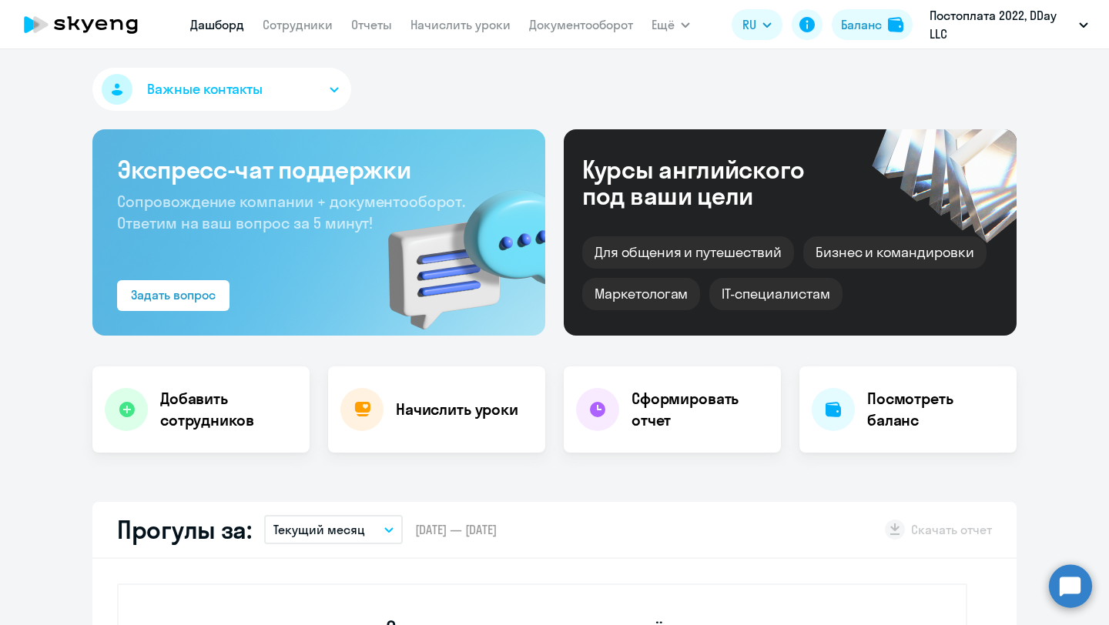
select select "30"
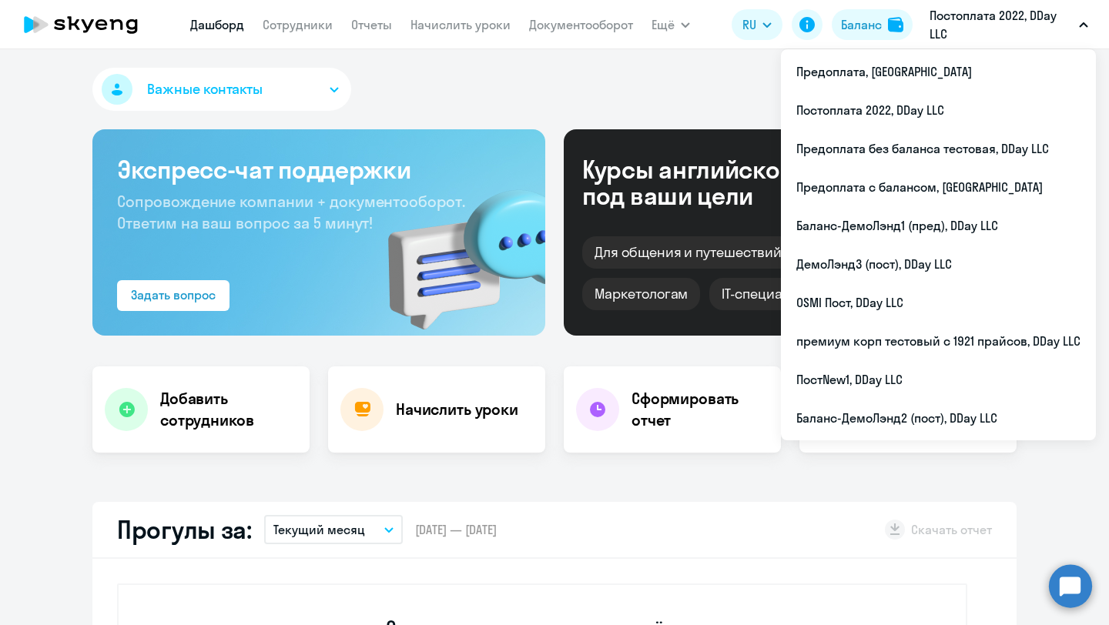
click at [987, 12] on p "Постоплата 2022, DDay LLC" at bounding box center [1000, 24] width 143 height 37
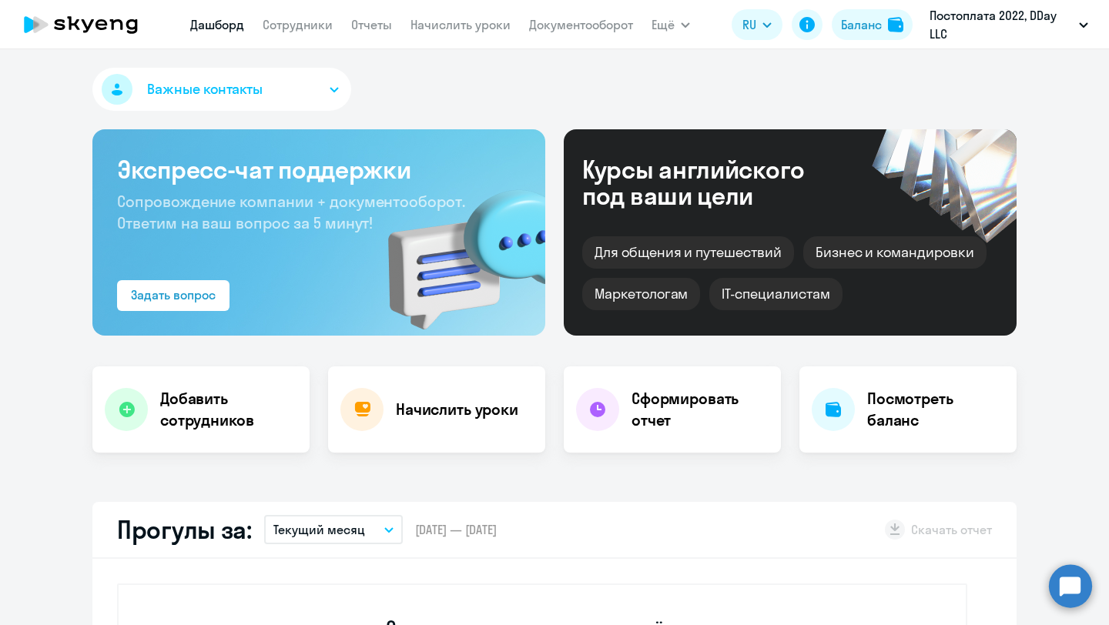
click at [987, 12] on p "Постоплата 2022, DDay LLC" at bounding box center [1000, 24] width 143 height 37
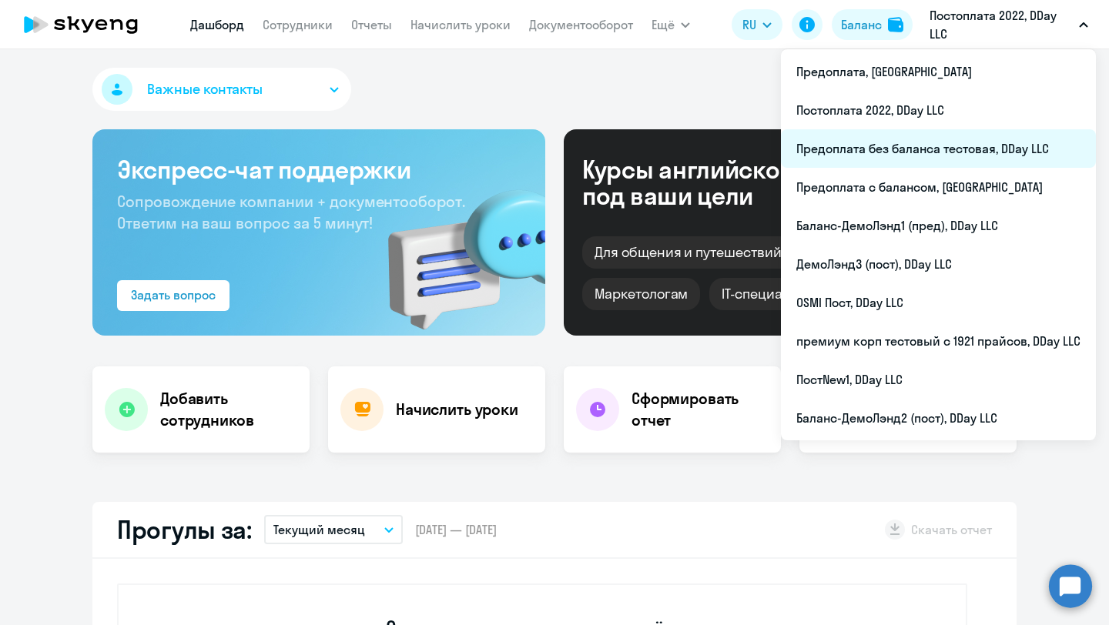
click at [916, 146] on li "Предоплата без баланса тестовая, DDay LLC" at bounding box center [938, 148] width 315 height 38
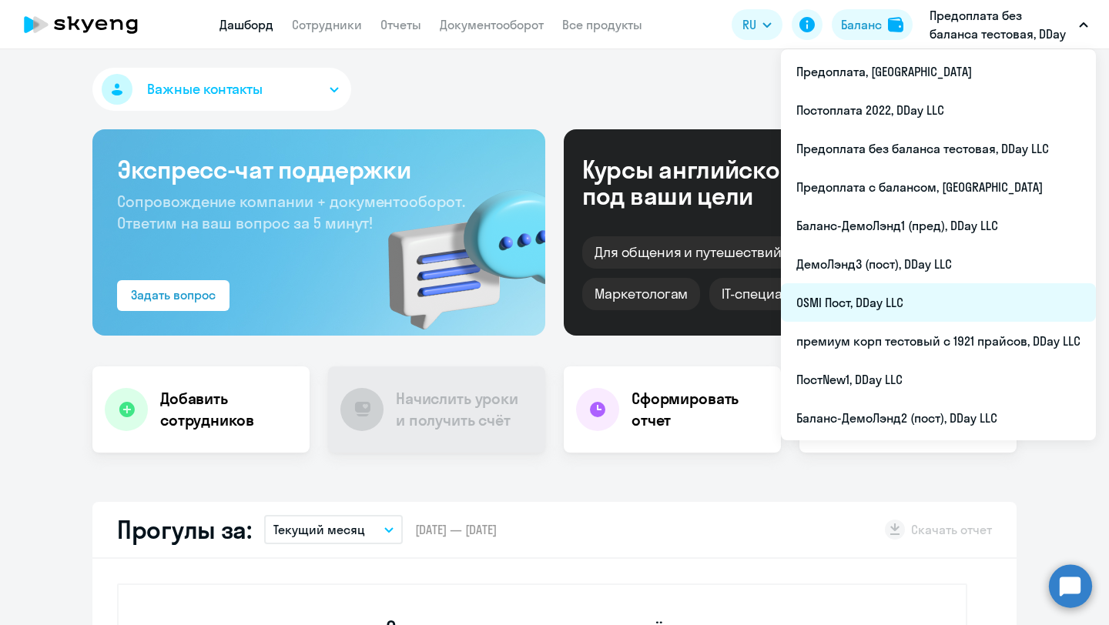
click at [902, 289] on li "OSMI Пост, DDay LLC" at bounding box center [938, 302] width 315 height 38
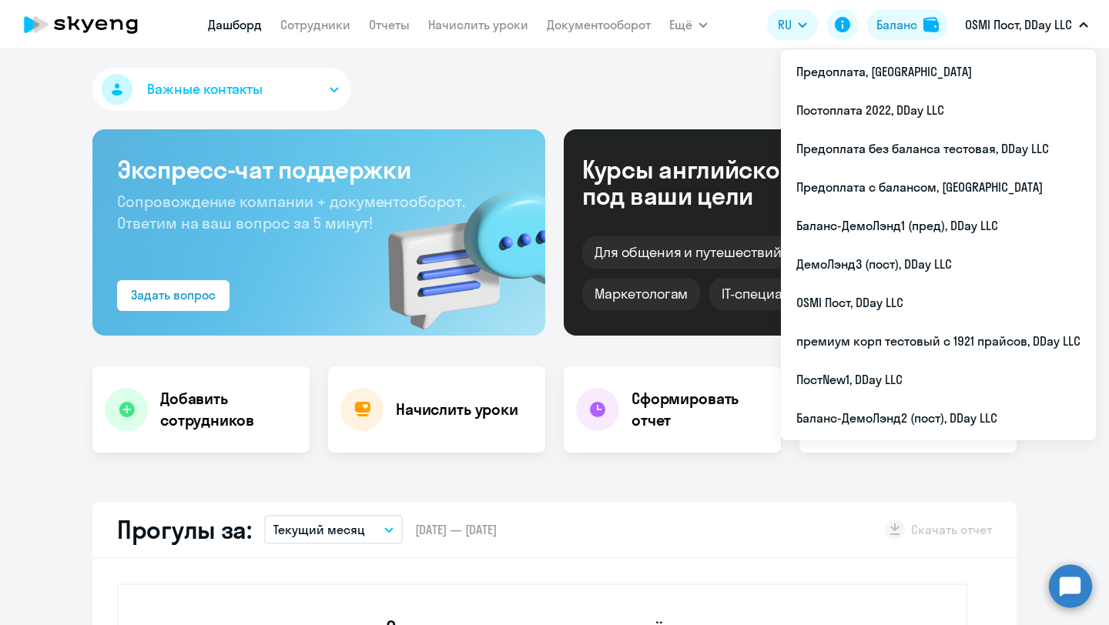
click at [1030, 25] on p "OSMI Пост, DDay LLC" at bounding box center [1018, 24] width 107 height 18
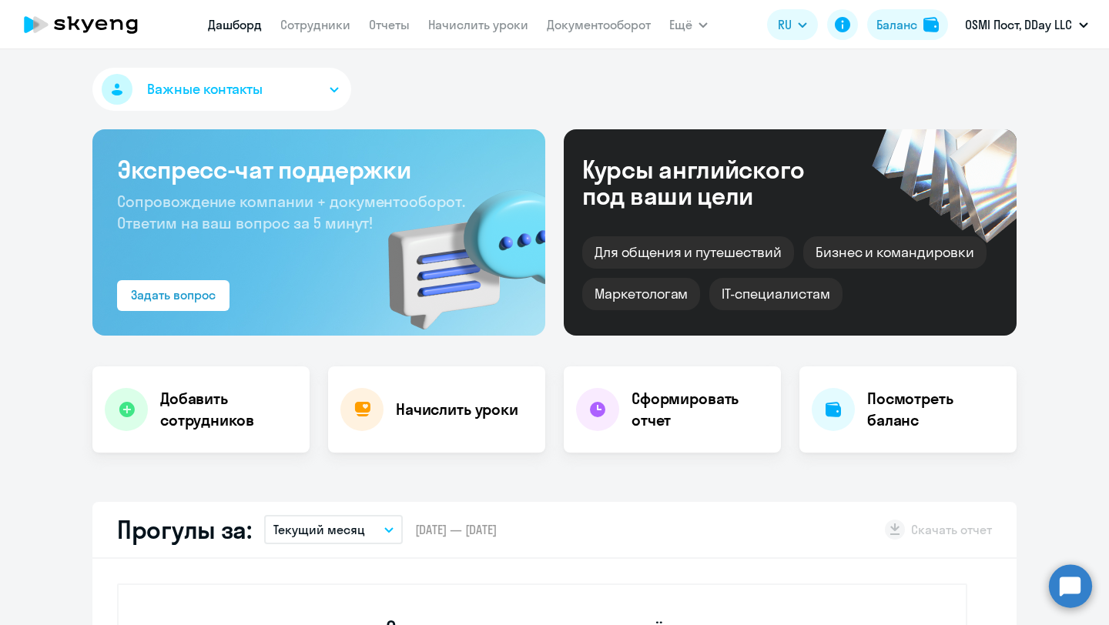
click at [1009, 29] on p "OSMI Пост, DDay LLC" at bounding box center [1018, 24] width 107 height 18
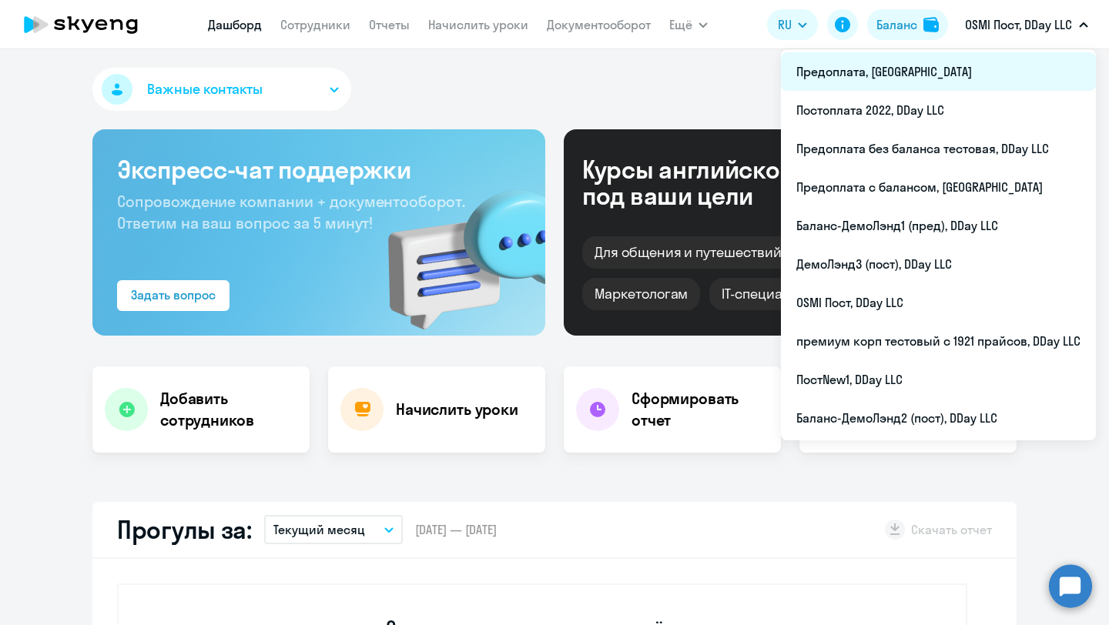
click at [912, 69] on li "Предоплата, [GEOGRAPHIC_DATA]" at bounding box center [938, 71] width 315 height 38
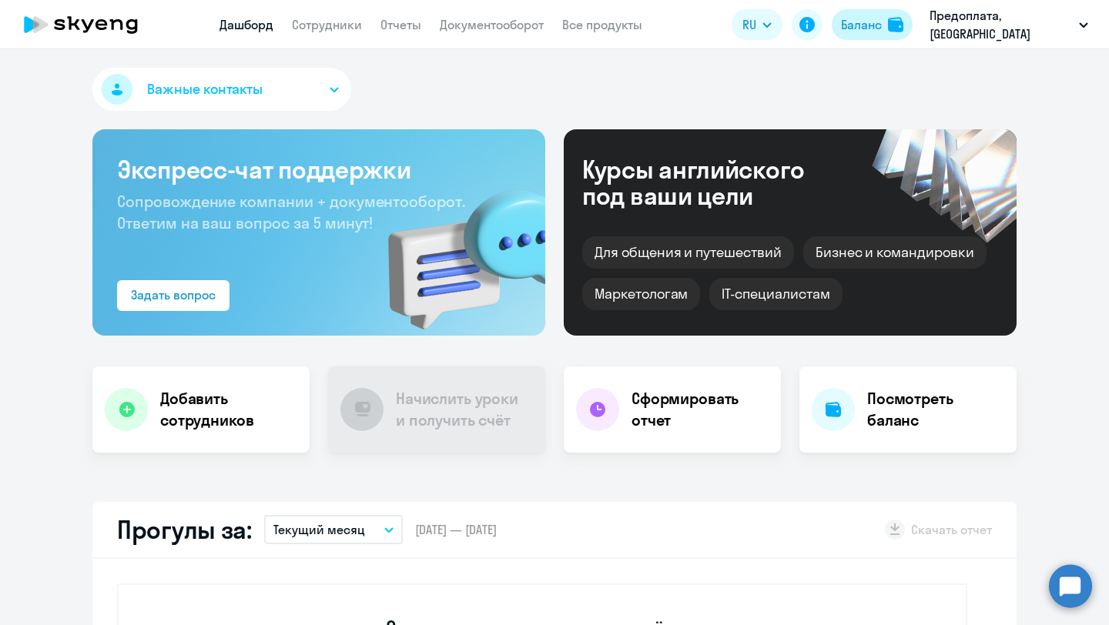
click at [875, 23] on div "Баланс" at bounding box center [861, 24] width 41 height 18
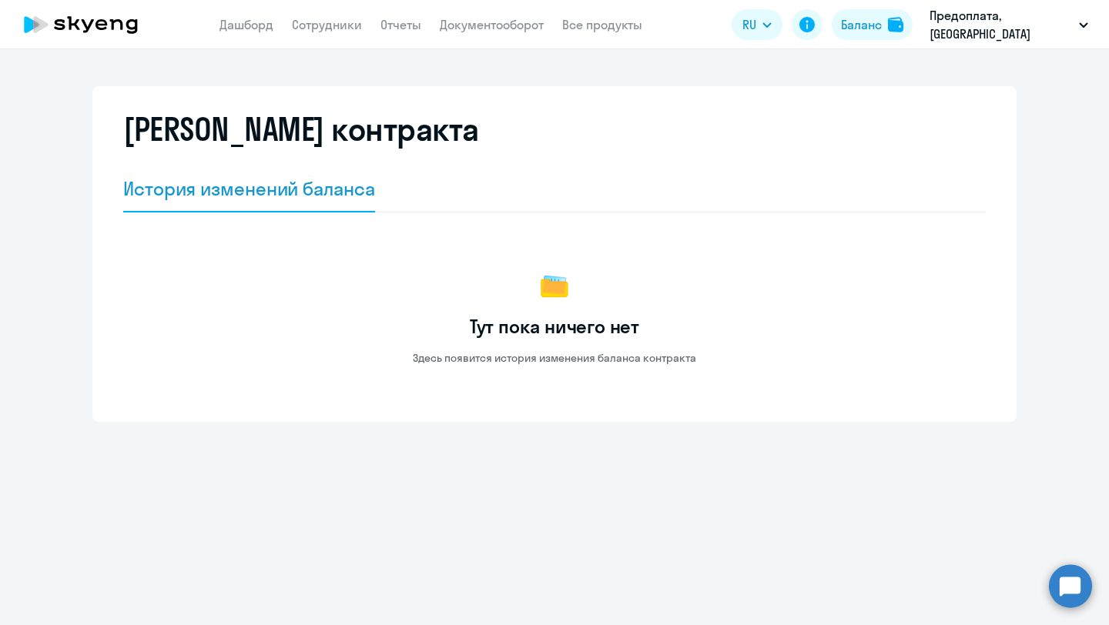
click at [825, 60] on div "[PERSON_NAME] контракта История изменений баланса Тут пока ничего нет Здесь поя…" at bounding box center [554, 337] width 1109 height 576
click at [811, 29] on icon at bounding box center [806, 24] width 15 height 15
click at [239, 25] on link "Дашборд" at bounding box center [246, 24] width 54 height 15
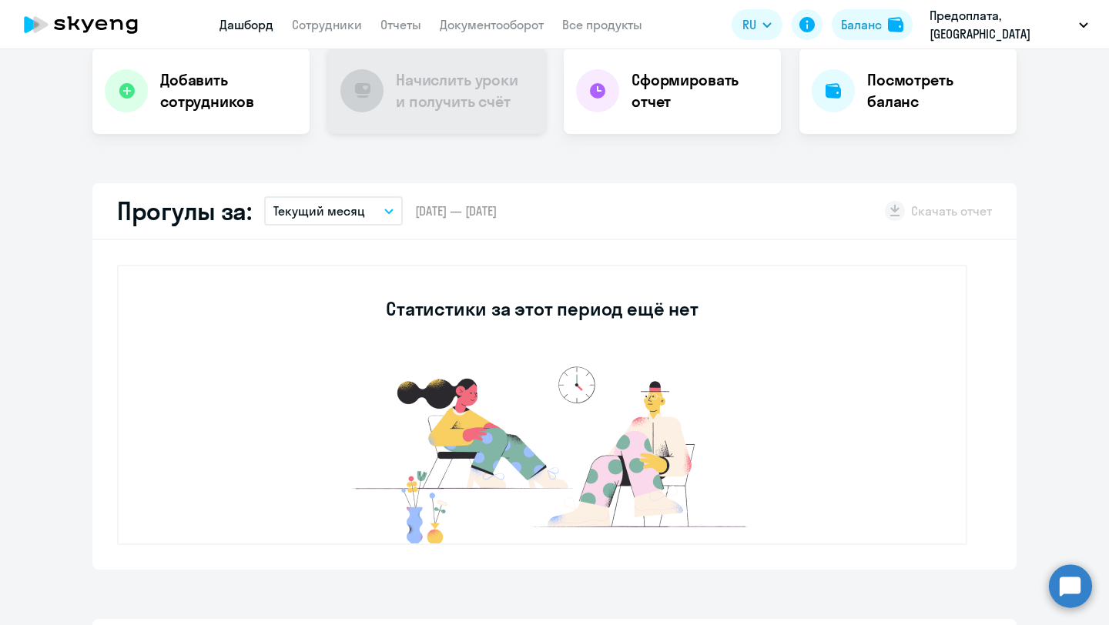
scroll to position [515, 0]
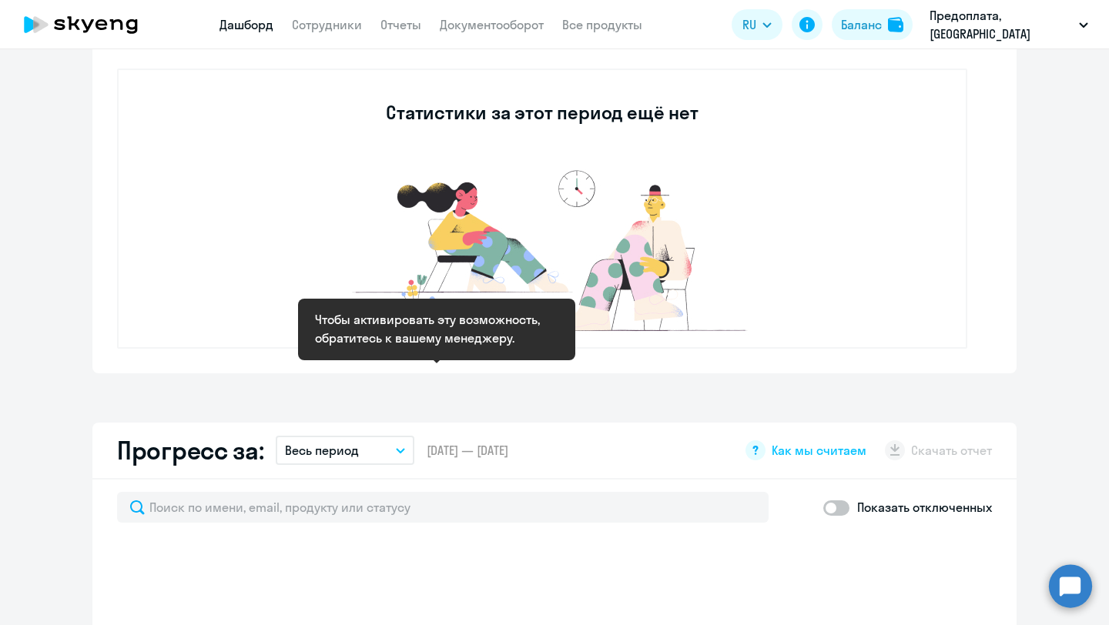
select select "30"
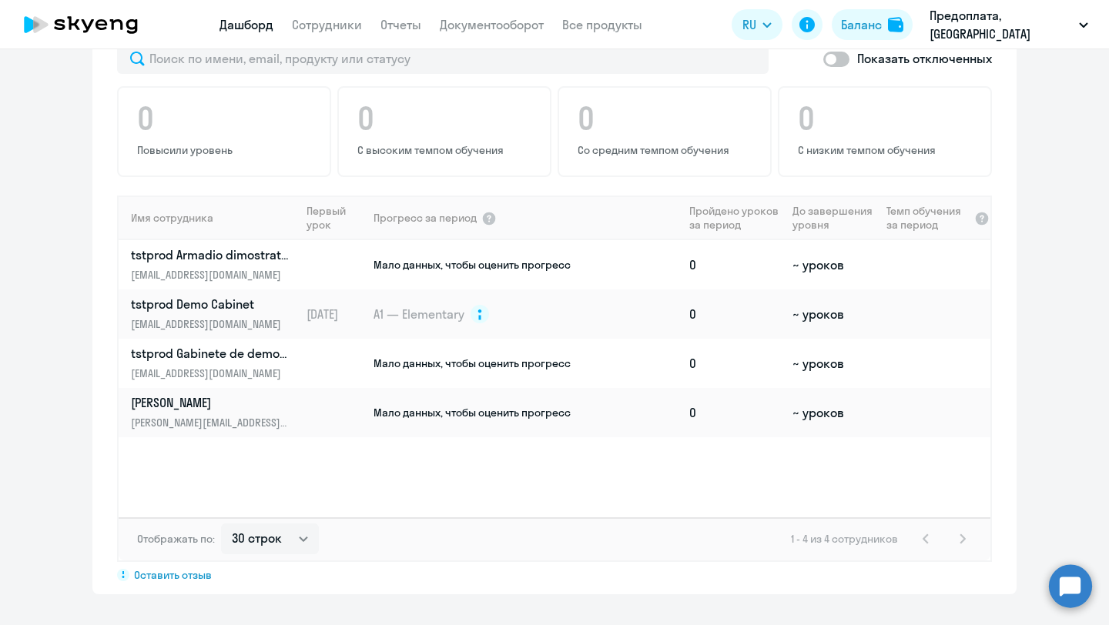
scroll to position [785, 0]
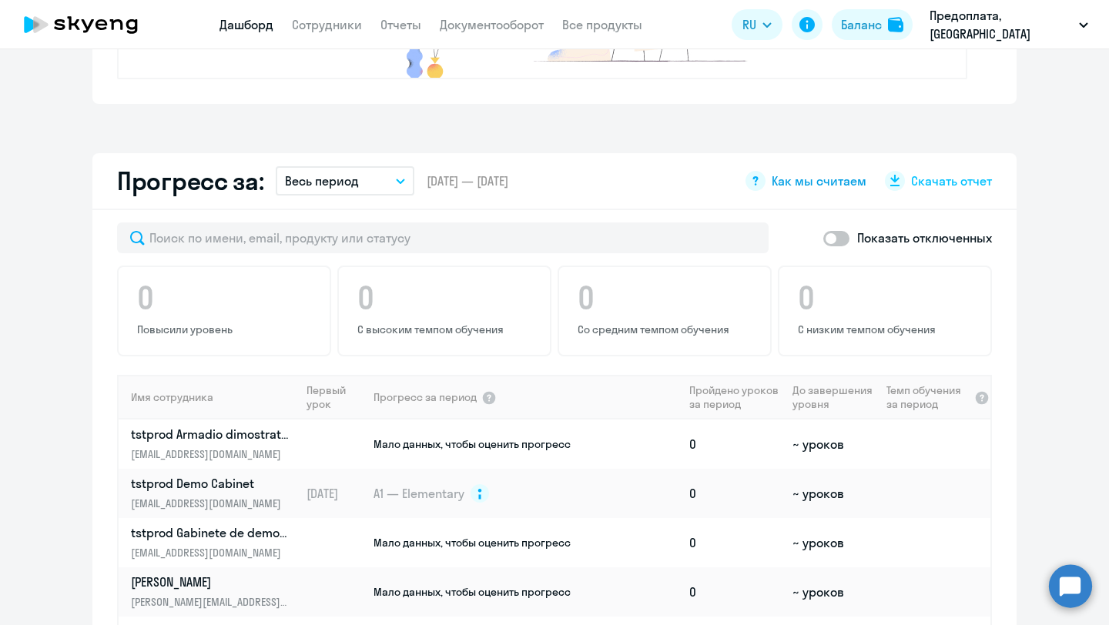
click at [831, 175] on span "Как мы считаем" at bounding box center [818, 180] width 95 height 17
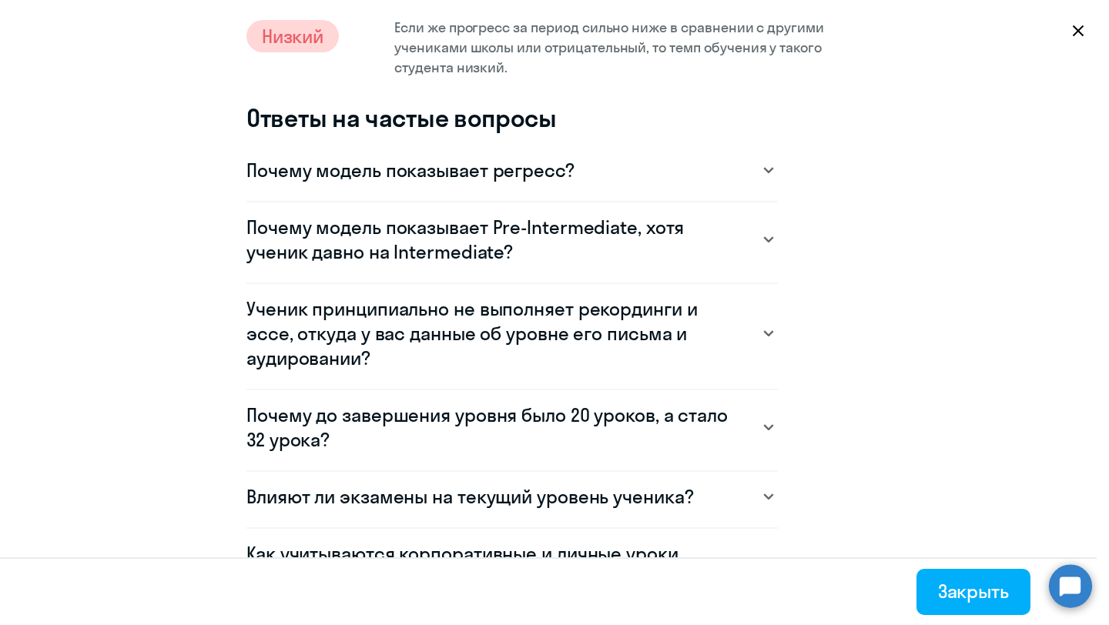
scroll to position [939, 0]
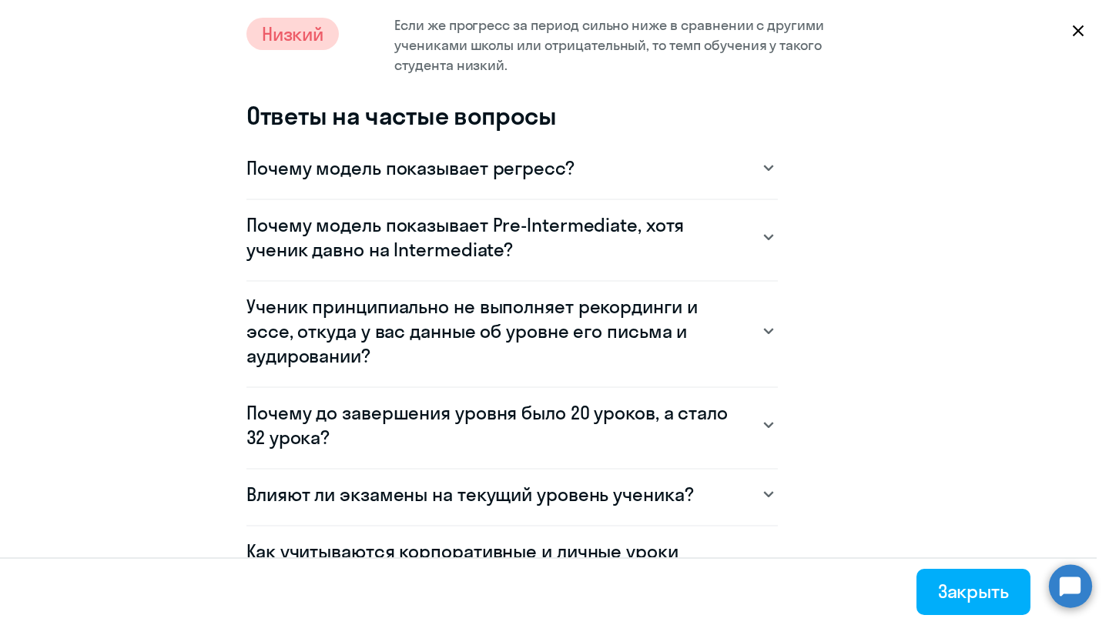
click at [775, 167] on svg-icon at bounding box center [768, 168] width 18 height 18
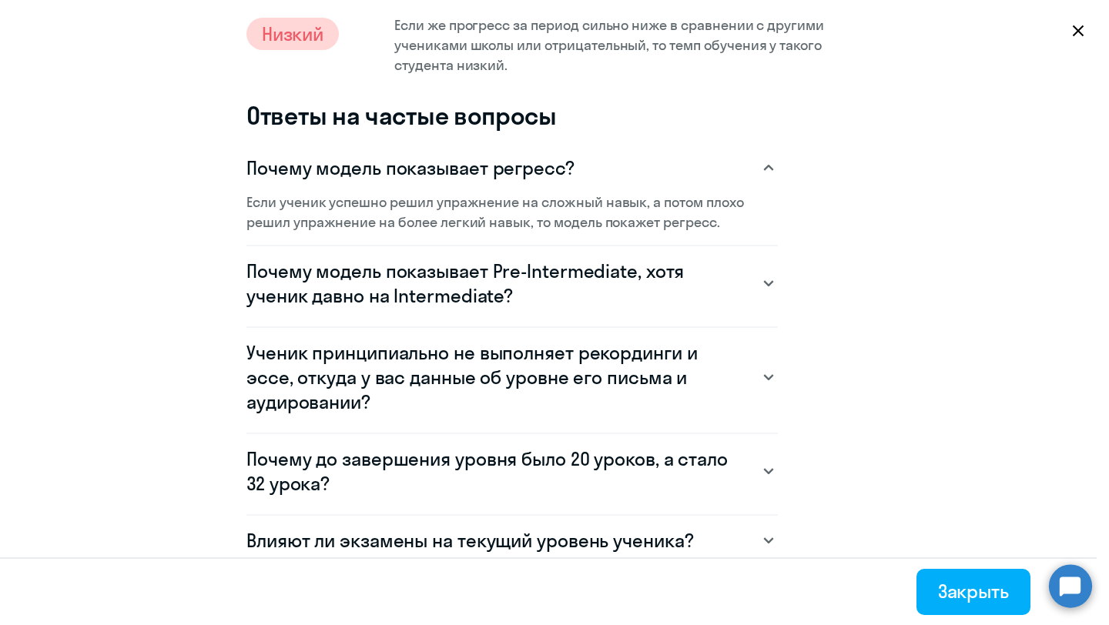
click at [763, 293] on div "Почему модель показывает Pre-Intermediate, хотя ученик давно на Intermediate?" at bounding box center [511, 283] width 531 height 49
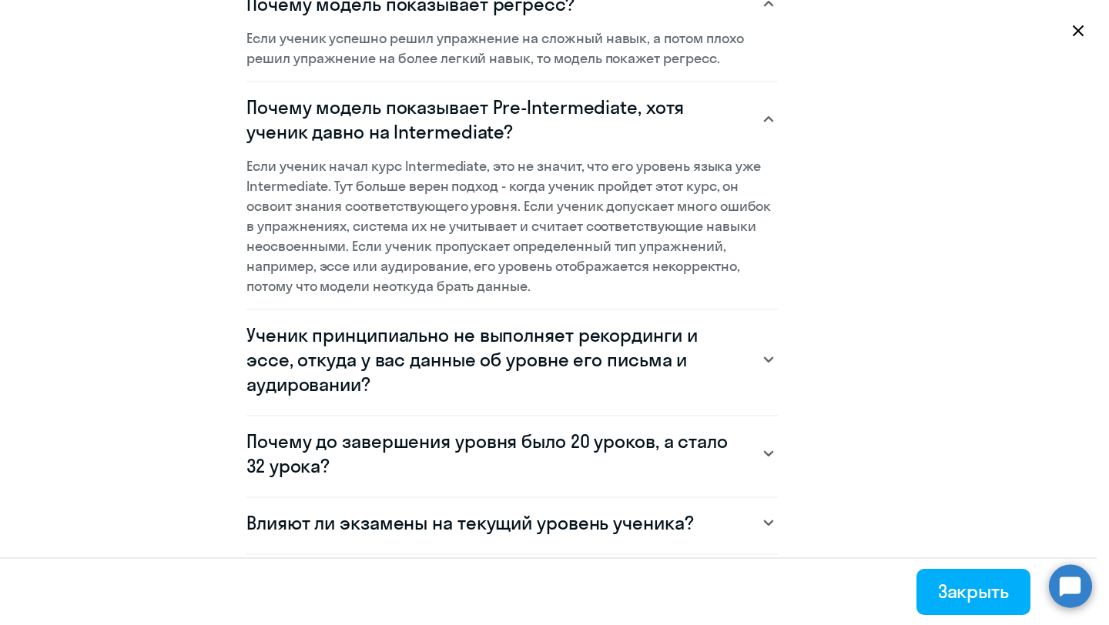
scroll to position [1116, 0]
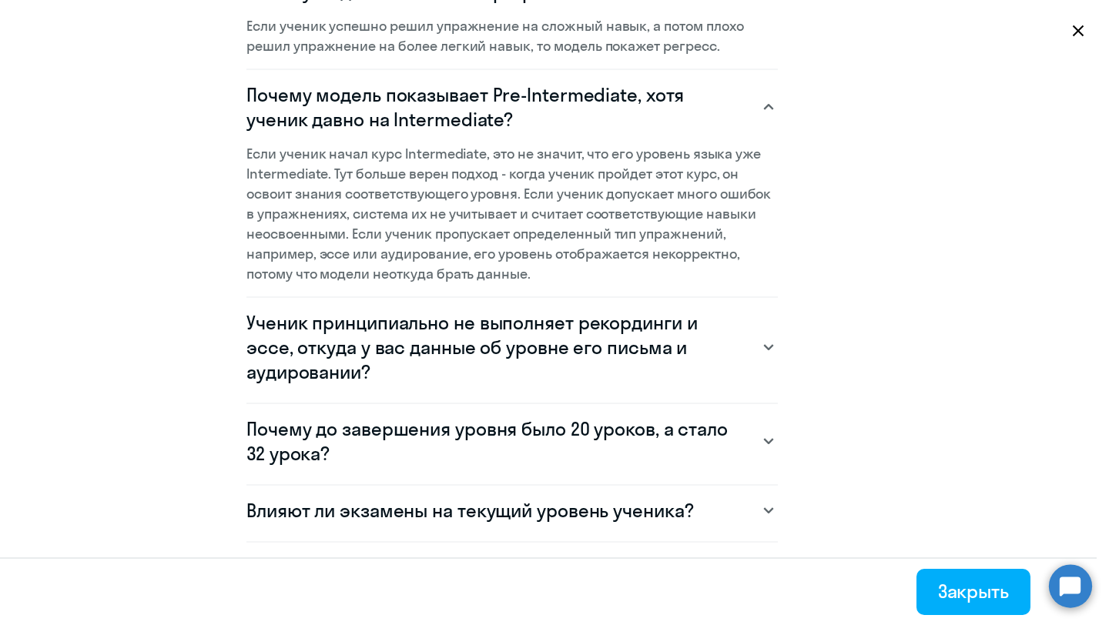
click at [763, 346] on icon at bounding box center [768, 347] width 11 height 6
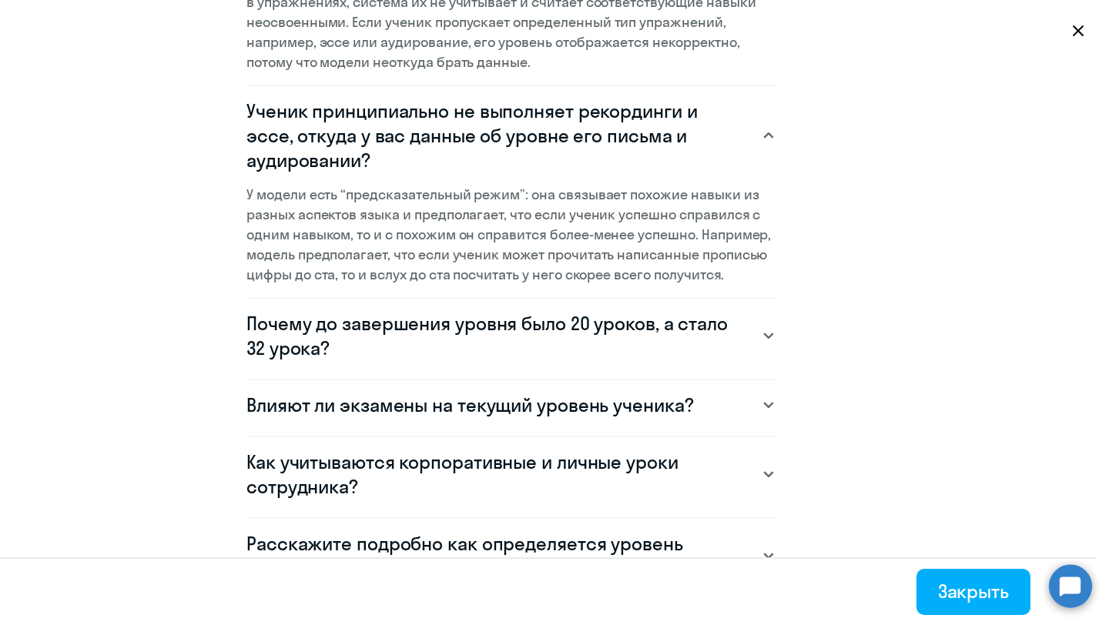
scroll to position [1334, 0]
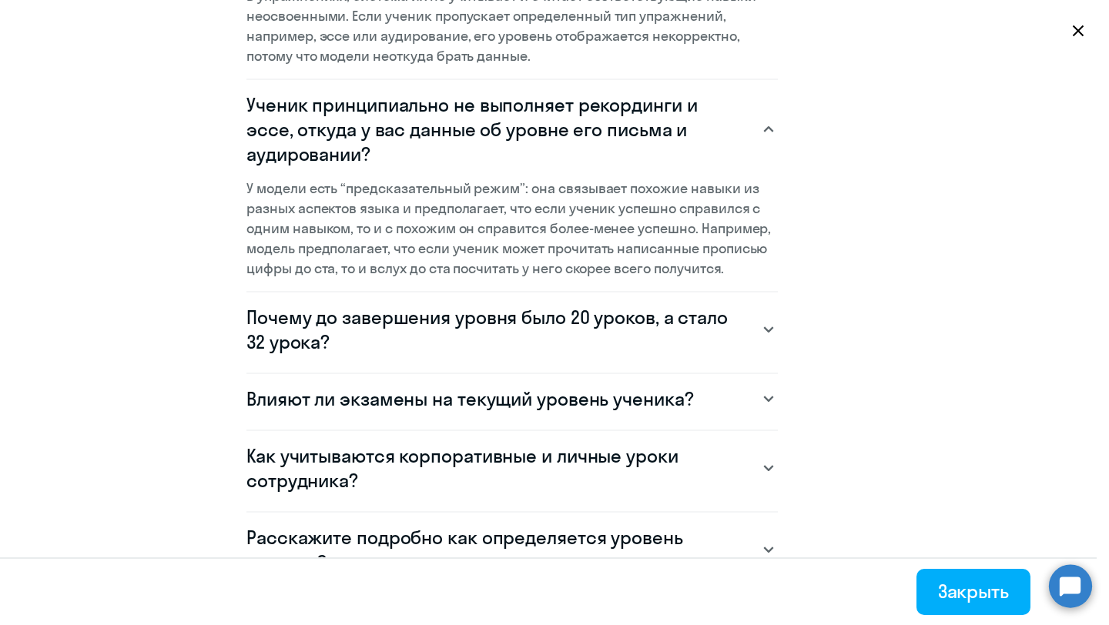
click at [755, 330] on div "Почему до завершения уровня было 20 уроков, а стало 32 урока?" at bounding box center [511, 329] width 531 height 49
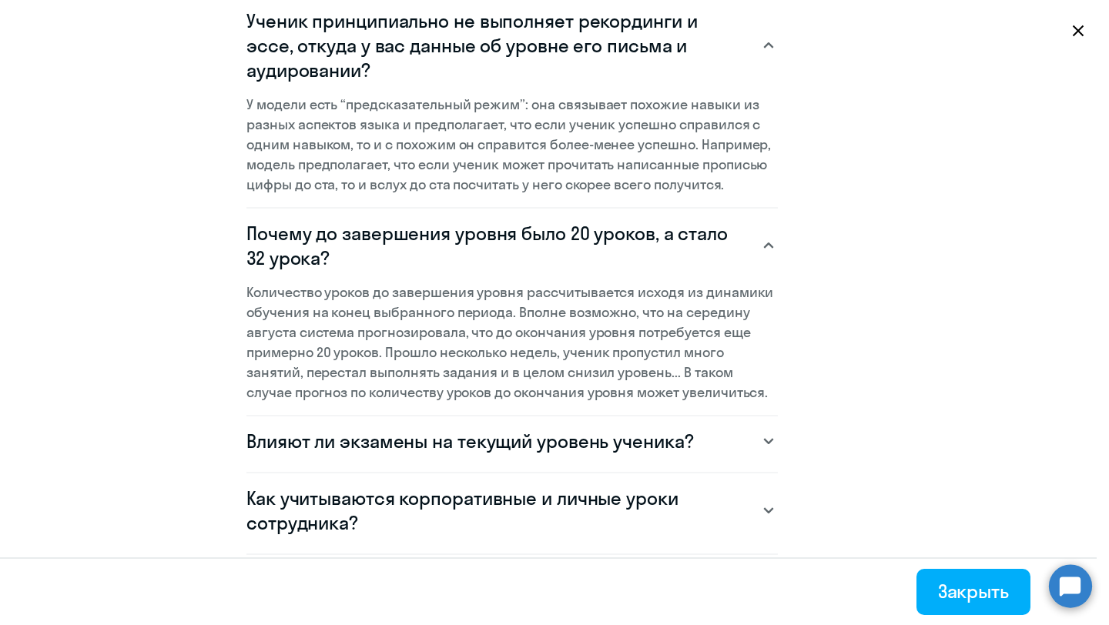
scroll to position [1508, 0]
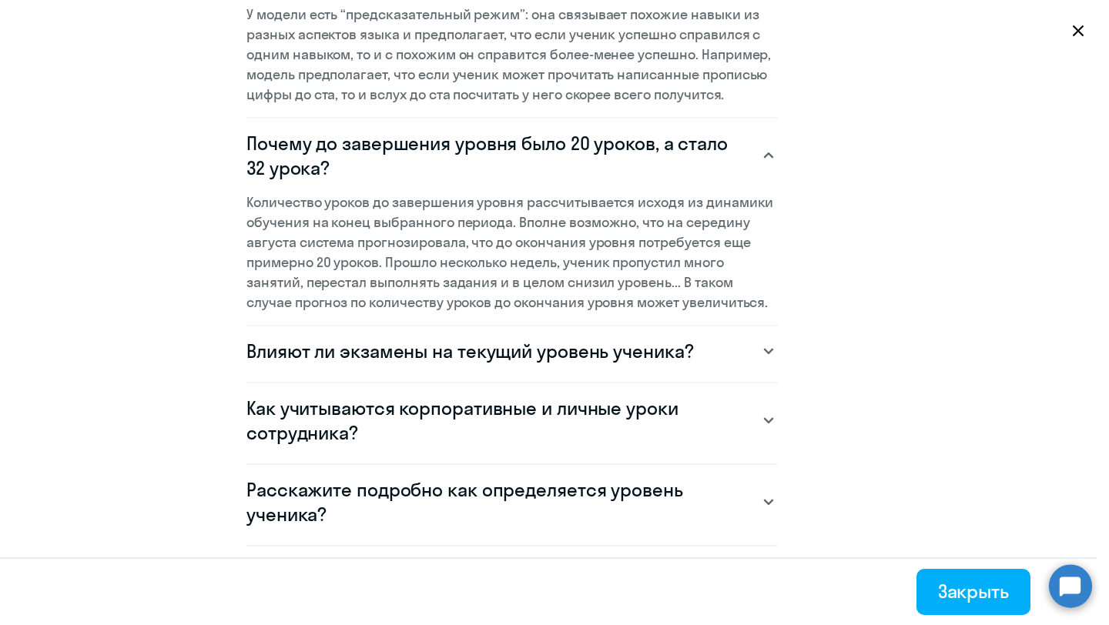
click at [764, 359] on svg-icon at bounding box center [768, 351] width 18 height 18
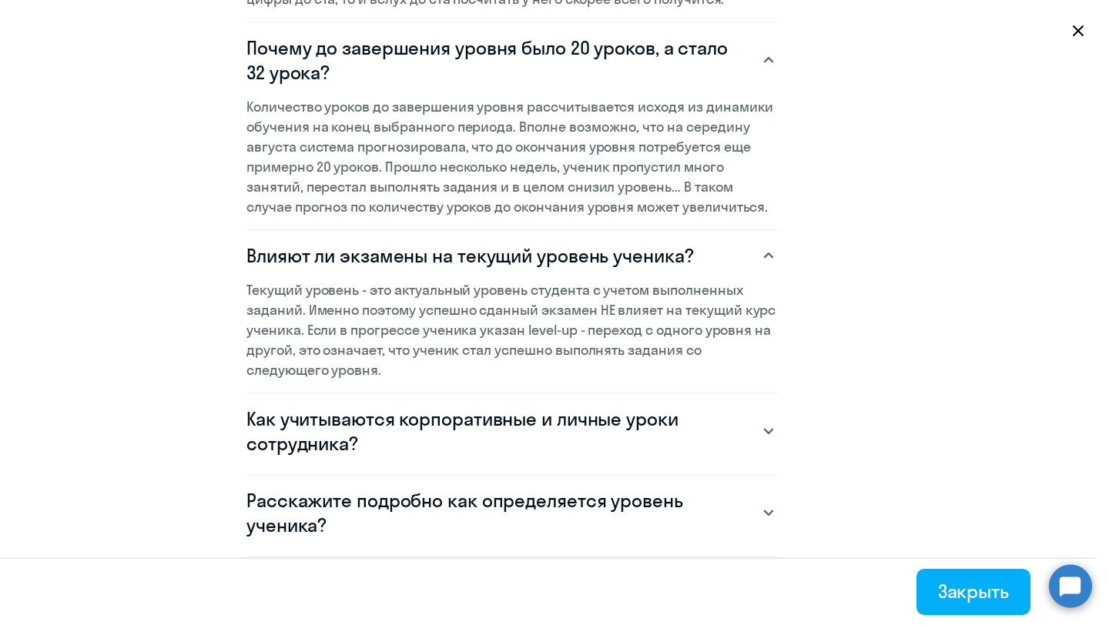
scroll to position [1624, 0]
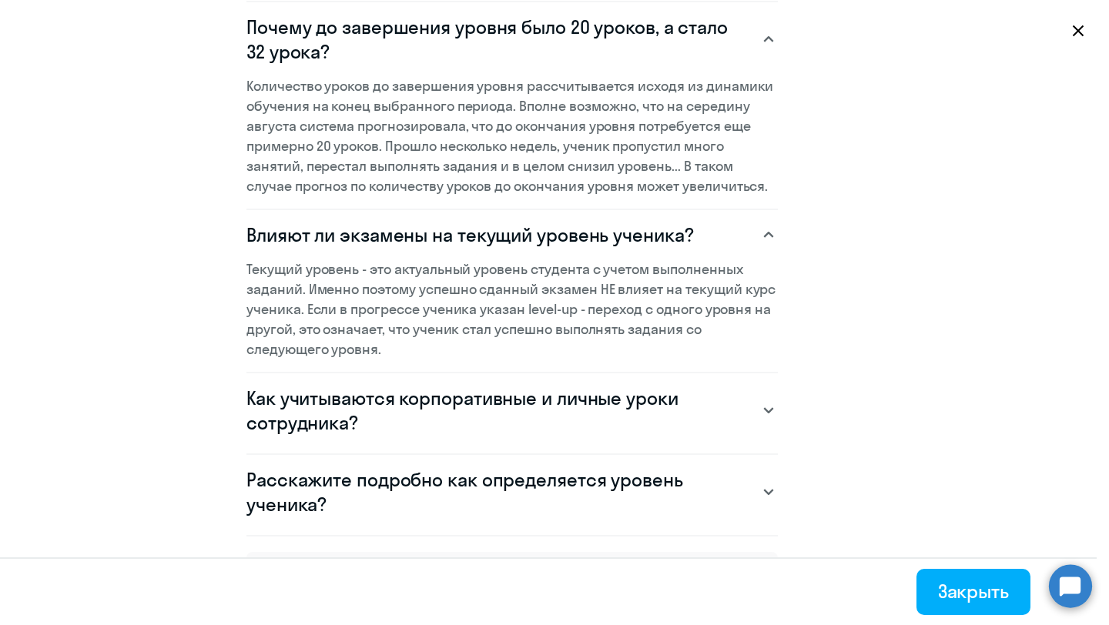
click at [759, 410] on svg-icon at bounding box center [768, 410] width 18 height 18
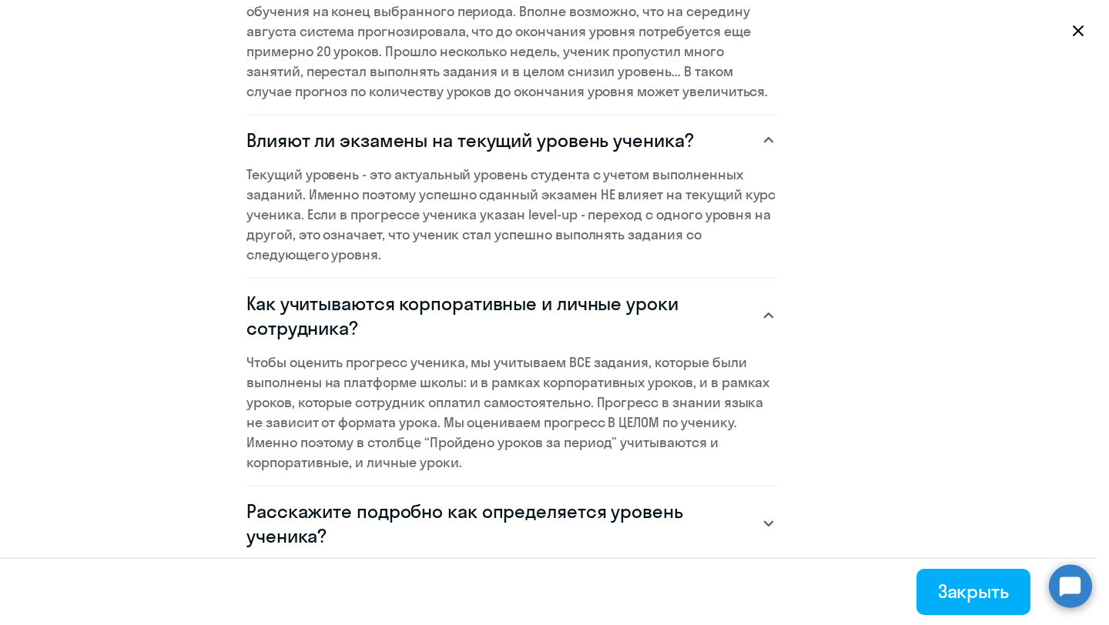
scroll to position [1791, 0]
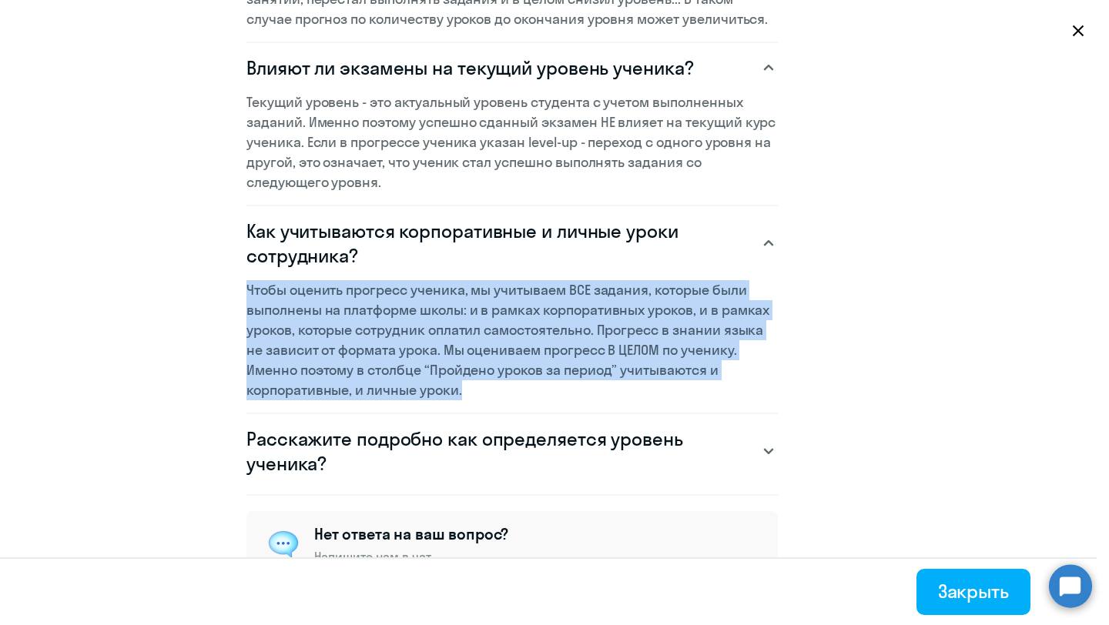
drag, startPoint x: 474, startPoint y: 396, endPoint x: 243, endPoint y: 291, distance: 253.6
click at [243, 291] on section "Как мы считаем прогресс учеников? 1. Каждое задание на платформе школы заранее …" at bounding box center [554, 312] width 1109 height 625
copy p "Чтобы оценить прогресс ученика, мы учитываем ВСЕ задания, которые были выполнен…"
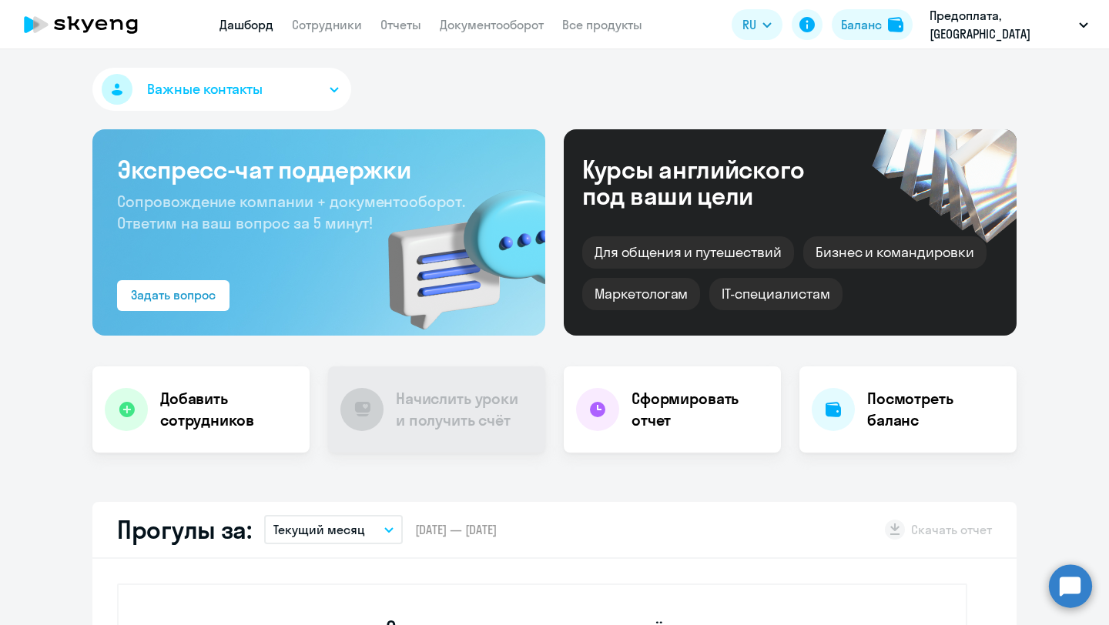
select select "30"
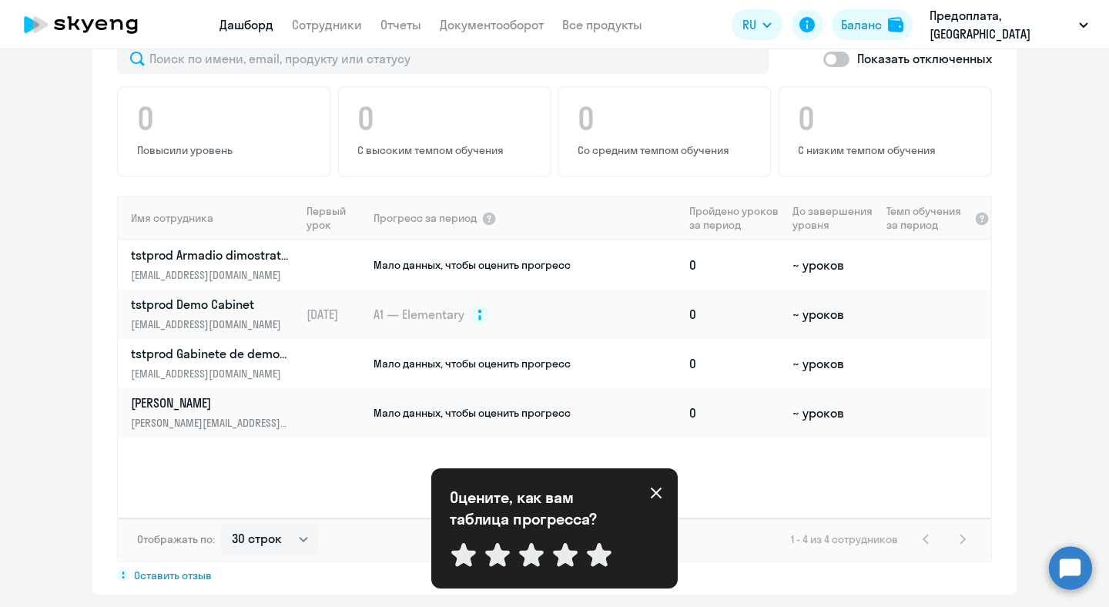
scroll to position [964, 0]
click at [326, 21] on link "Сотрудники" at bounding box center [327, 24] width 70 height 15
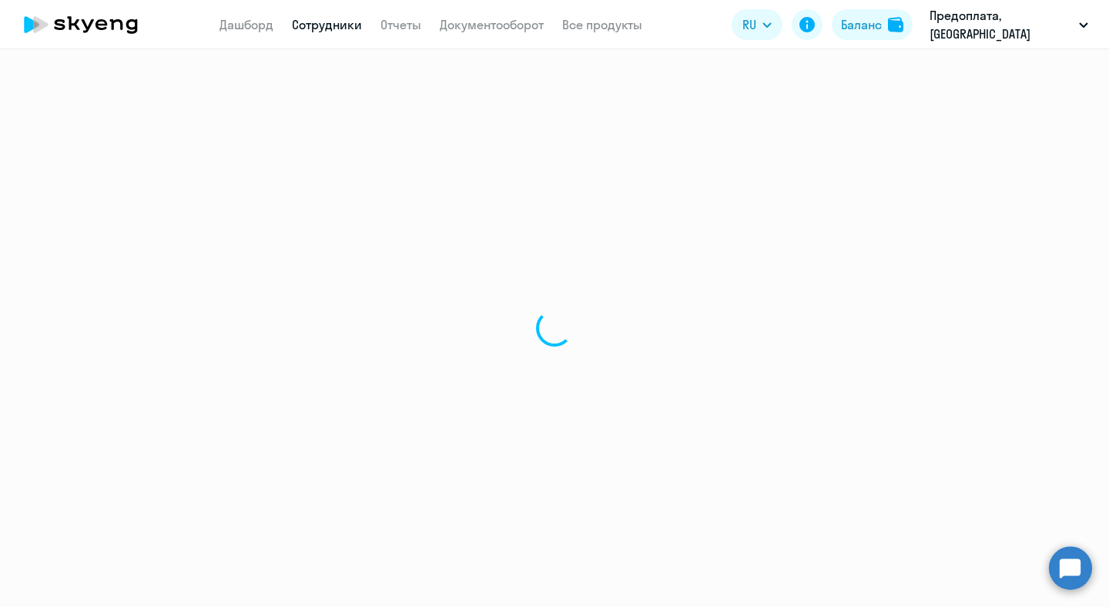
select select "30"
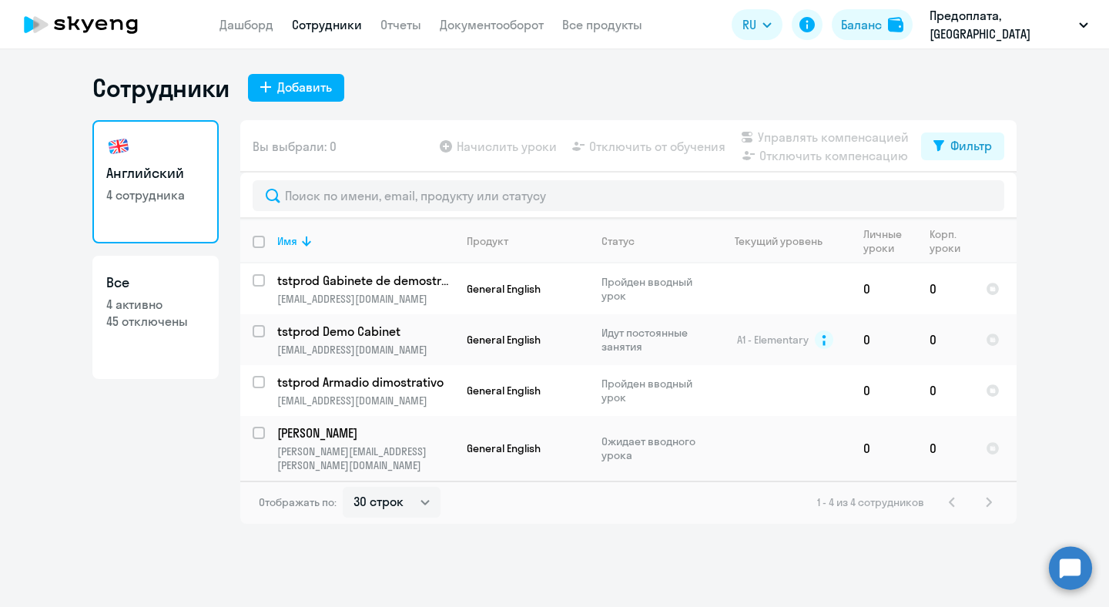
click at [339, 22] on link "Сотрудники" at bounding box center [327, 24] width 70 height 15
click at [259, 26] on link "Дашборд" at bounding box center [246, 24] width 54 height 15
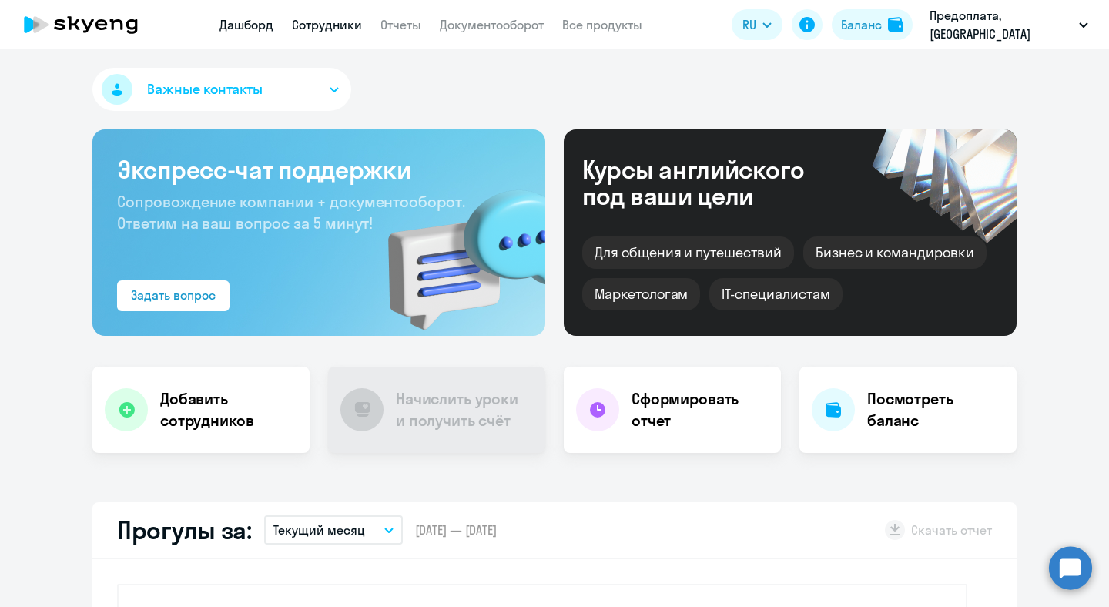
click at [301, 32] on link "Сотрудники" at bounding box center [327, 24] width 70 height 15
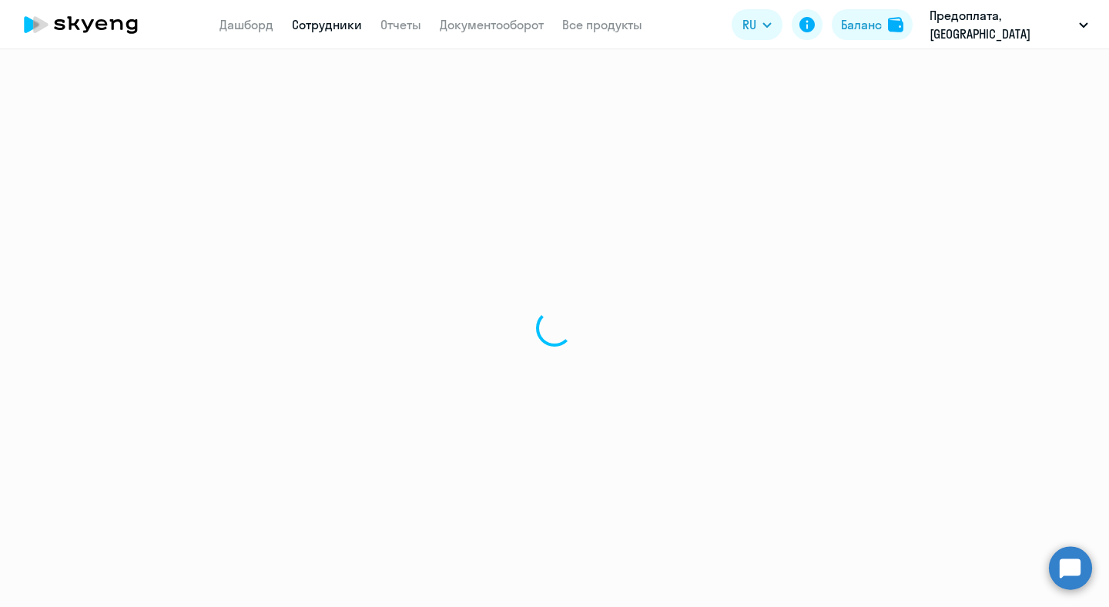
select select "30"
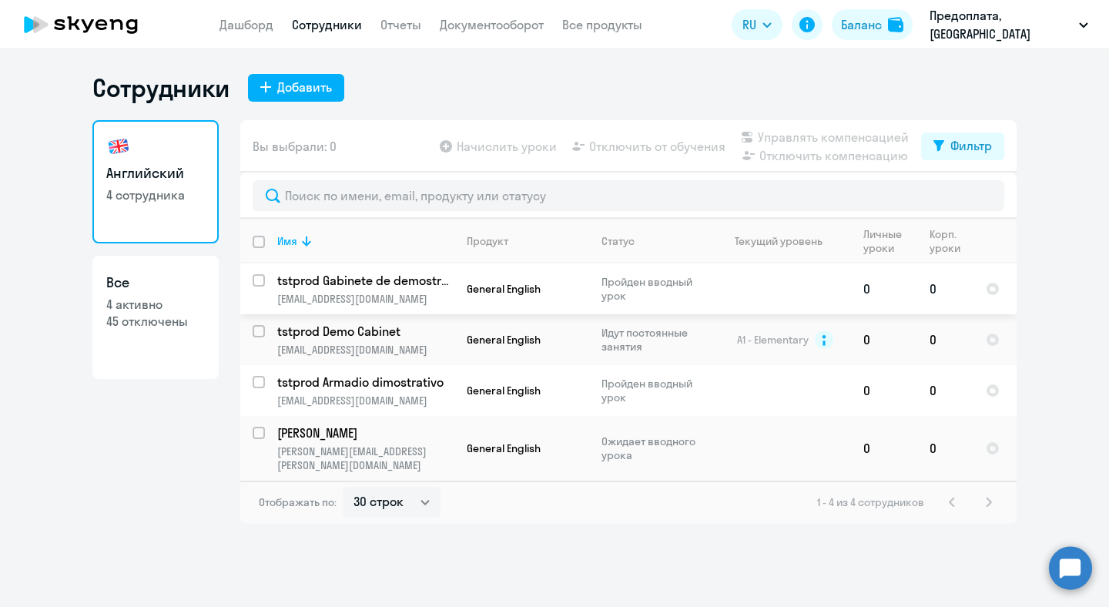
click at [338, 283] on p "tstprod Gabinete de demostración" at bounding box center [364, 280] width 174 height 17
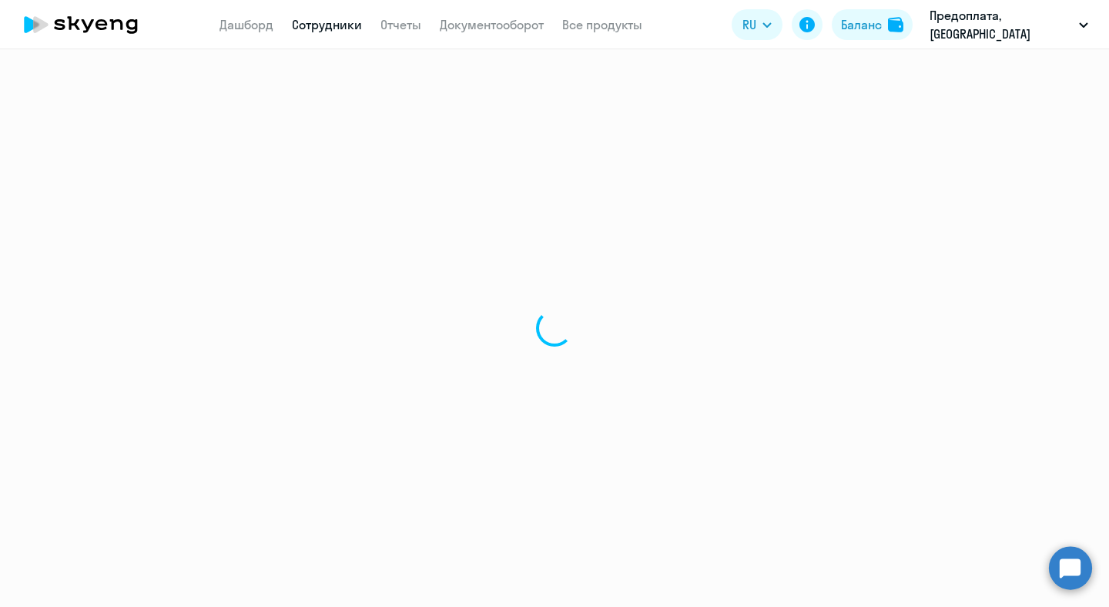
select select "english"
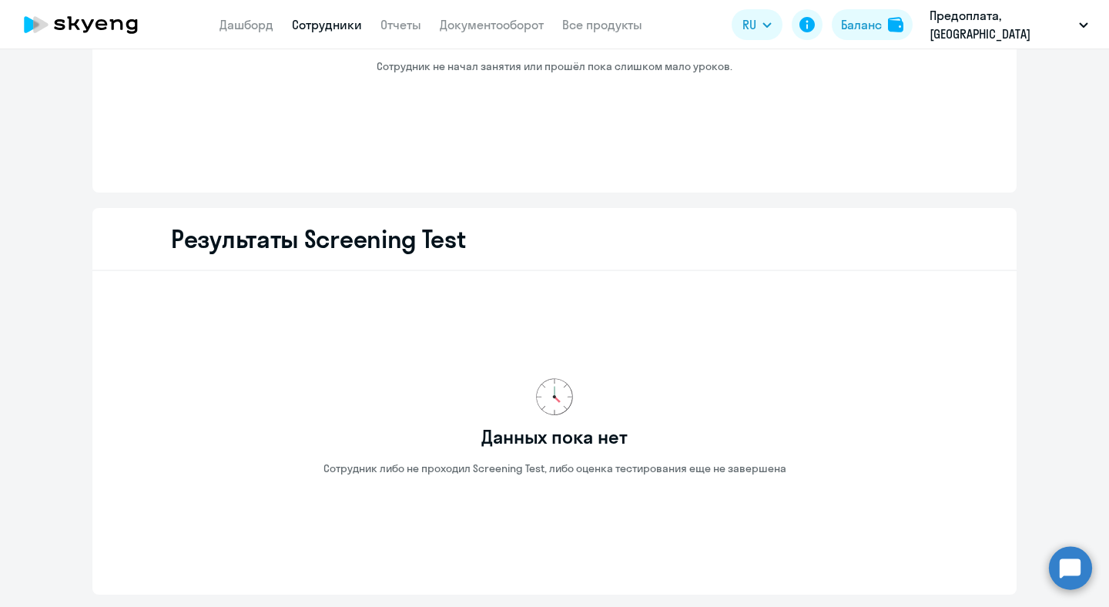
scroll to position [1678, 0]
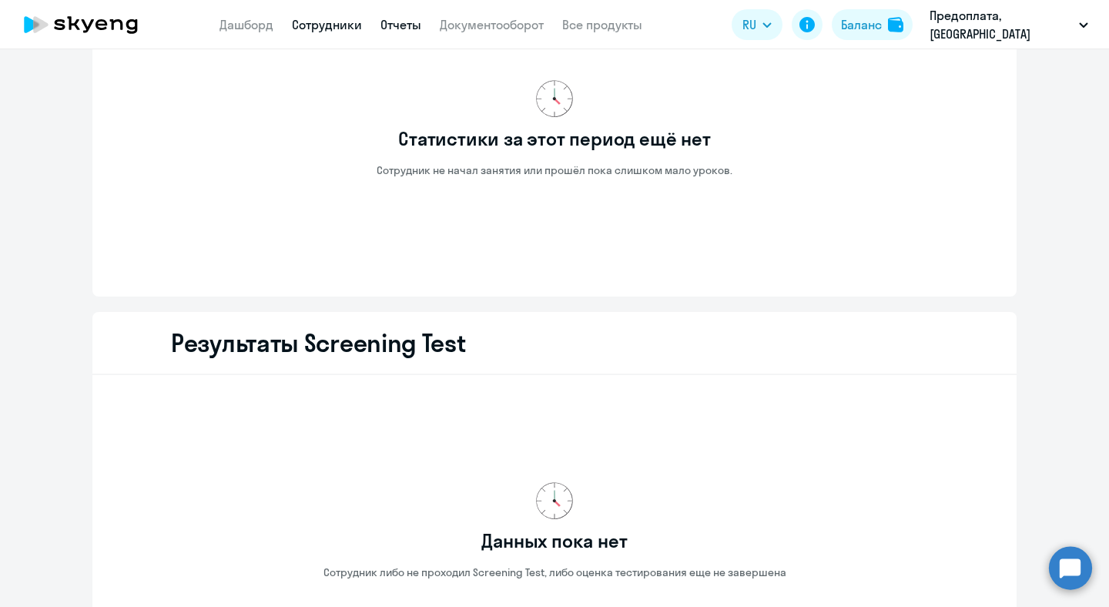
click at [421, 25] on link "Отчеты" at bounding box center [400, 24] width 41 height 15
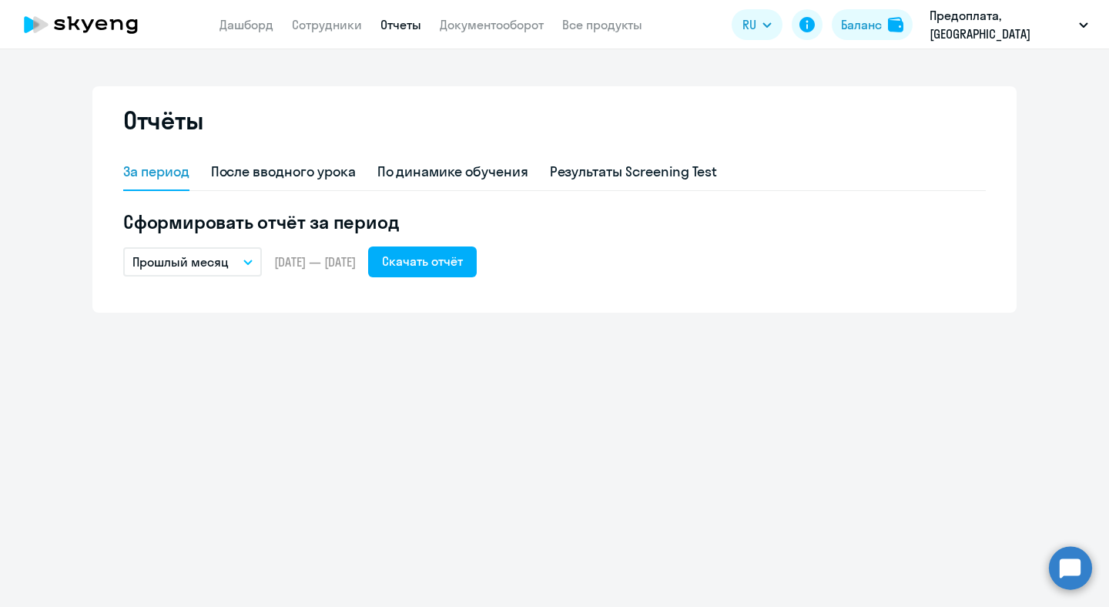
click at [256, 257] on button "Прошлый месяц" at bounding box center [192, 261] width 139 height 29
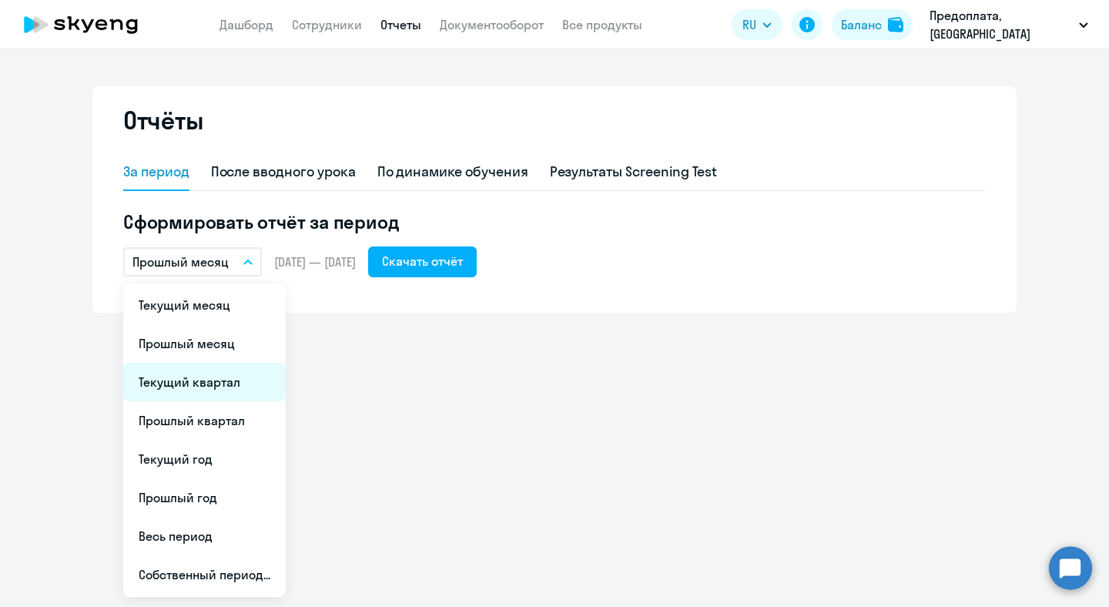
click at [233, 397] on li "Текущий квартал" at bounding box center [204, 382] width 162 height 38
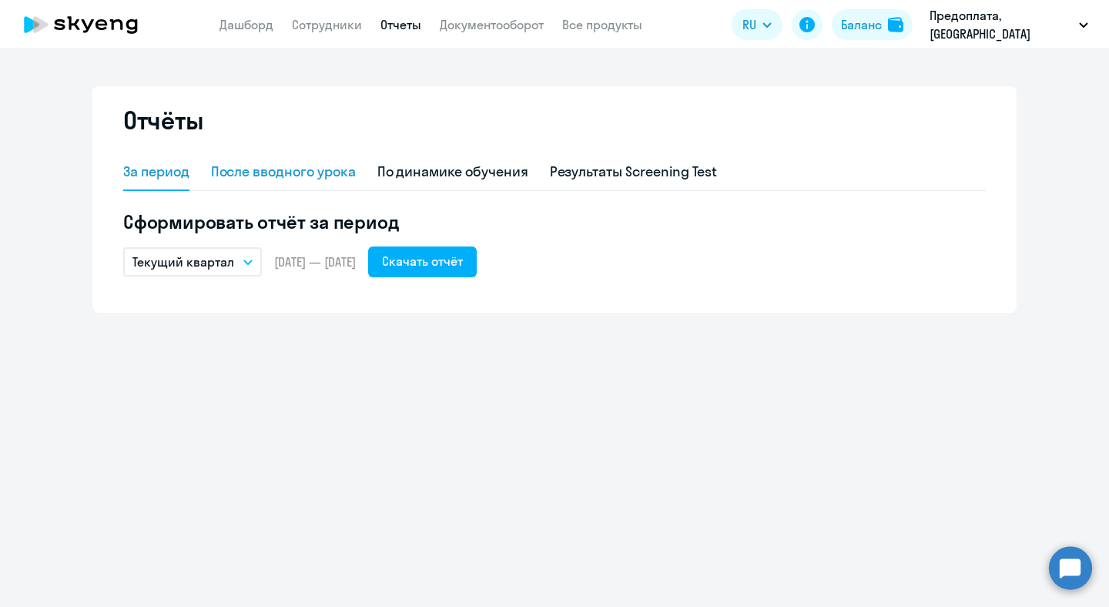
click at [305, 171] on div "После вводного урока" at bounding box center [283, 172] width 145 height 20
select select "10"
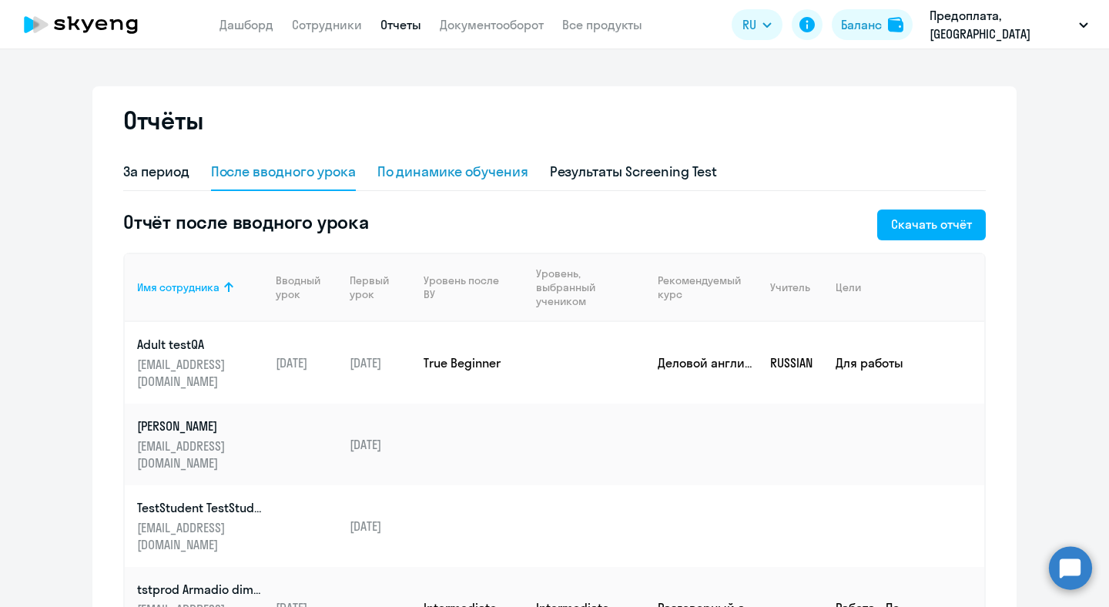
click at [462, 170] on div "По динамике обучения" at bounding box center [452, 172] width 151 height 20
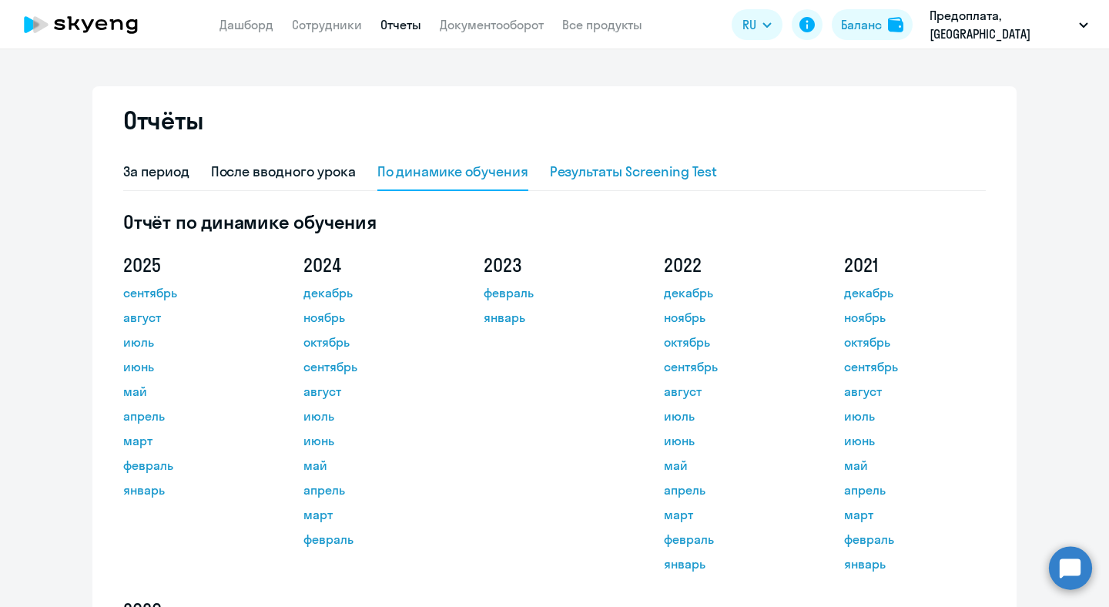
click at [591, 176] on div "Результаты Screening Test" at bounding box center [634, 172] width 168 height 20
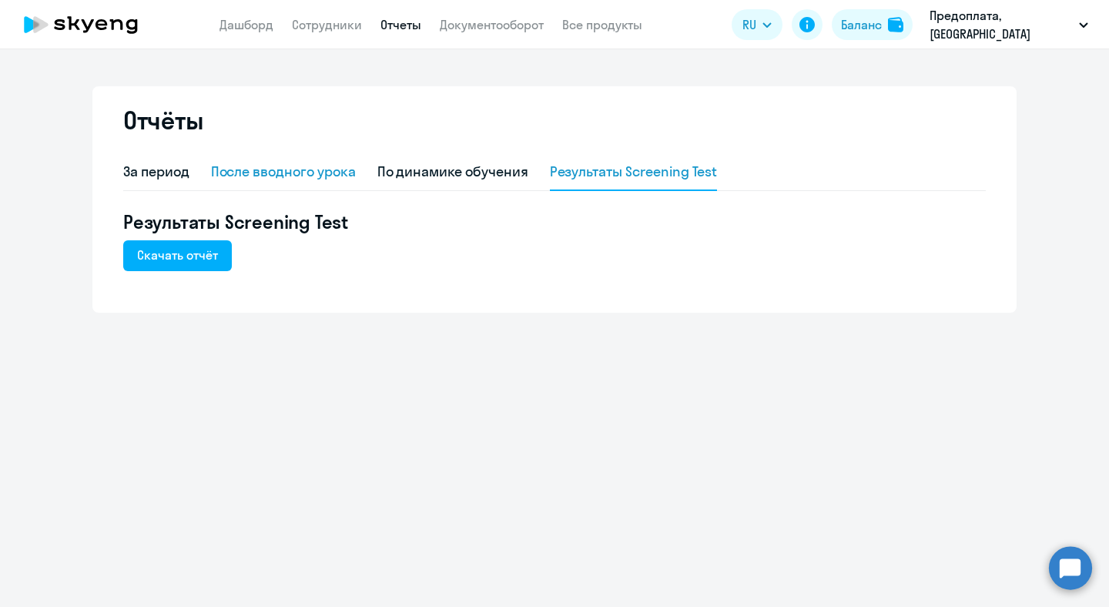
click at [310, 172] on div "После вводного урока" at bounding box center [283, 172] width 145 height 20
select select "10"
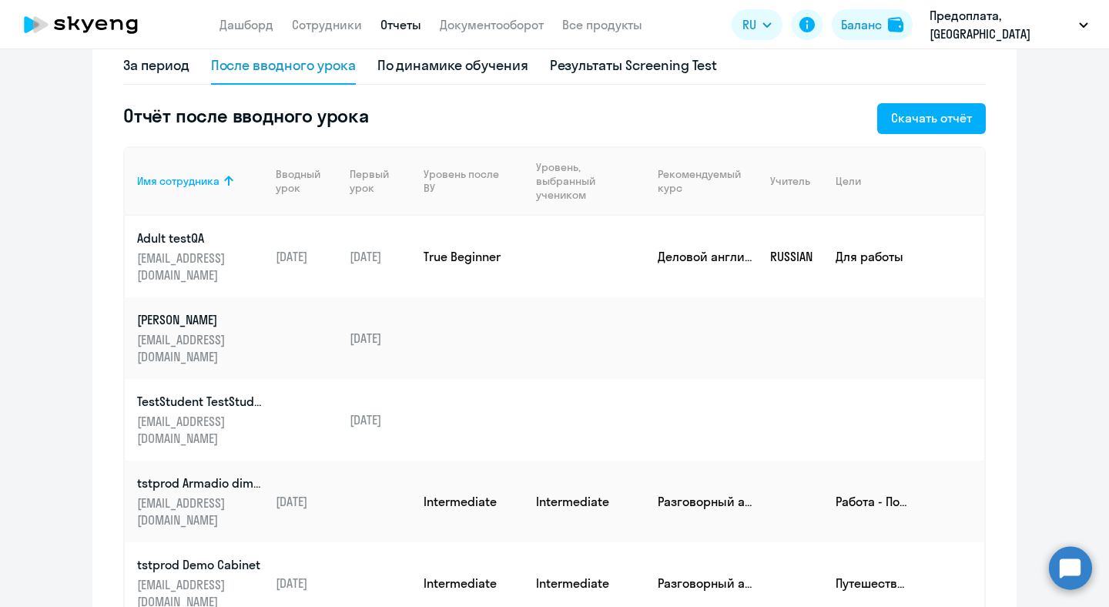
scroll to position [102, 0]
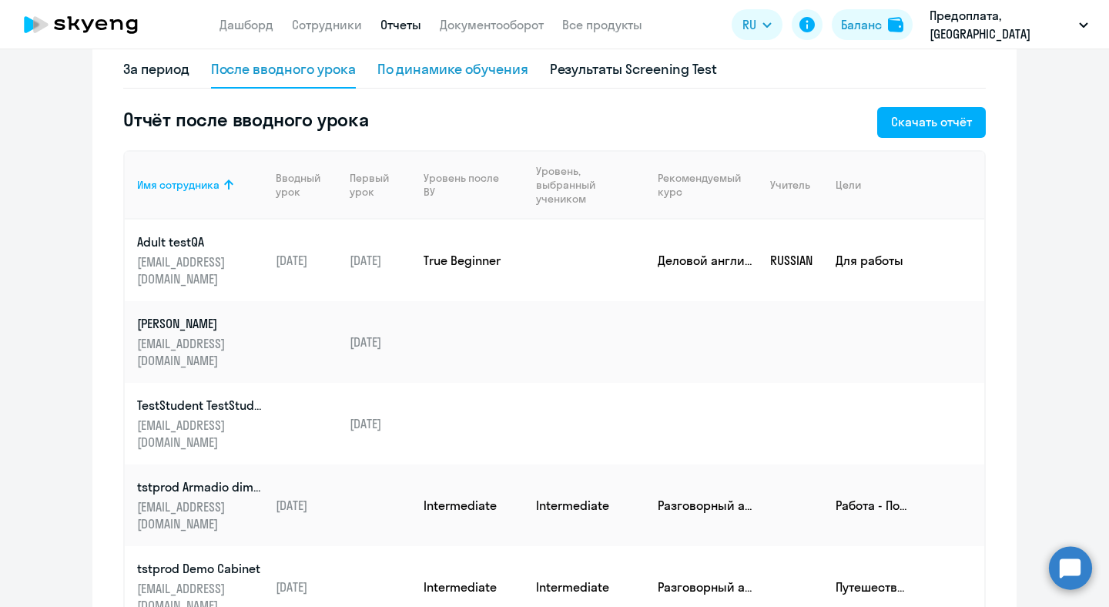
click at [480, 68] on div "По динамике обучения" at bounding box center [452, 69] width 151 height 20
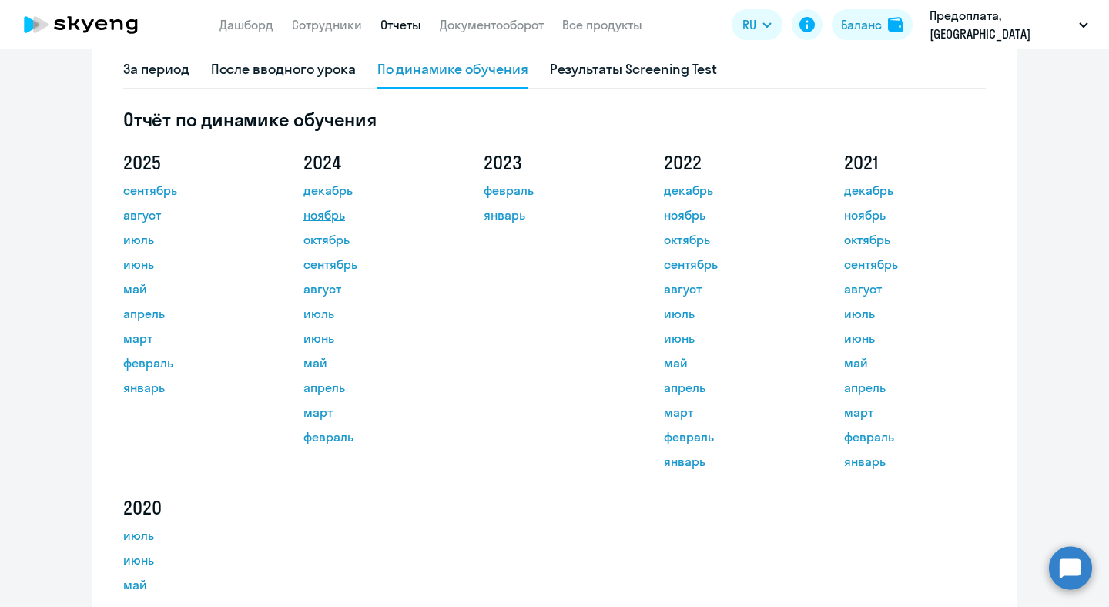
click at [335, 216] on link "ноябрь" at bounding box center [372, 215] width 139 height 18
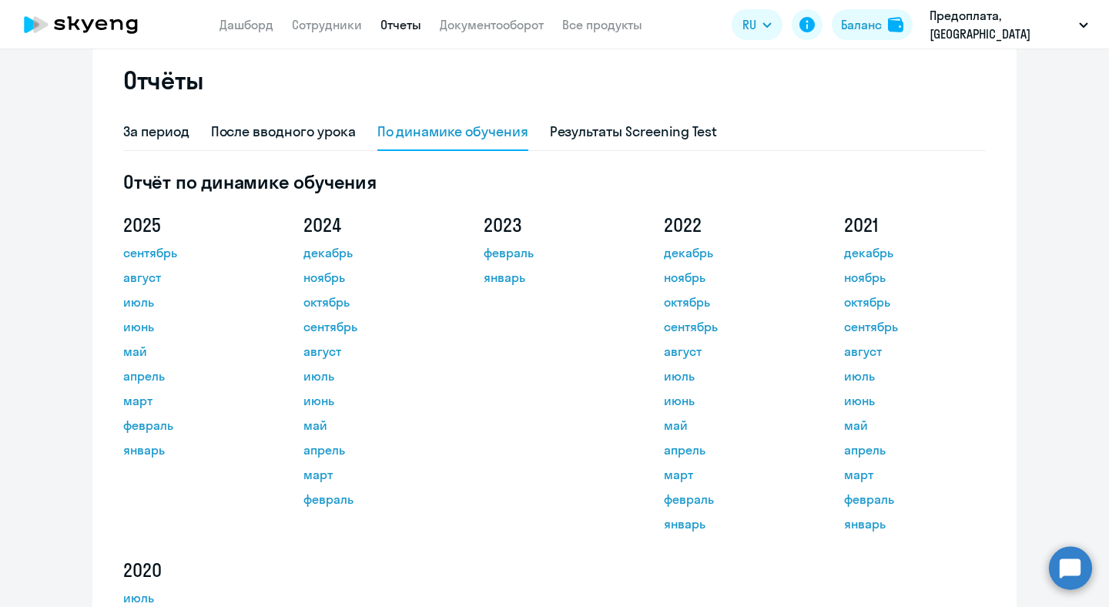
scroll to position [33, 0]
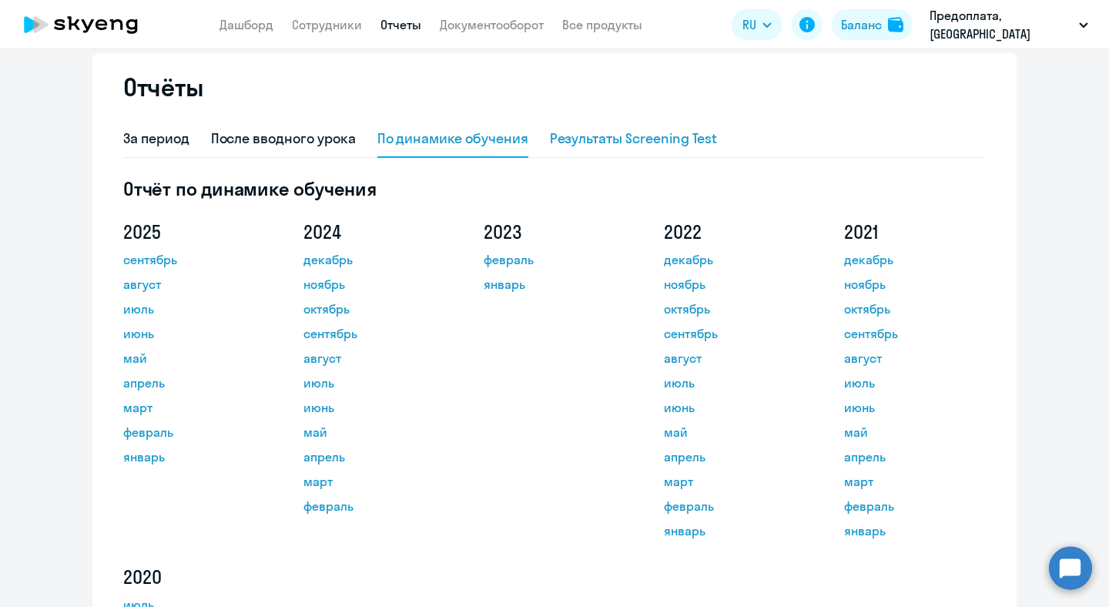
click at [668, 146] on div "Результаты Screening Test" at bounding box center [634, 139] width 168 height 20
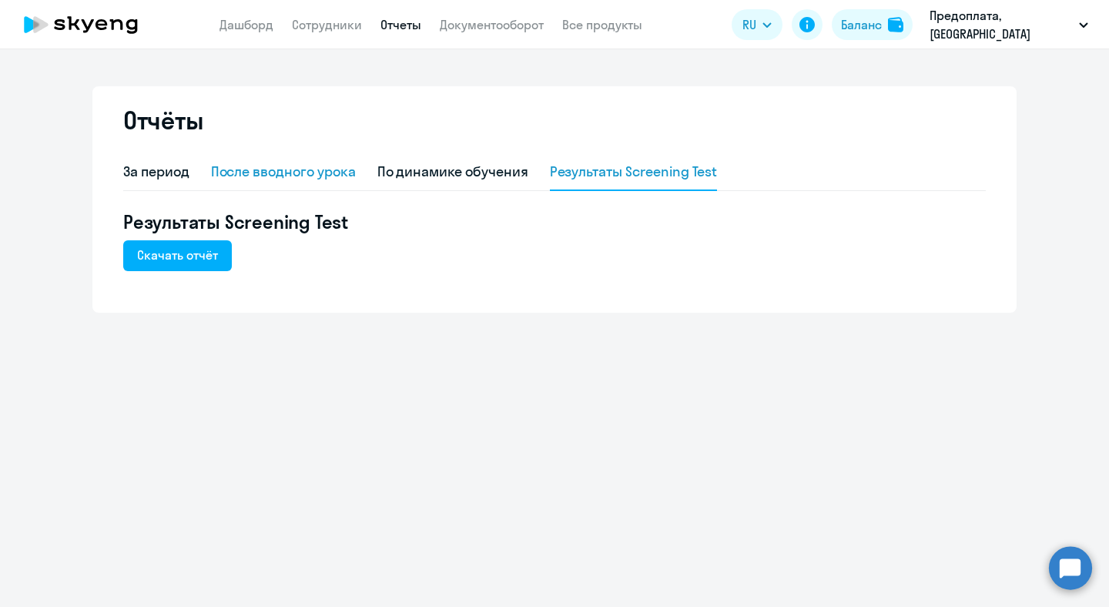
click at [276, 175] on div "После вводного урока" at bounding box center [283, 172] width 145 height 20
select select "10"
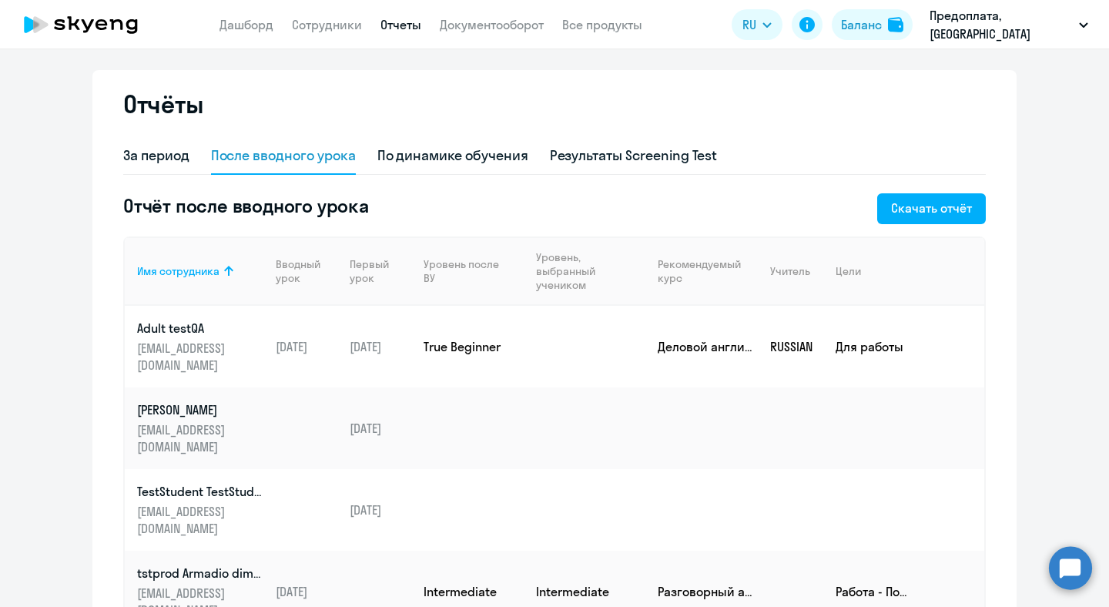
scroll to position [21, 0]
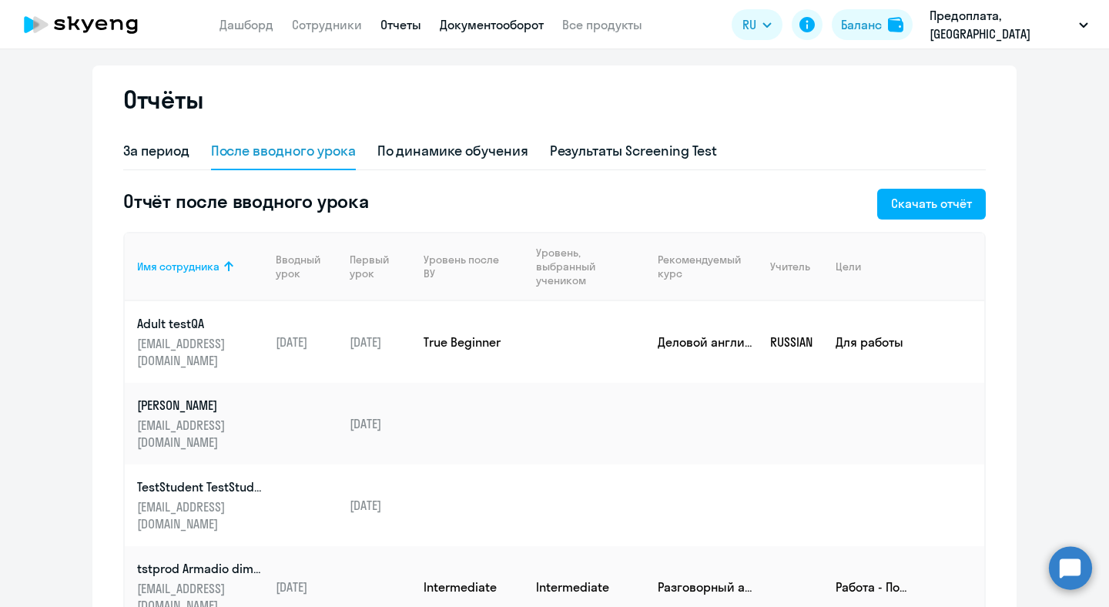
click at [470, 27] on link "Документооборот" at bounding box center [492, 24] width 104 height 15
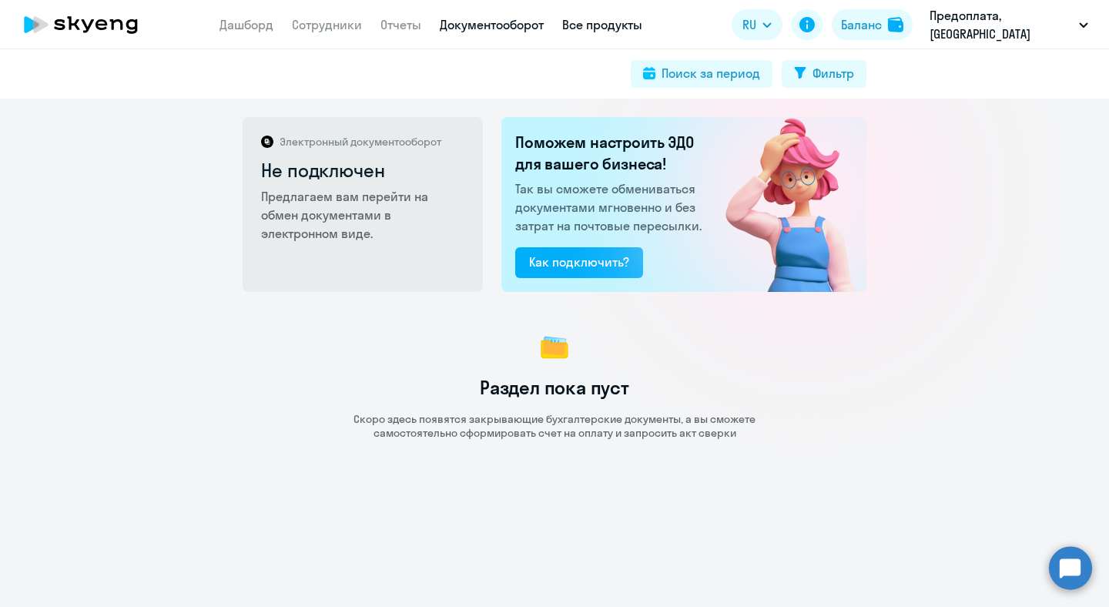
click at [595, 18] on link "Все продукты" at bounding box center [602, 24] width 80 height 15
